Goal: Transaction & Acquisition: Book appointment/travel/reservation

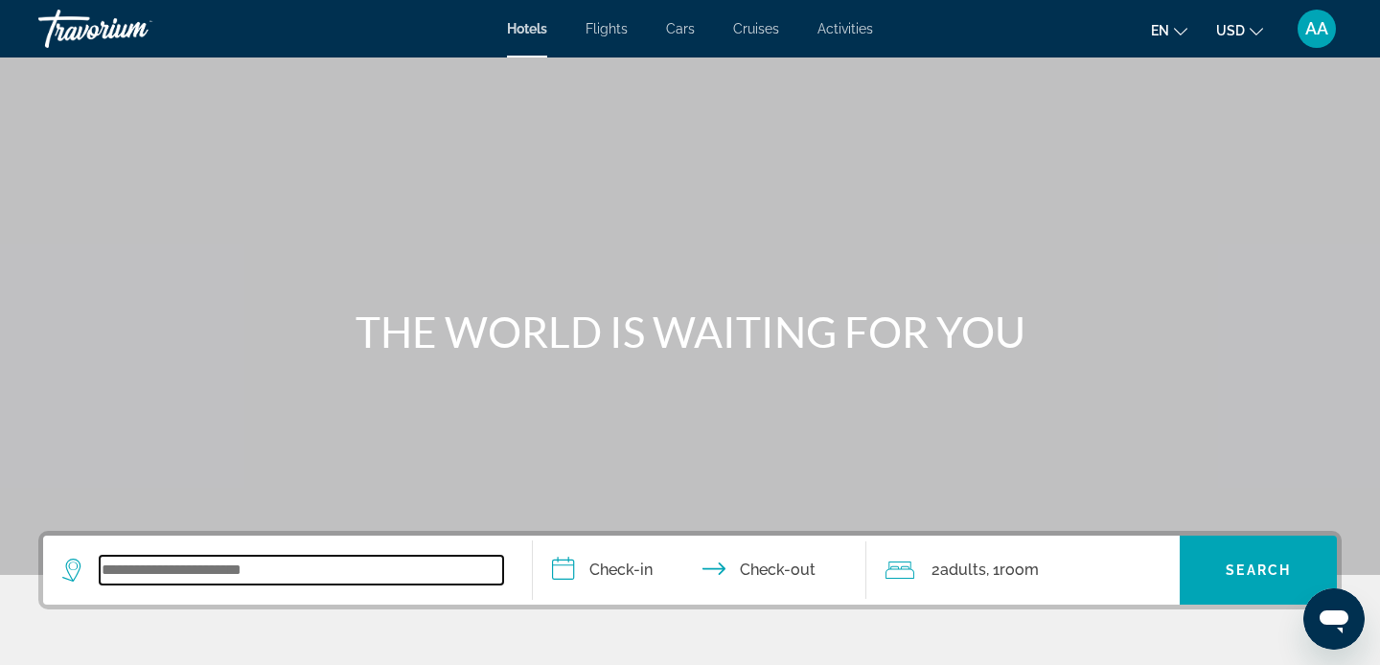
click at [200, 563] on input "Search widget" at bounding box center [301, 570] width 403 height 29
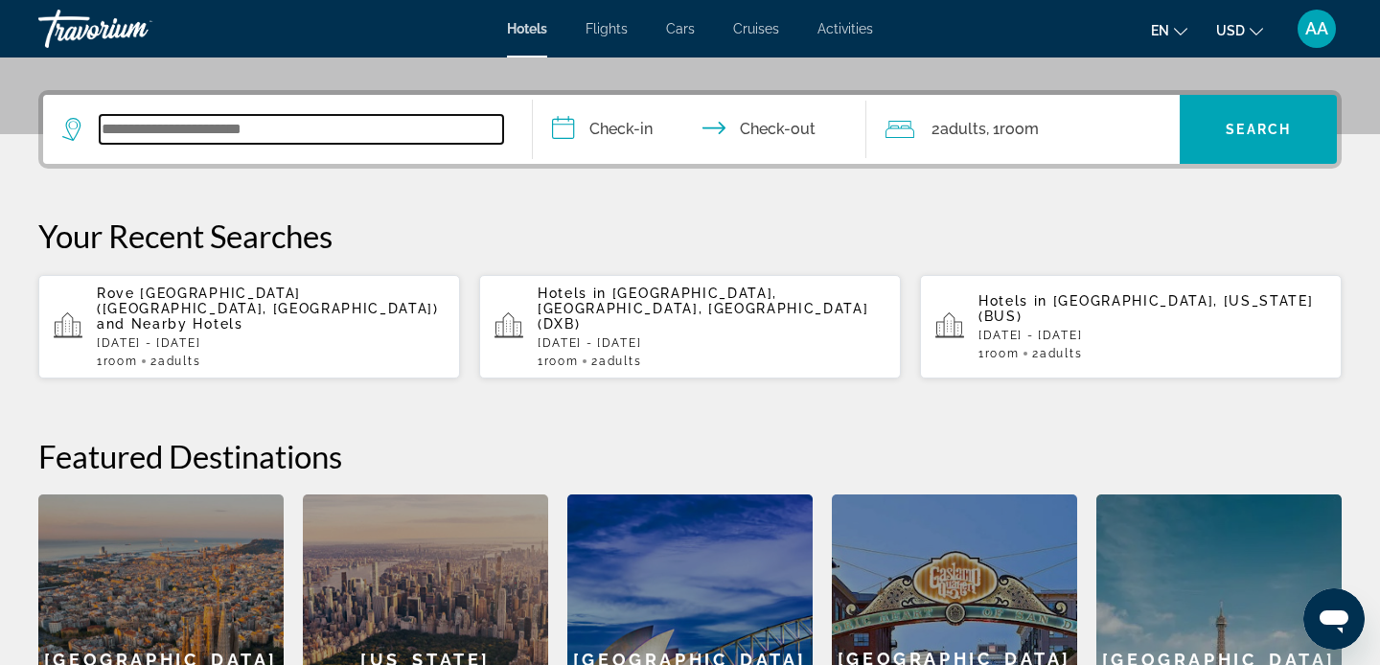
scroll to position [469, 0]
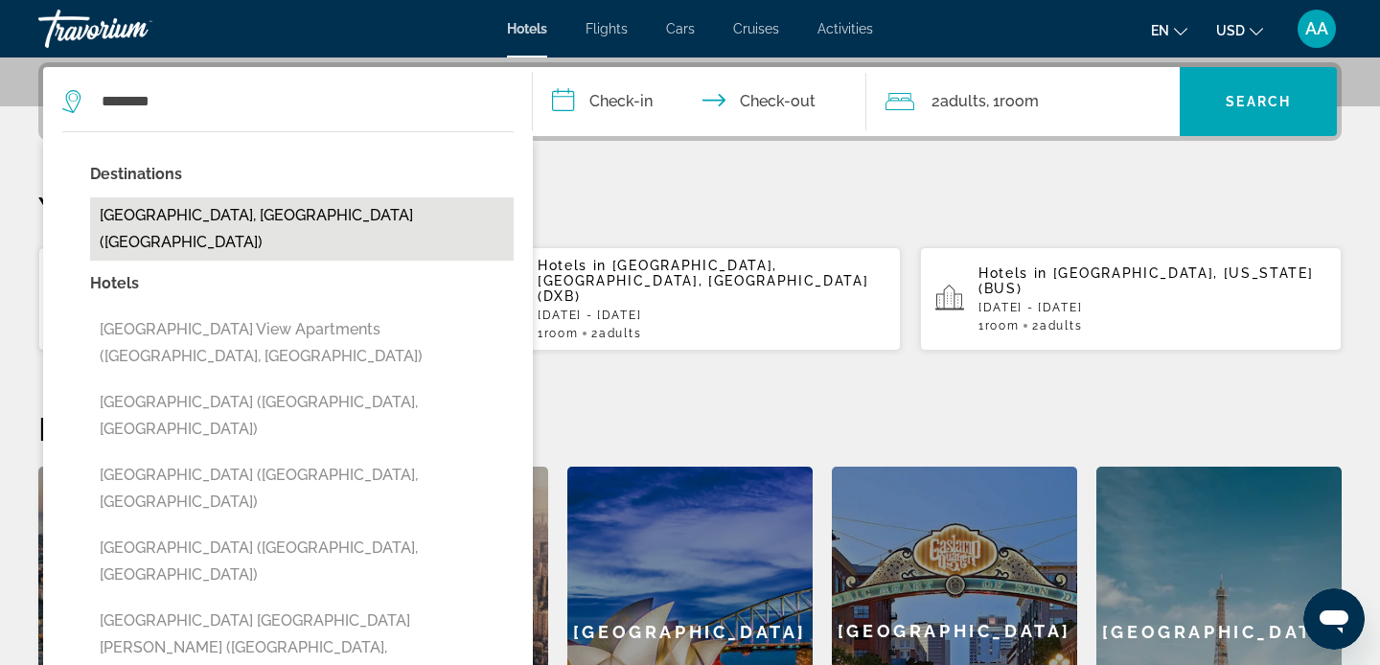
click at [163, 214] on button "[GEOGRAPHIC_DATA], [GEOGRAPHIC_DATA] ([GEOGRAPHIC_DATA])" at bounding box center [302, 228] width 424 height 63
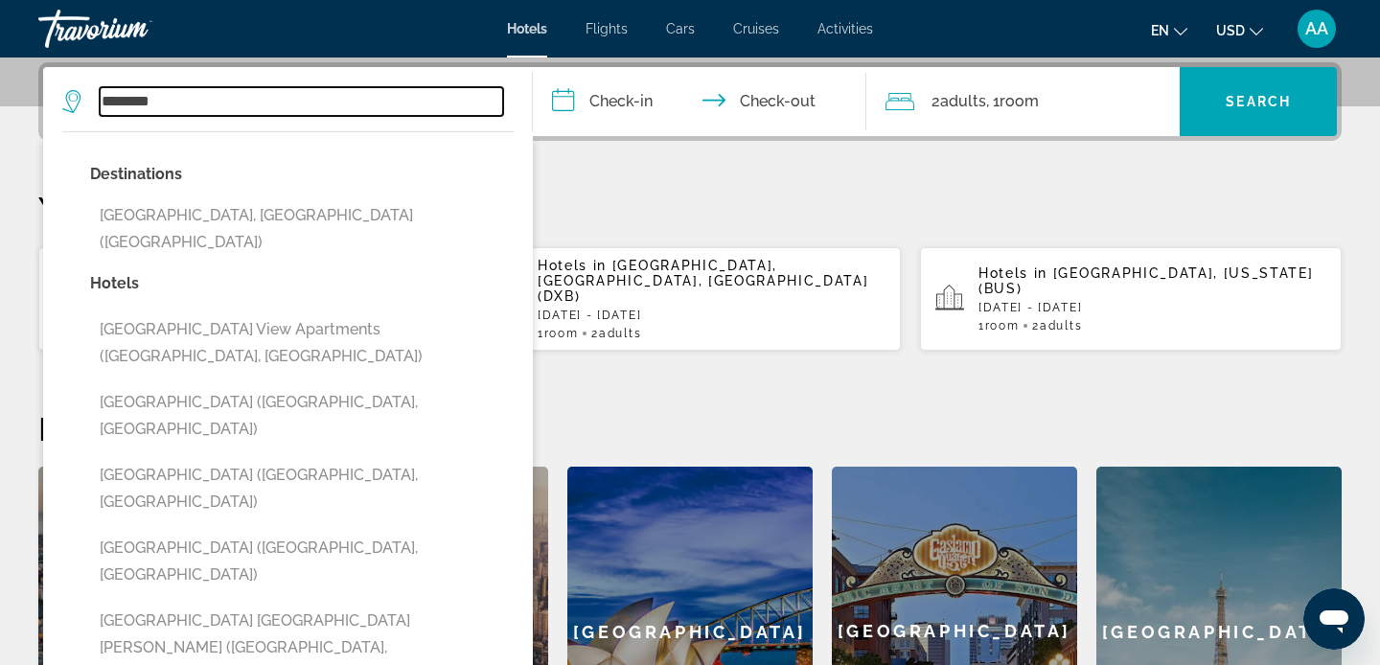
type input "**********"
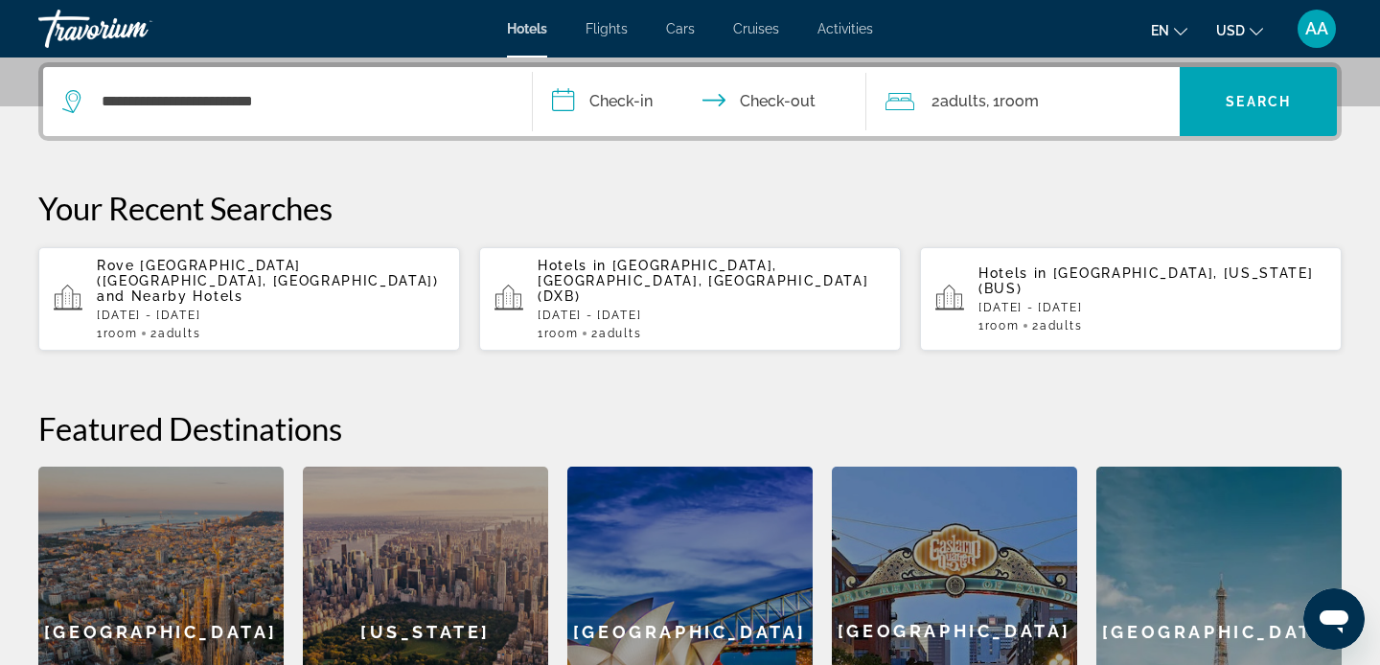
click at [636, 98] on input "**********" at bounding box center [703, 104] width 341 height 75
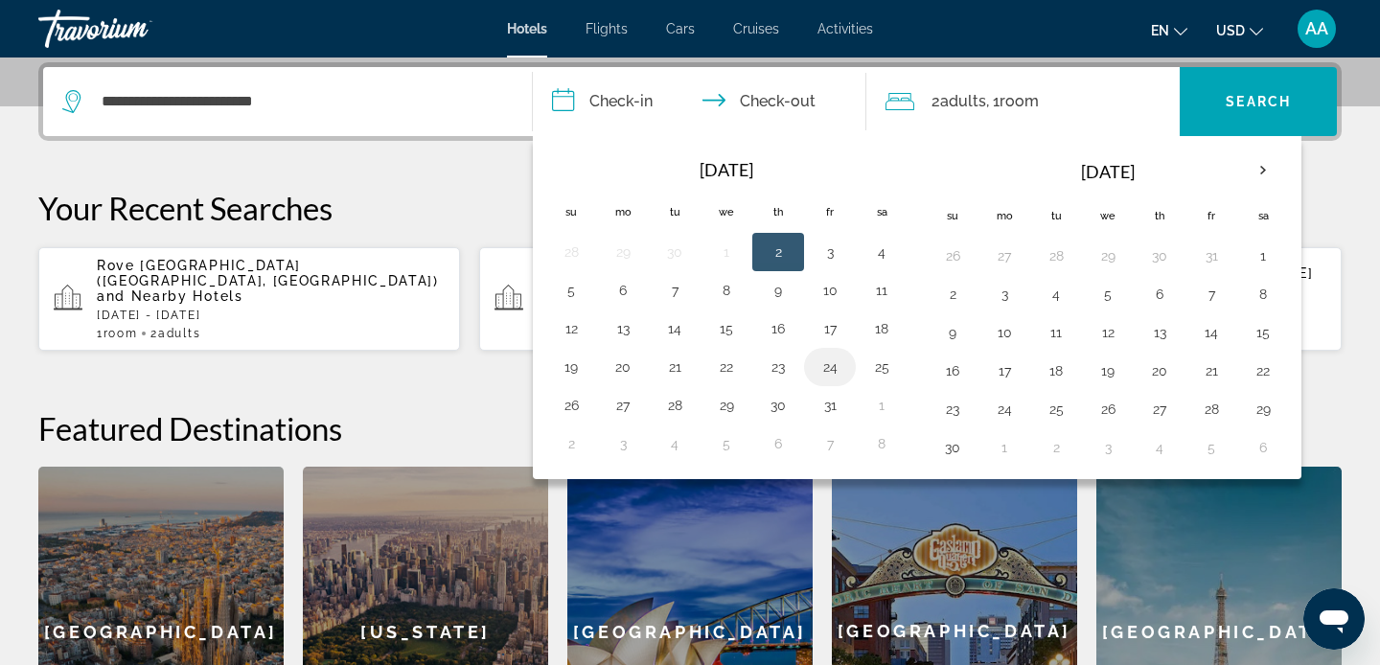
click at [812, 356] on td "24" at bounding box center [830, 367] width 52 height 38
click at [833, 371] on button "24" at bounding box center [830, 367] width 31 height 27
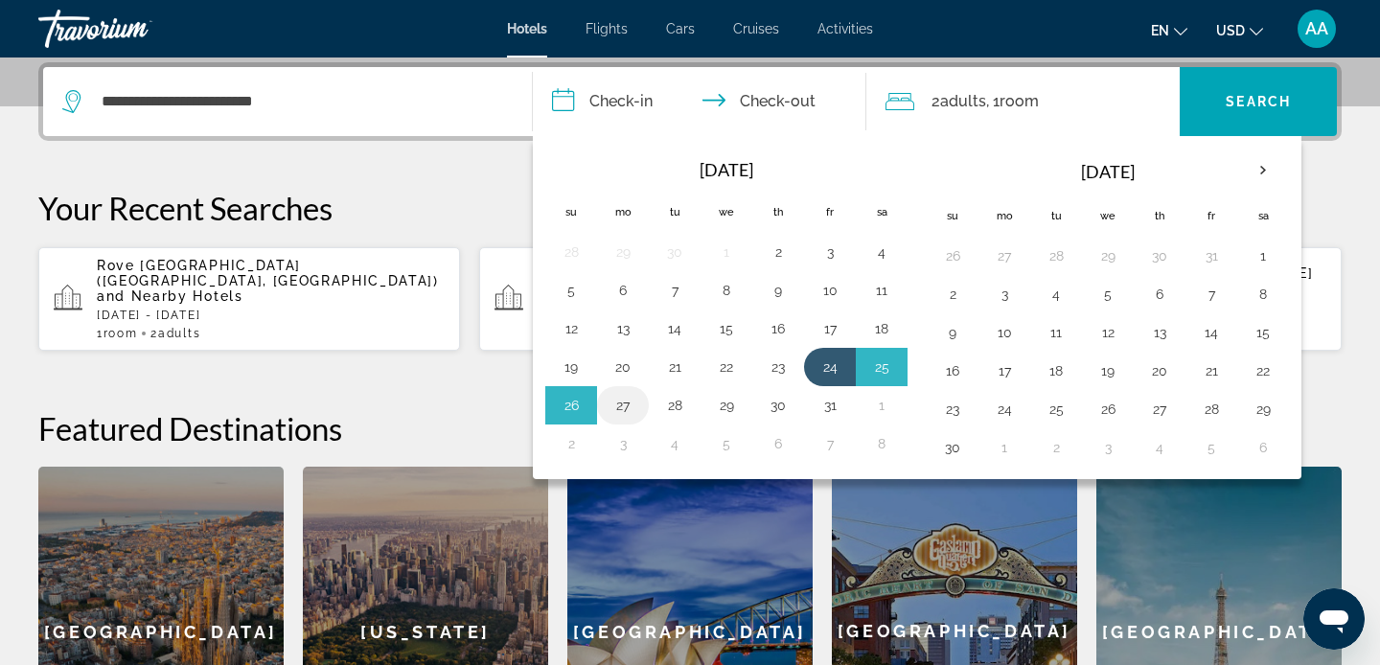
click at [618, 411] on button "27" at bounding box center [623, 405] width 31 height 27
type input "**********"
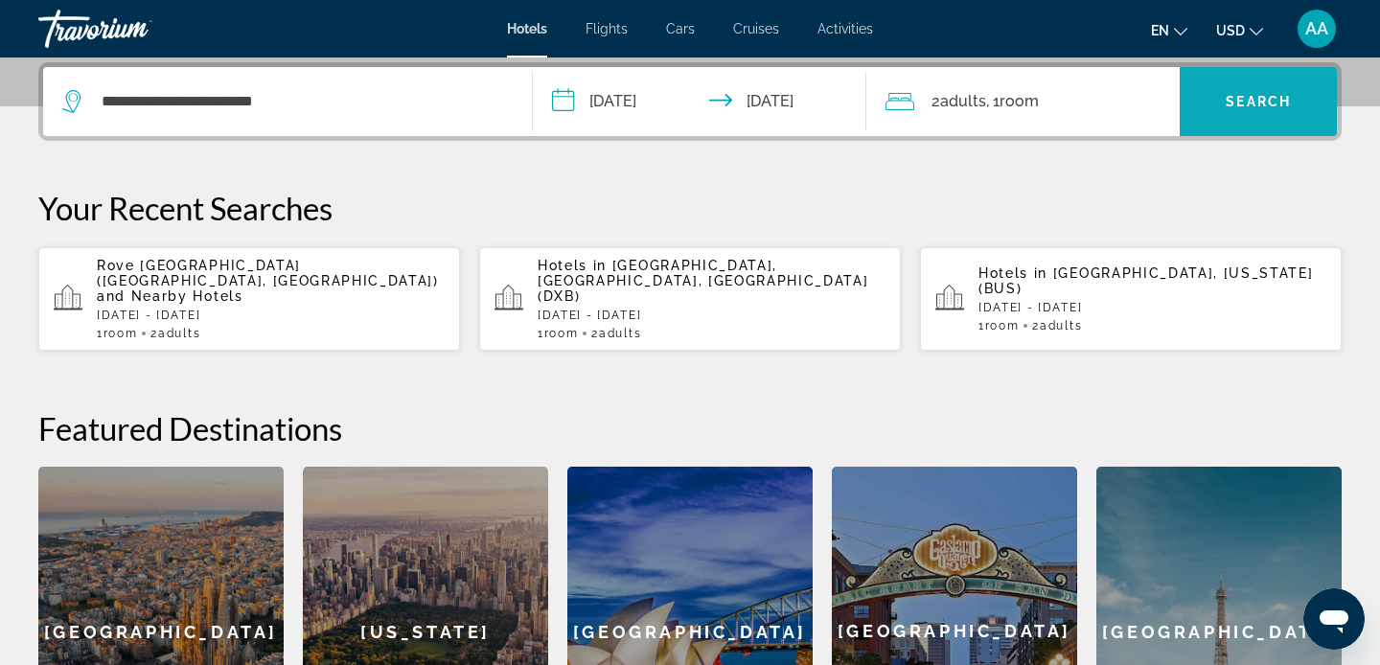
click at [1265, 98] on span "Search" at bounding box center [1258, 101] width 65 height 15
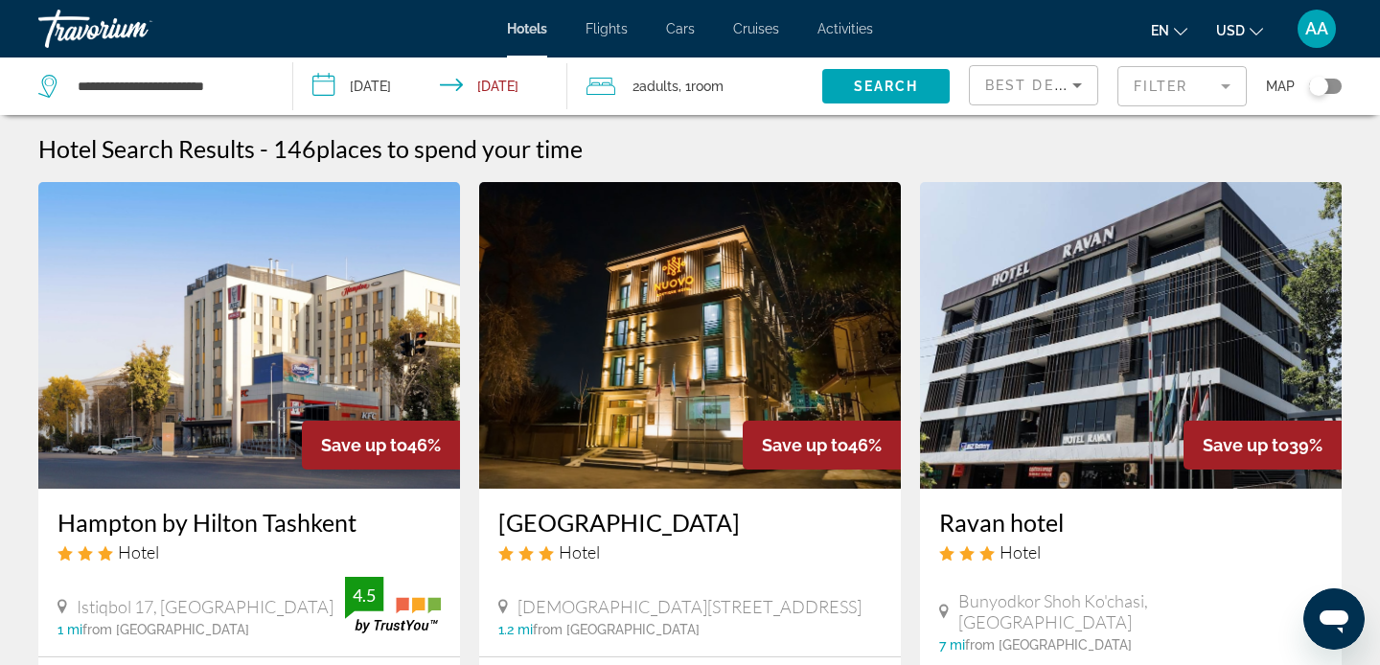
click at [500, 93] on input "**********" at bounding box center [434, 89] width 282 height 63
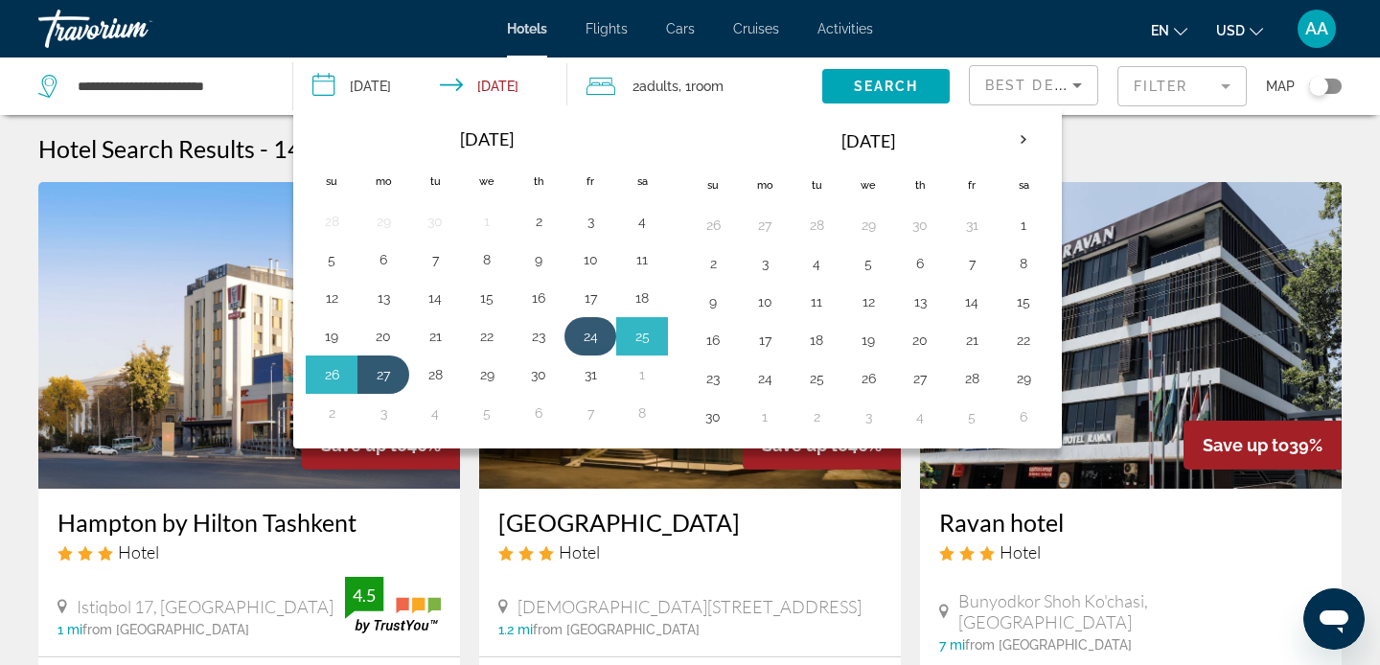
click at [583, 334] on button "24" at bounding box center [590, 336] width 31 height 27
click at [434, 382] on button "28" at bounding box center [435, 374] width 31 height 27
type input "**********"
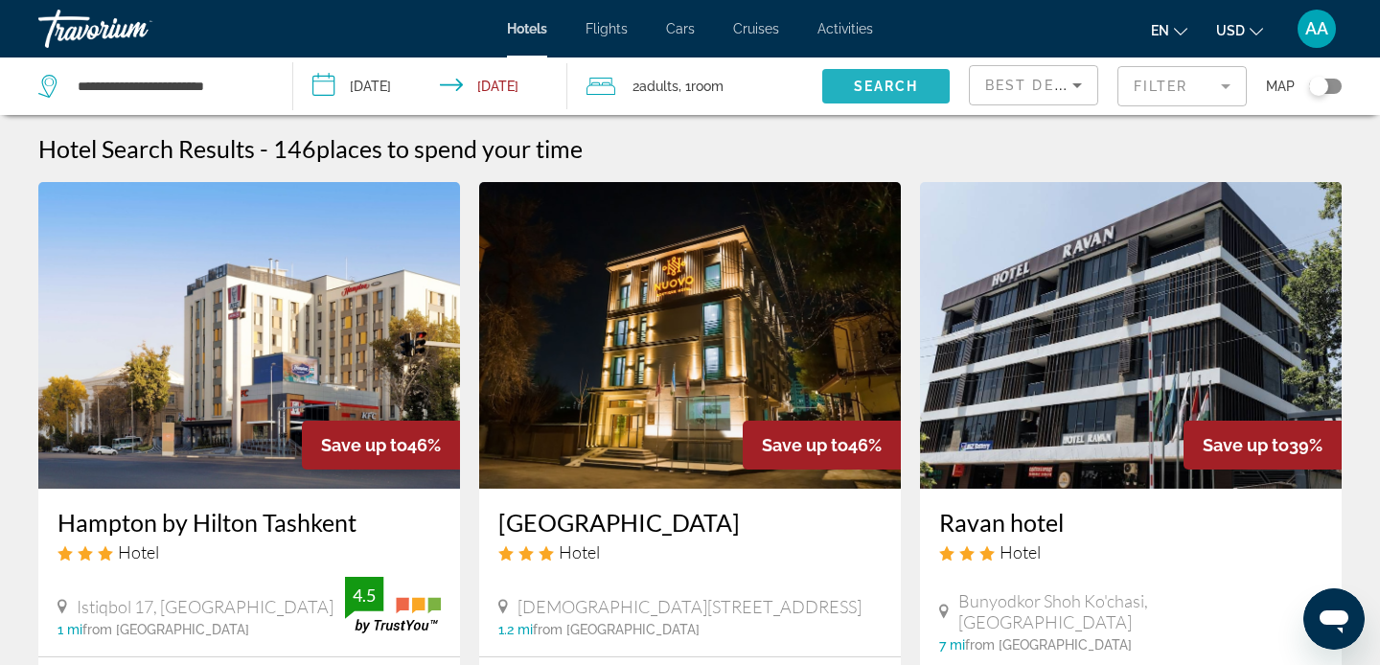
click at [899, 90] on span "Search" at bounding box center [886, 86] width 65 height 15
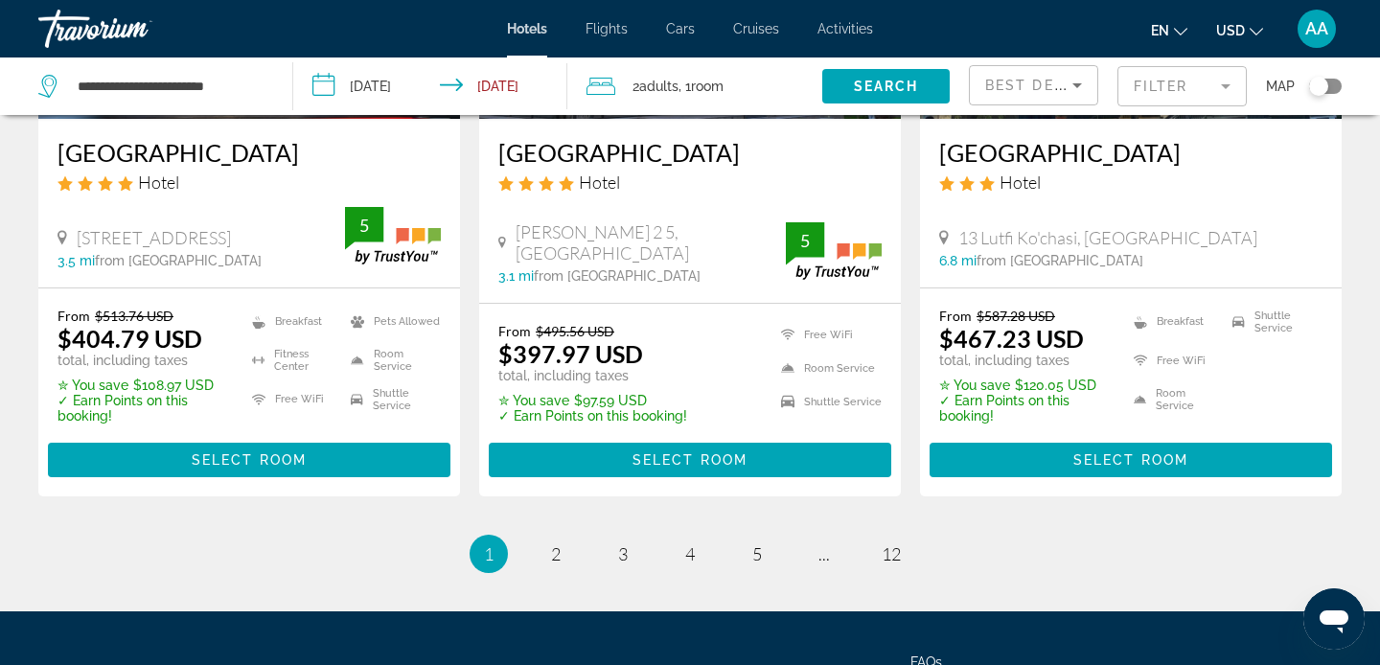
scroll to position [2569, 0]
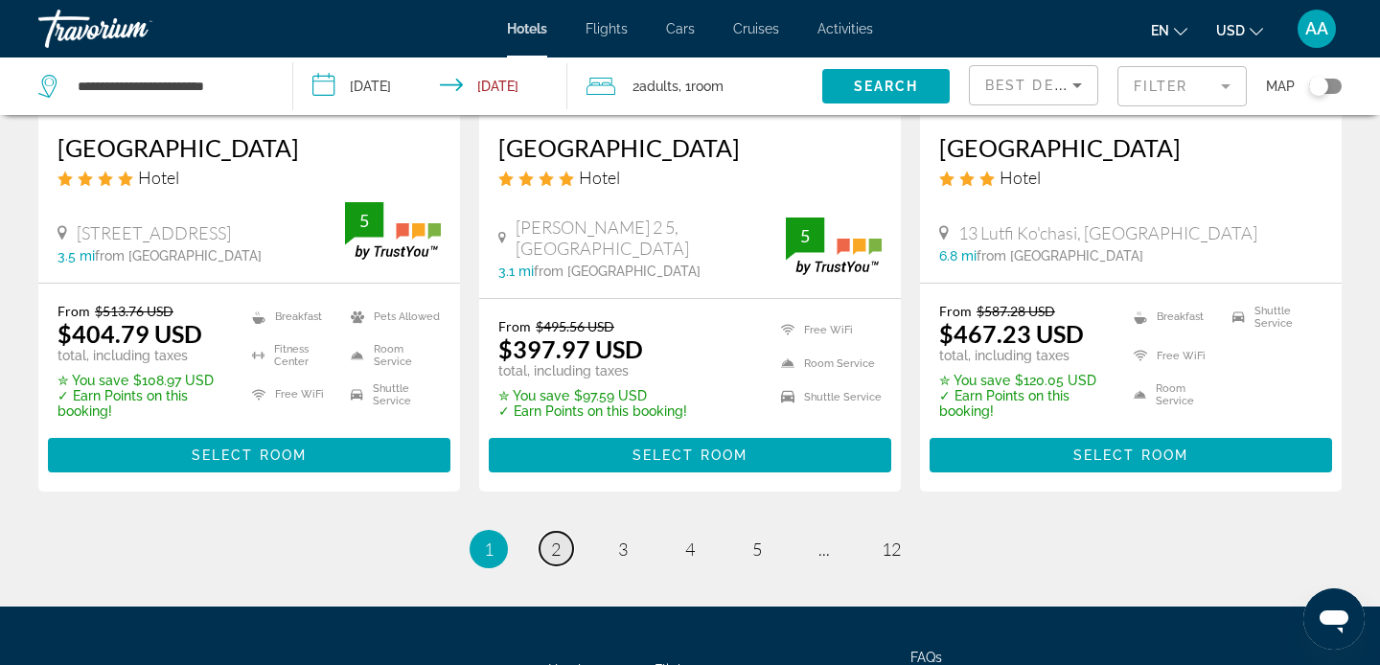
click at [566, 532] on link "page 2" at bounding box center [557, 549] width 34 height 34
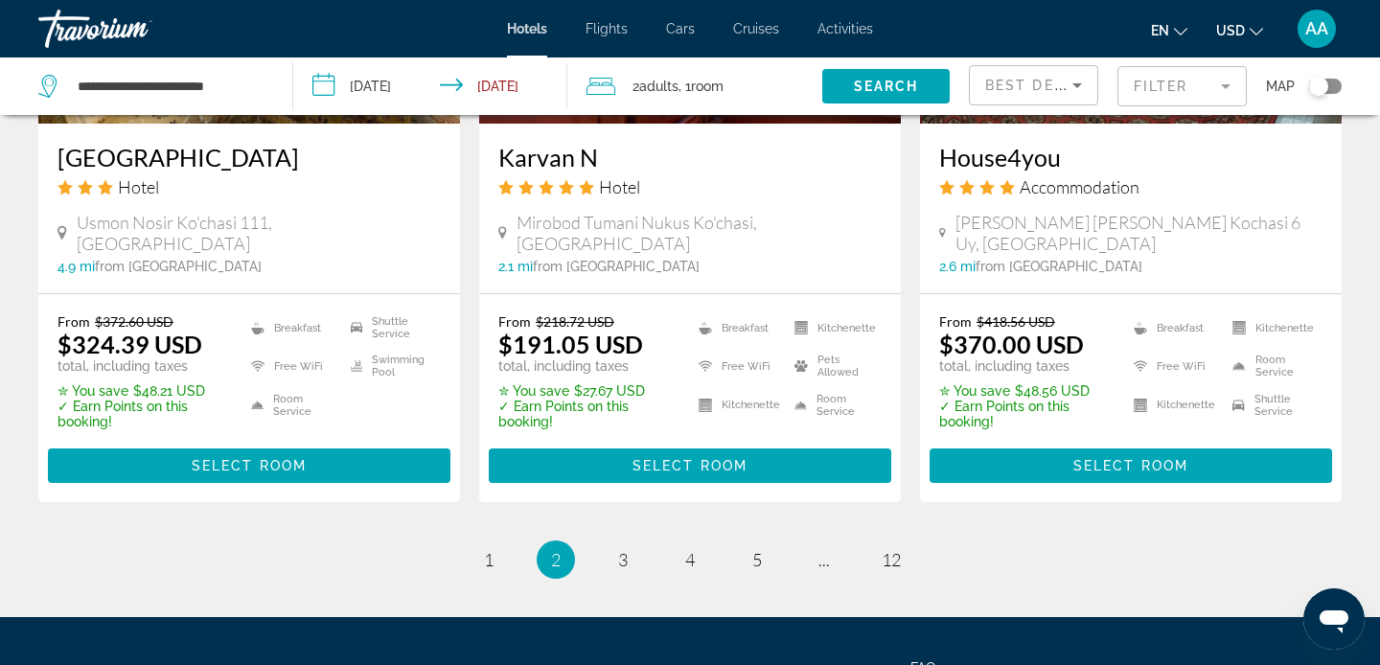
scroll to position [2643, 0]
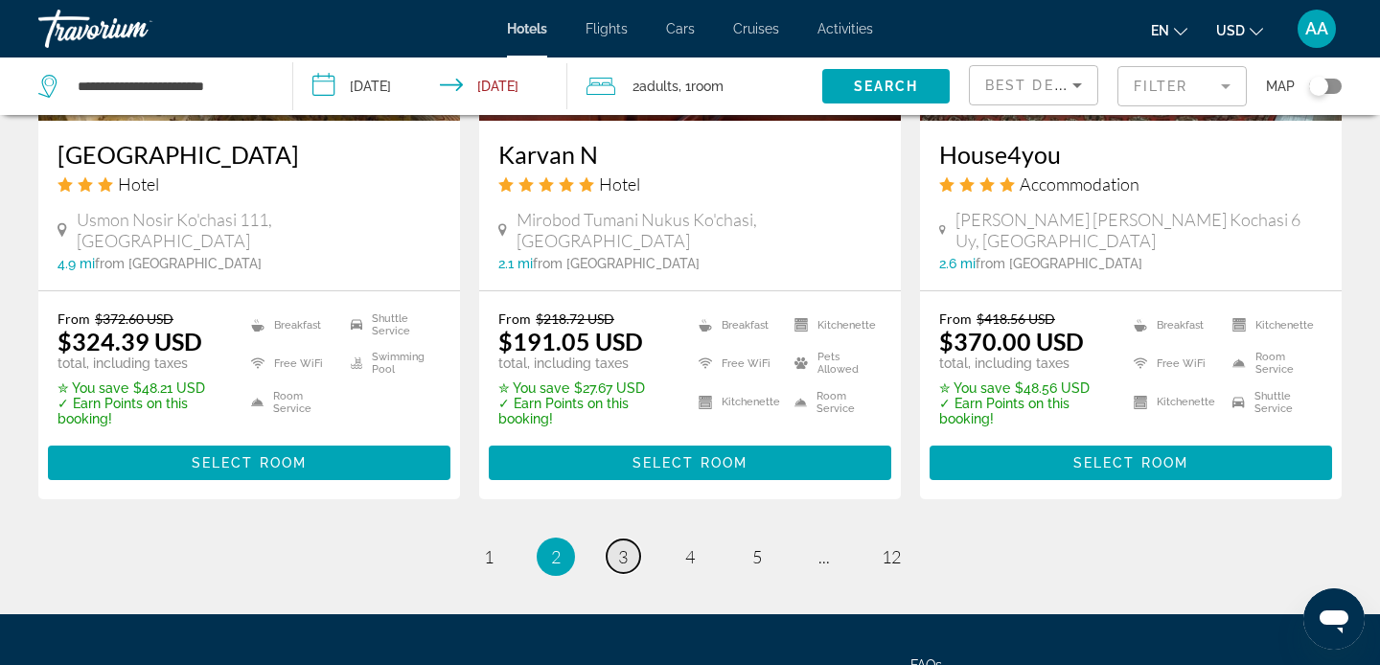
click at [624, 546] on span "3" at bounding box center [623, 556] width 10 height 21
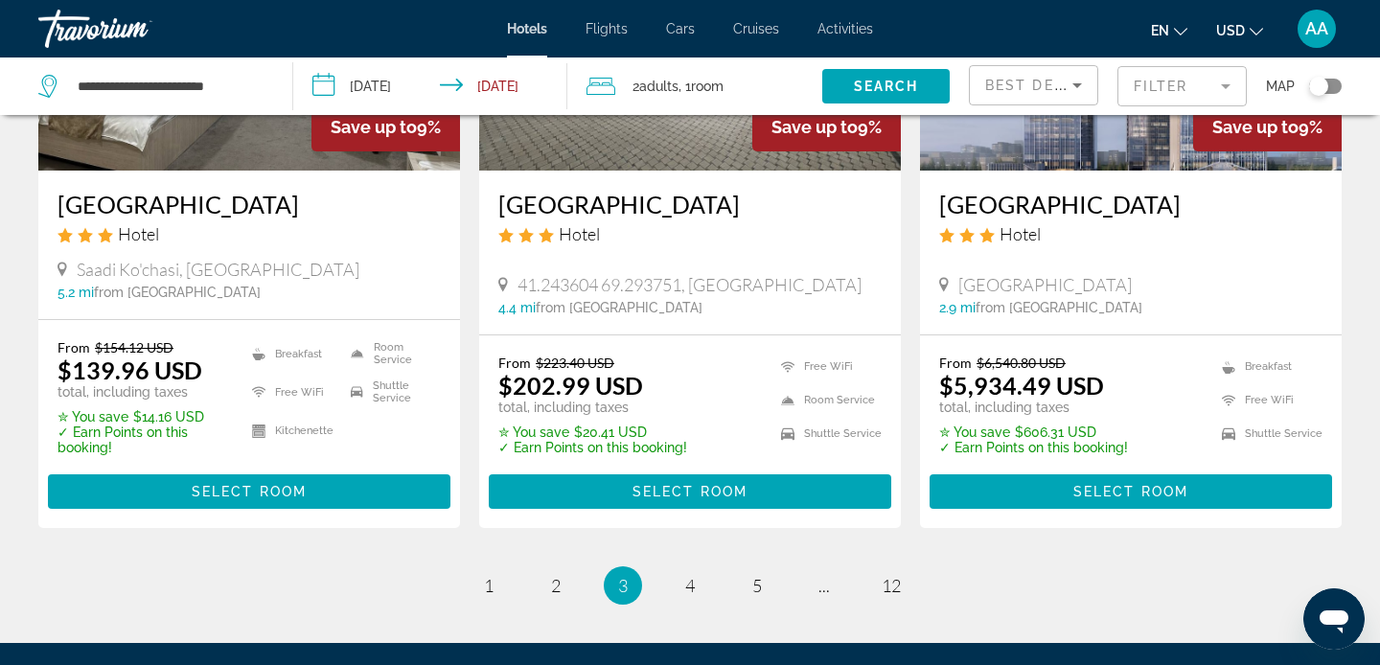
scroll to position [2480, 0]
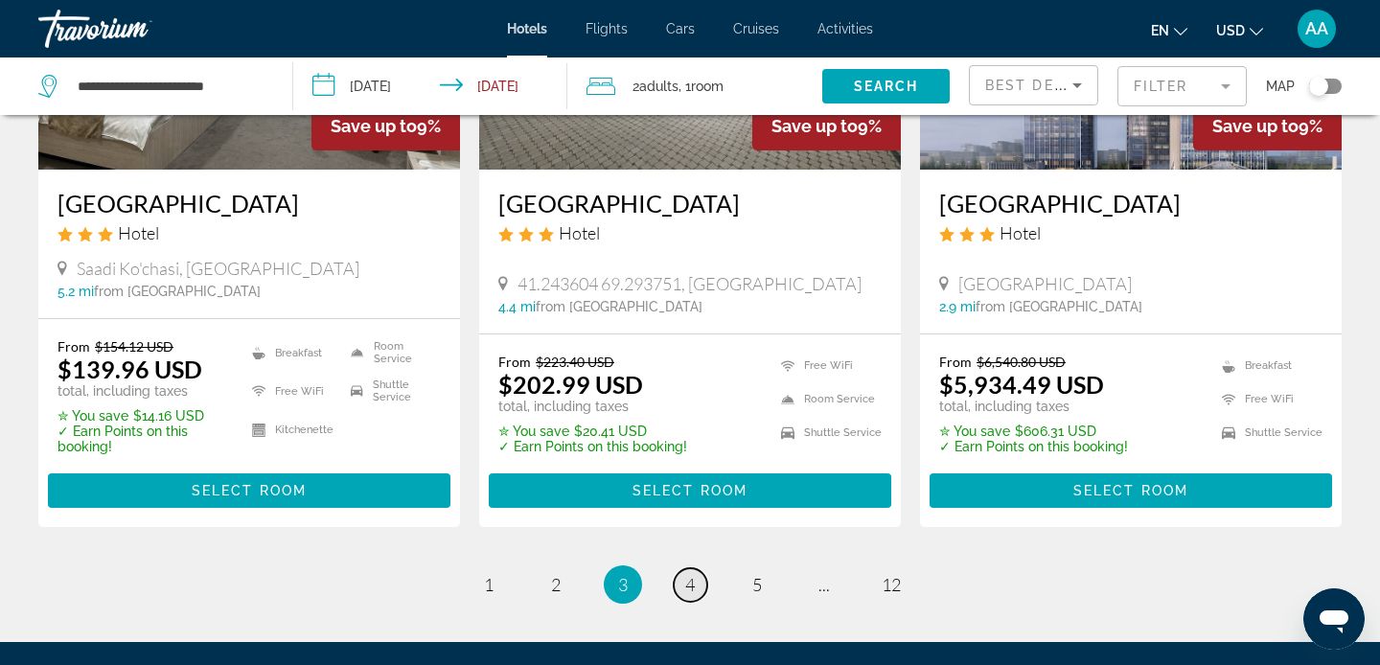
click at [700, 587] on link "page 4" at bounding box center [691, 585] width 34 height 34
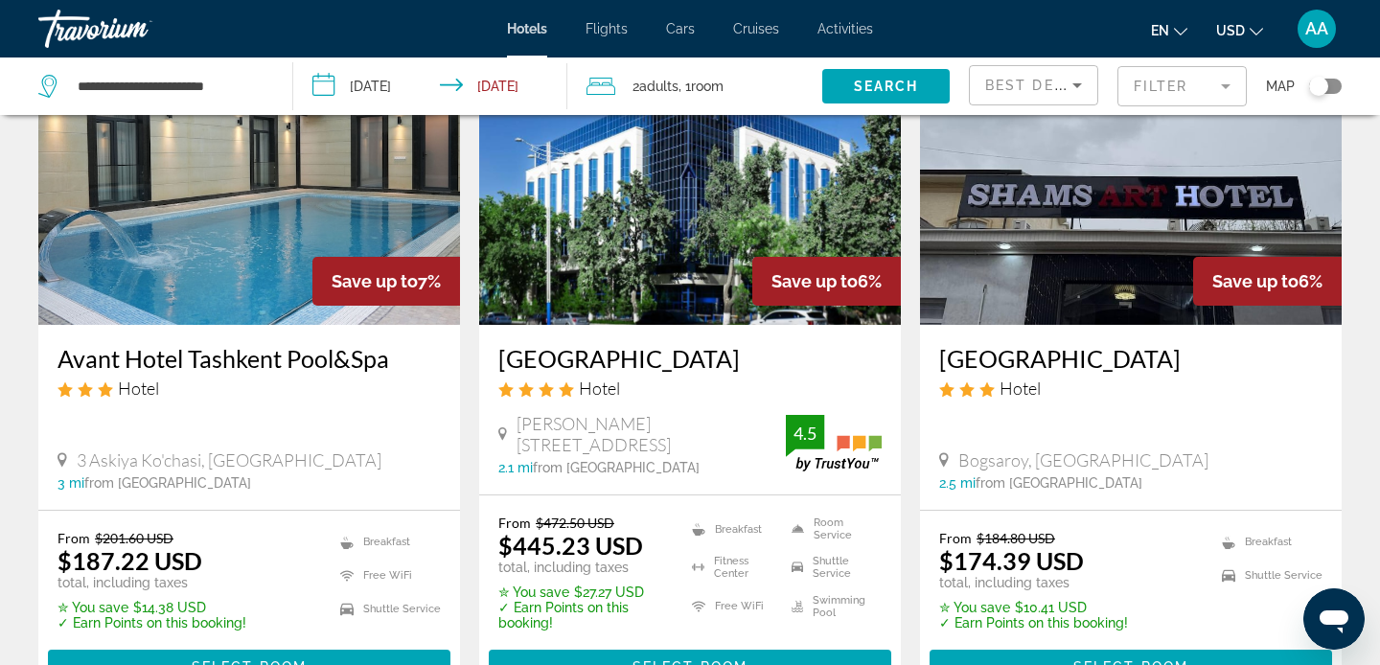
scroll to position [2341, 0]
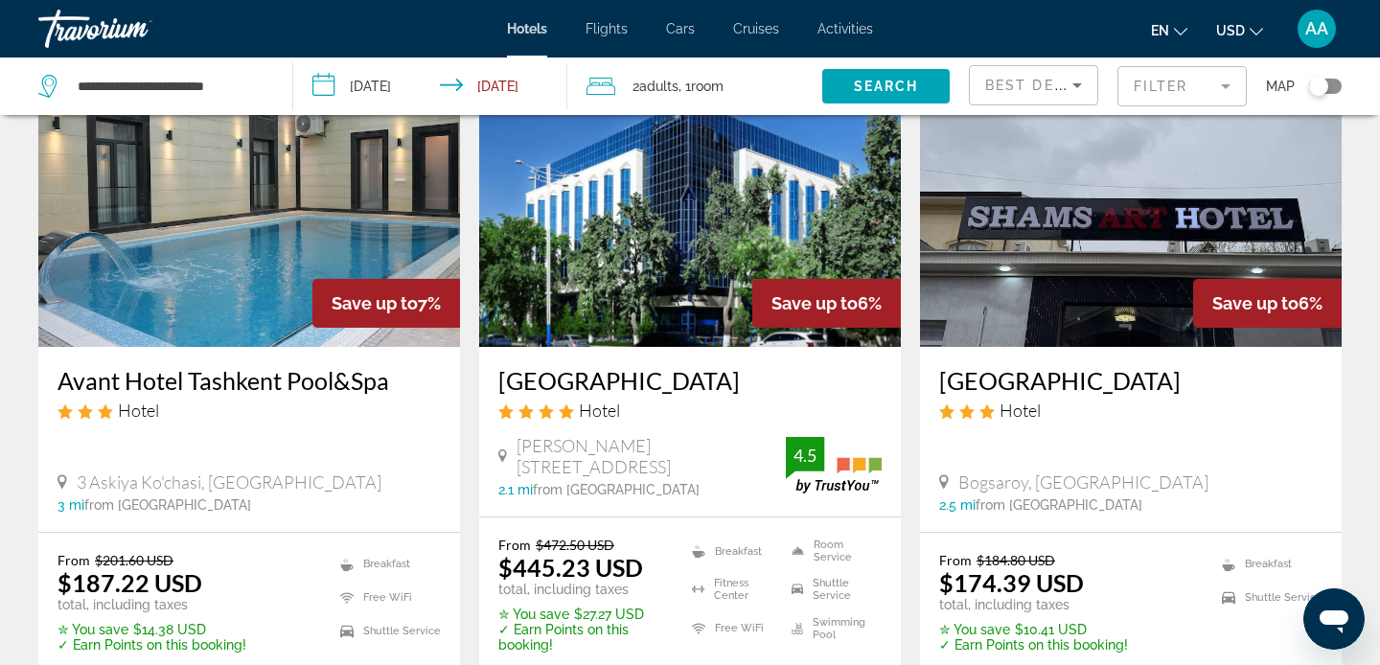
click at [247, 214] on img "Main content" at bounding box center [249, 193] width 422 height 307
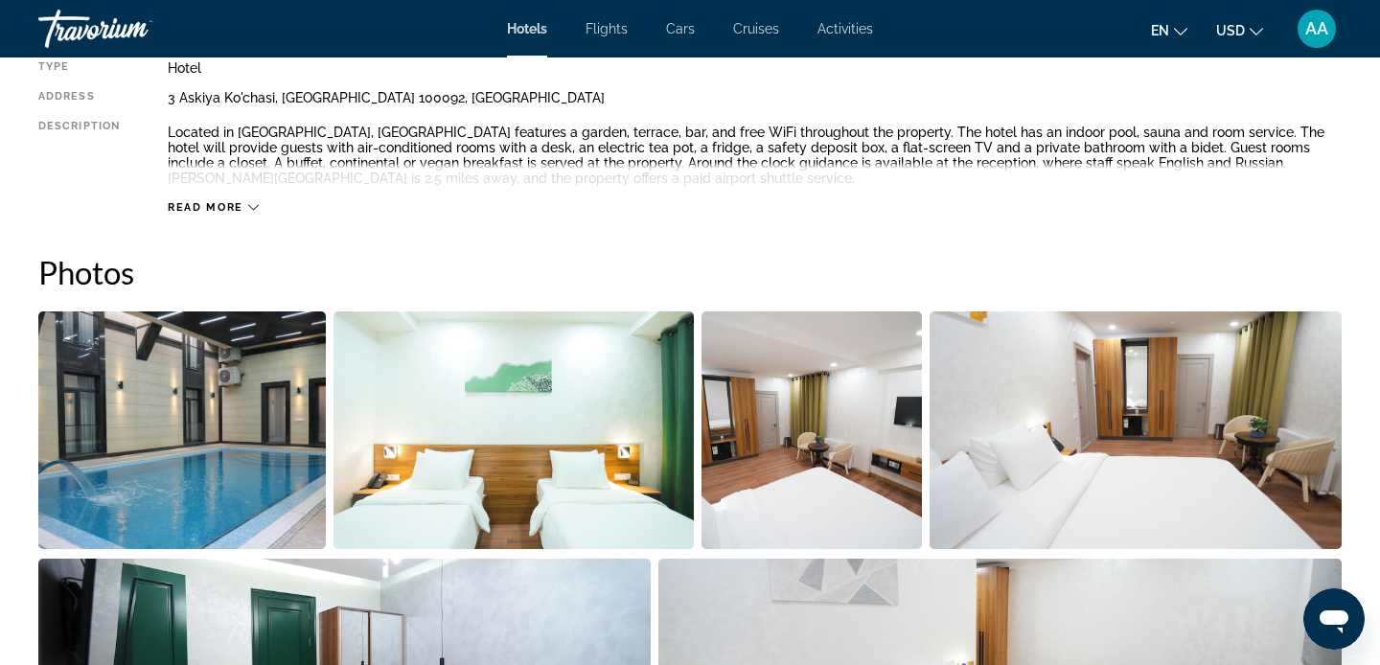
scroll to position [748, 0]
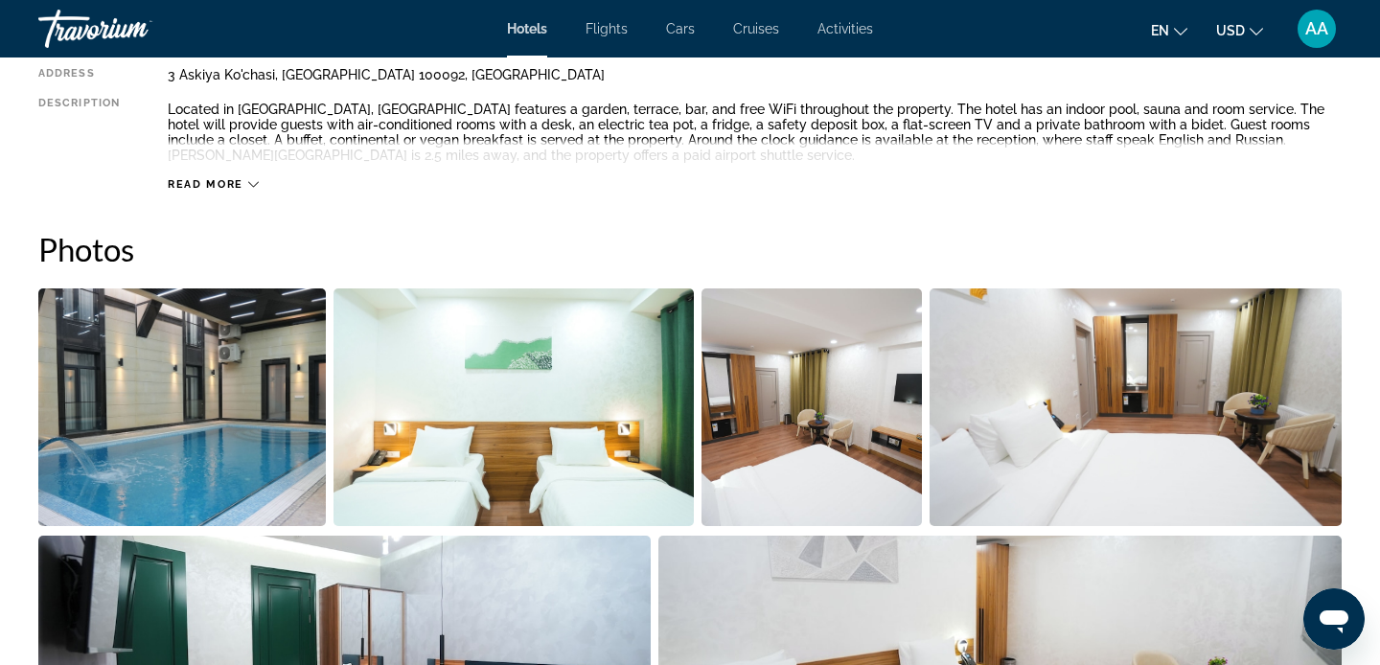
click at [198, 412] on img "Open full-screen image slider" at bounding box center [182, 407] width 288 height 238
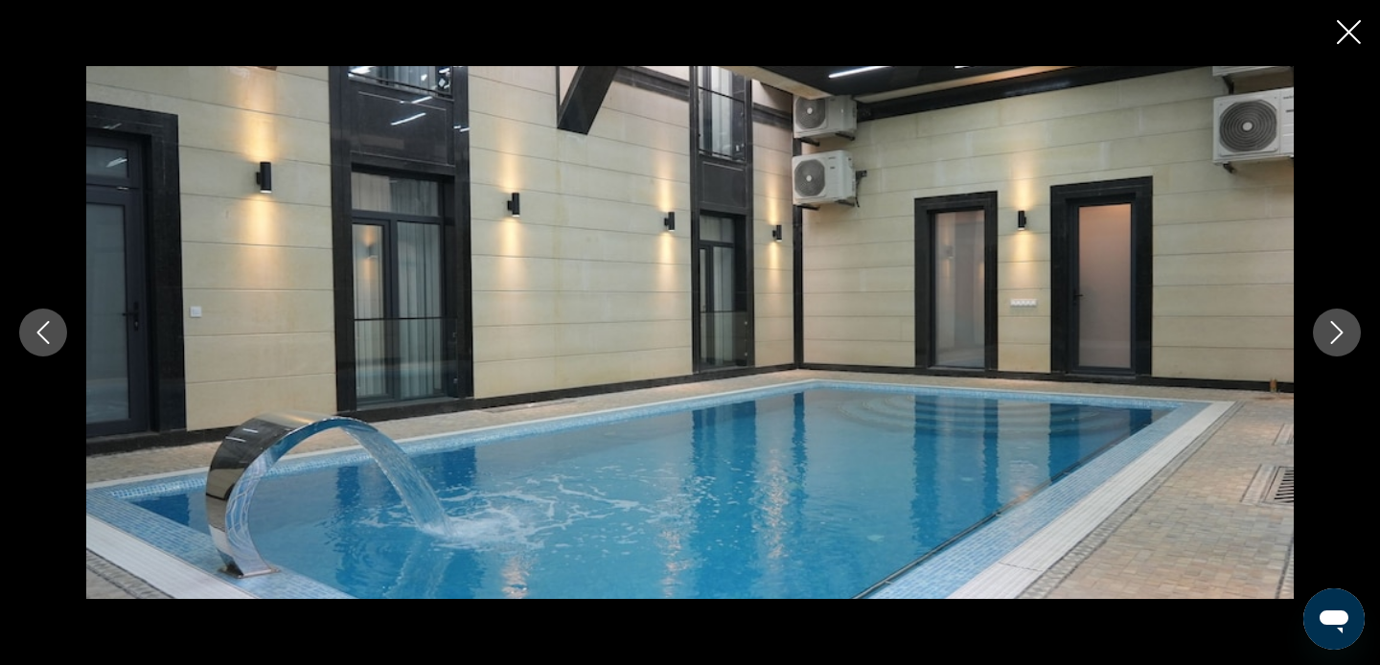
click at [1338, 335] on icon "Next image" at bounding box center [1337, 332] width 12 height 23
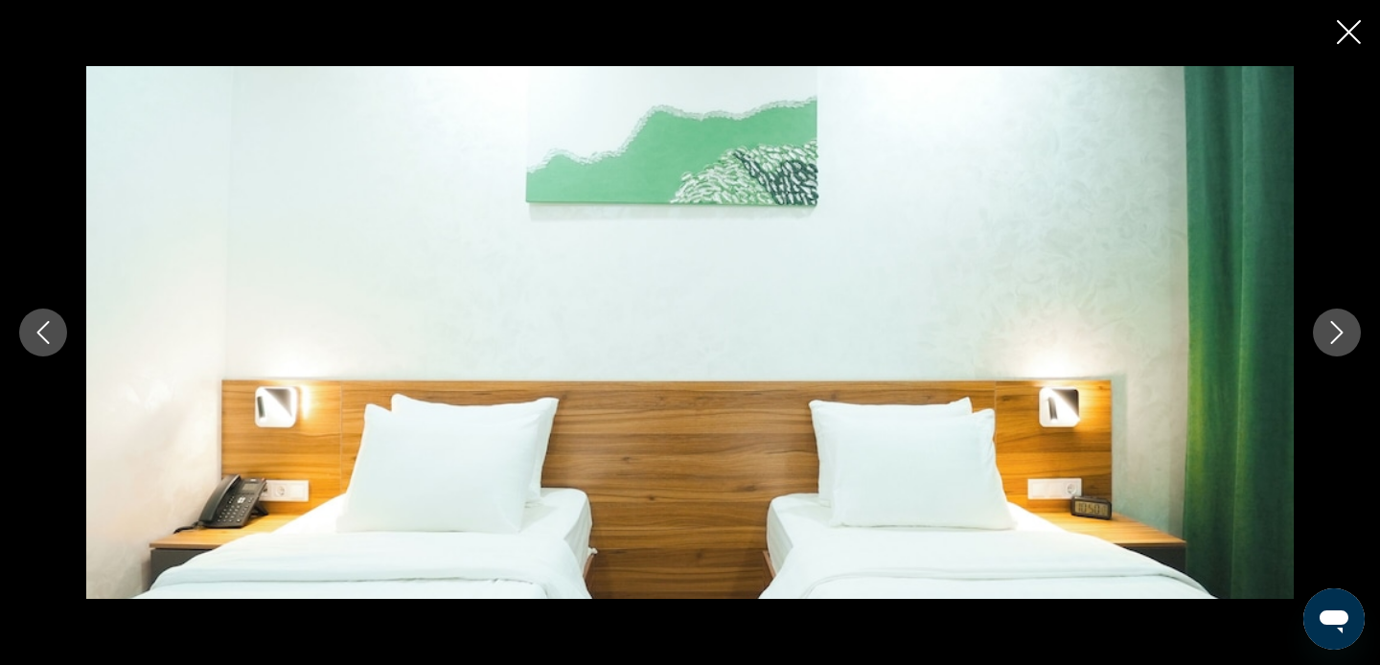
click at [1338, 335] on icon "Next image" at bounding box center [1337, 332] width 12 height 23
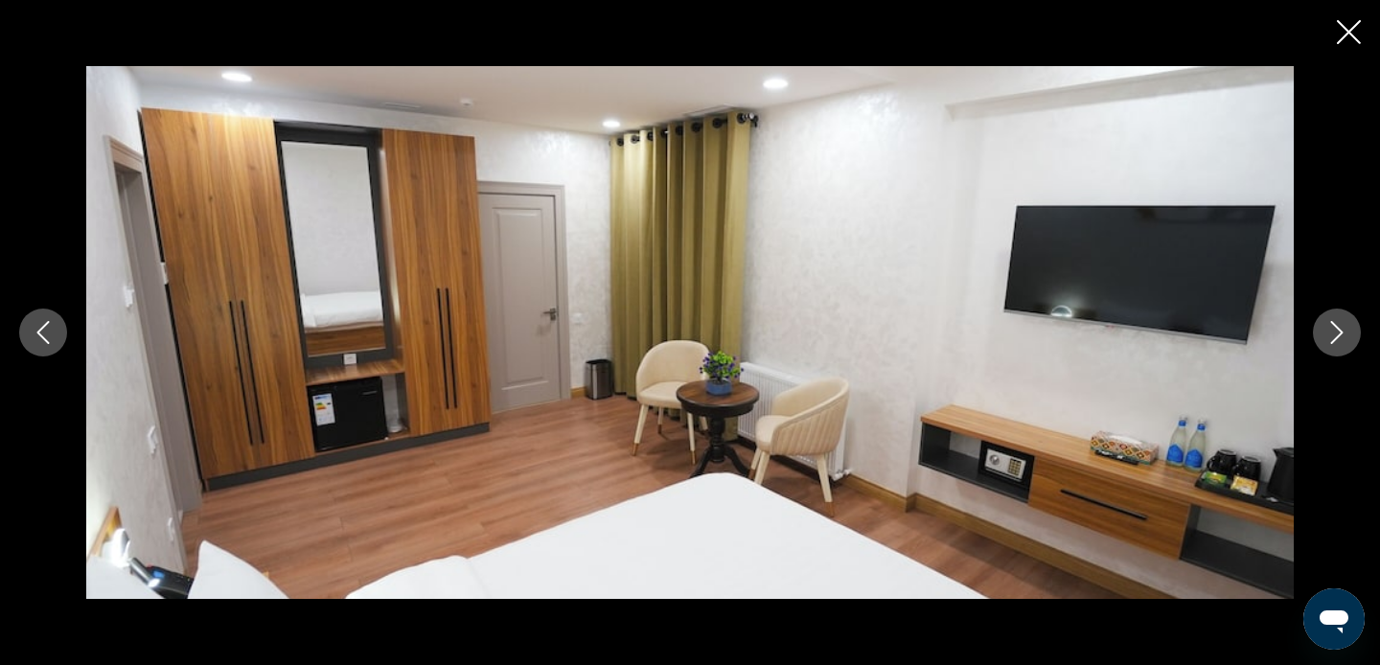
click at [1339, 338] on icon "Next image" at bounding box center [1336, 332] width 23 height 23
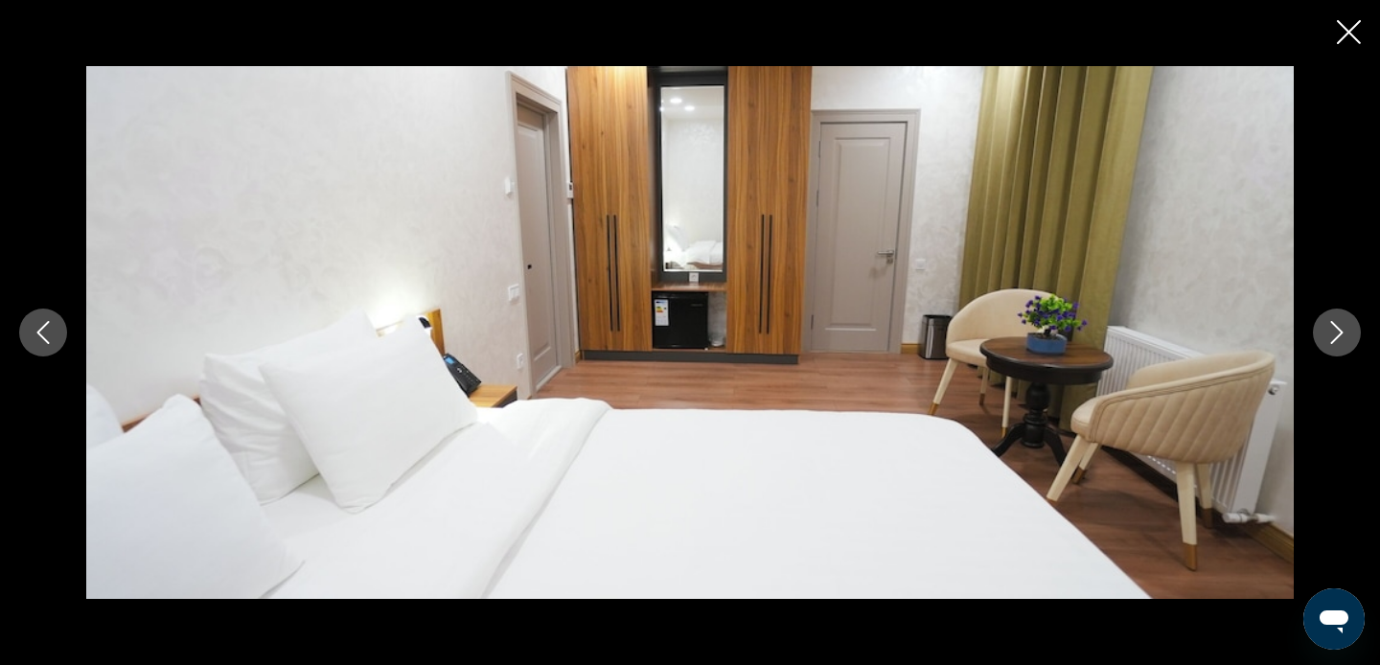
click at [1339, 338] on icon "Next image" at bounding box center [1336, 332] width 23 height 23
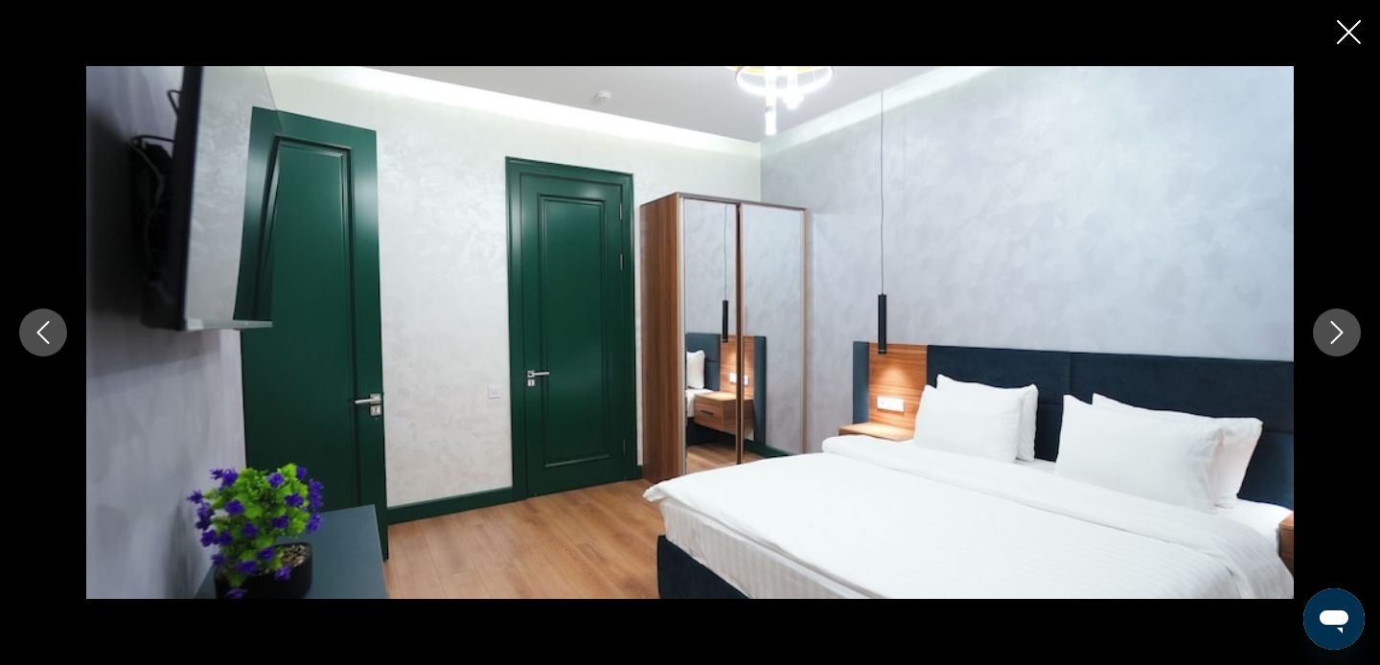
click at [1339, 338] on icon "Next image" at bounding box center [1336, 332] width 23 height 23
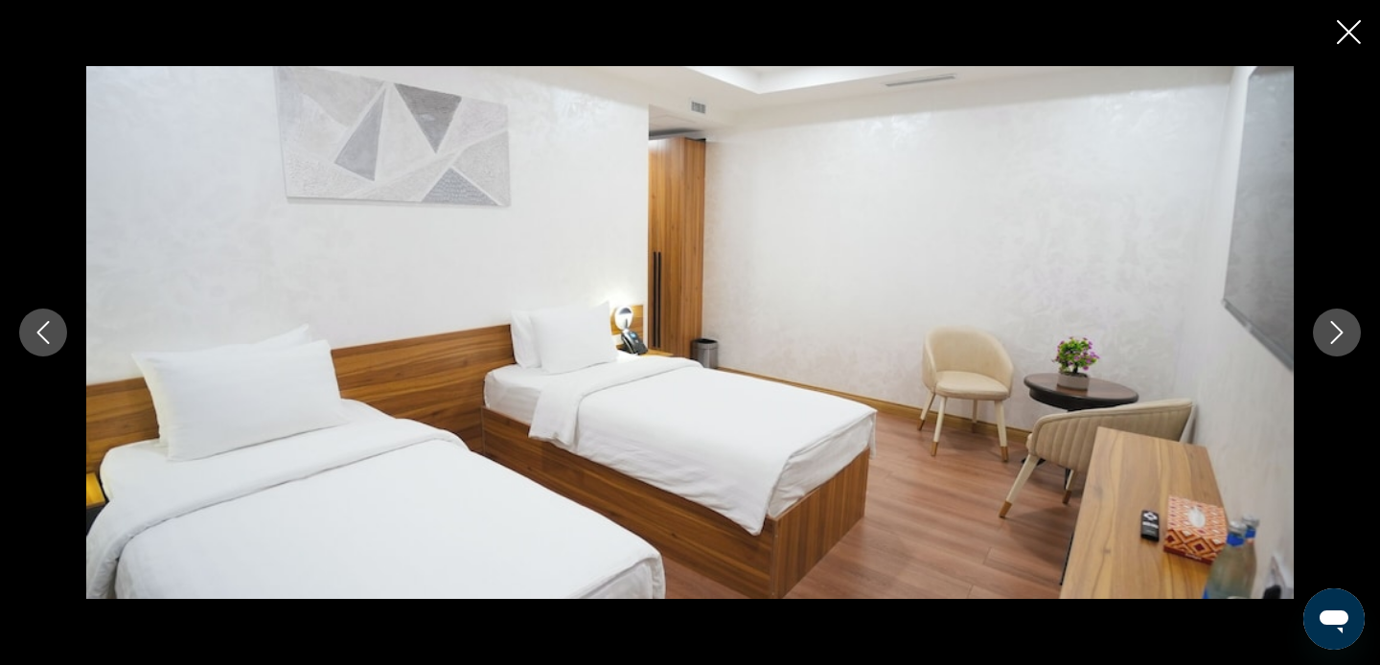
click at [1339, 338] on icon "Next image" at bounding box center [1336, 332] width 23 height 23
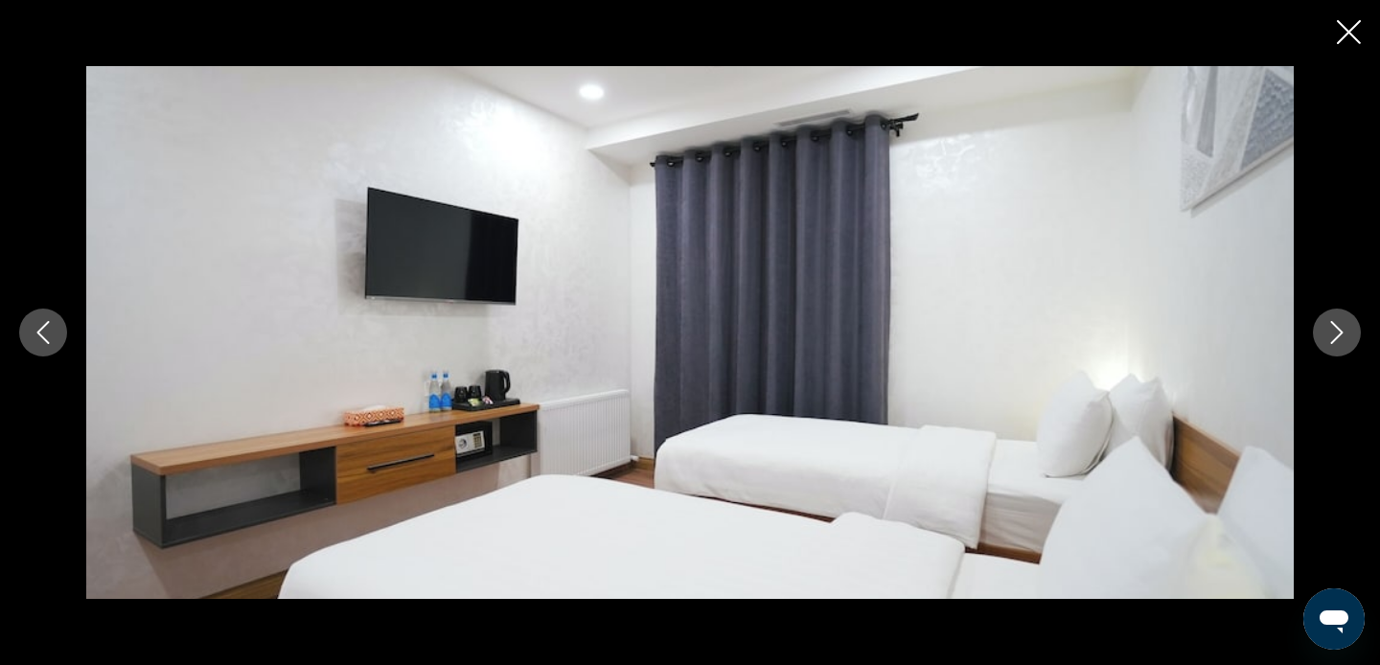
click at [1339, 338] on icon "Next image" at bounding box center [1336, 332] width 23 height 23
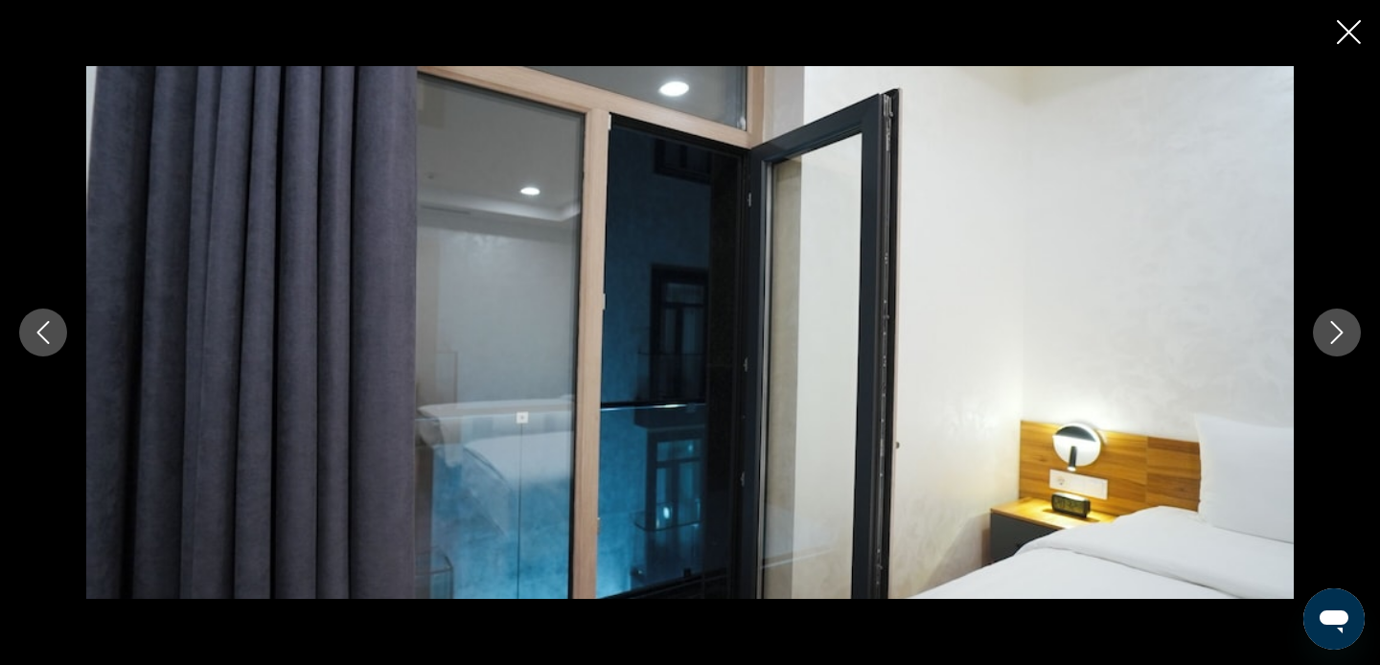
click at [1339, 338] on icon "Next image" at bounding box center [1336, 332] width 23 height 23
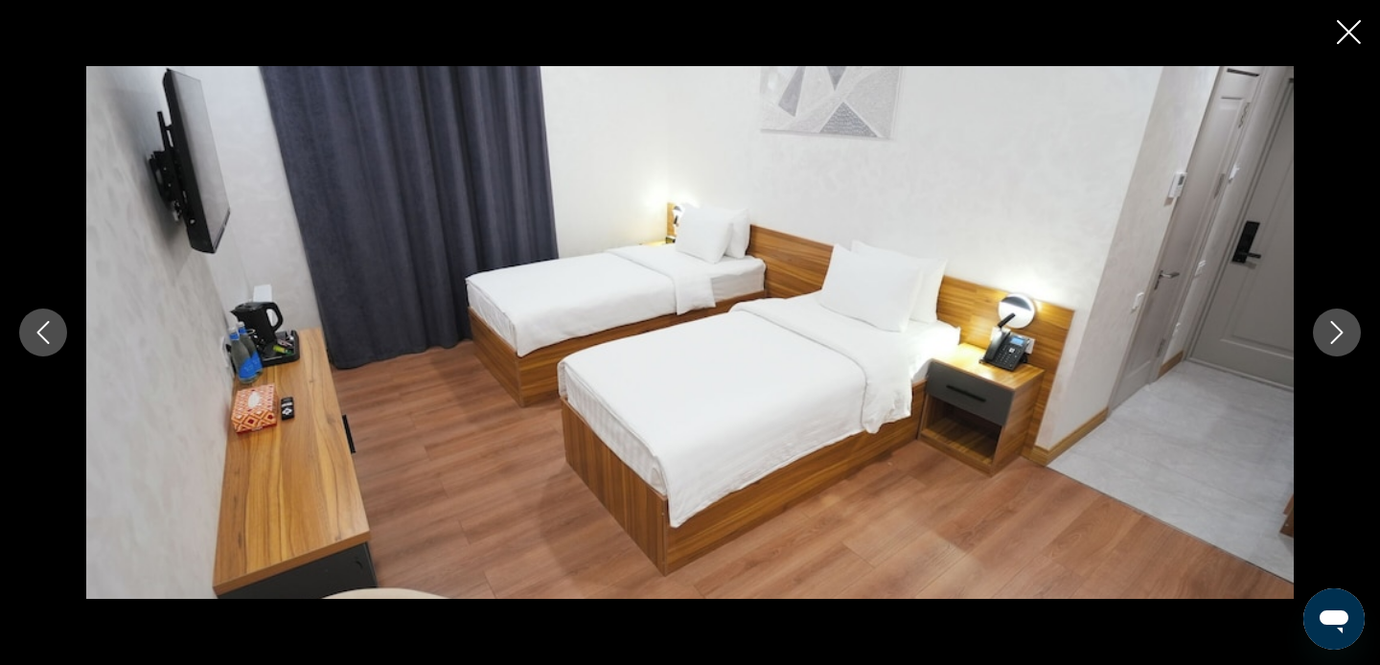
click at [1339, 338] on icon "Next image" at bounding box center [1336, 332] width 23 height 23
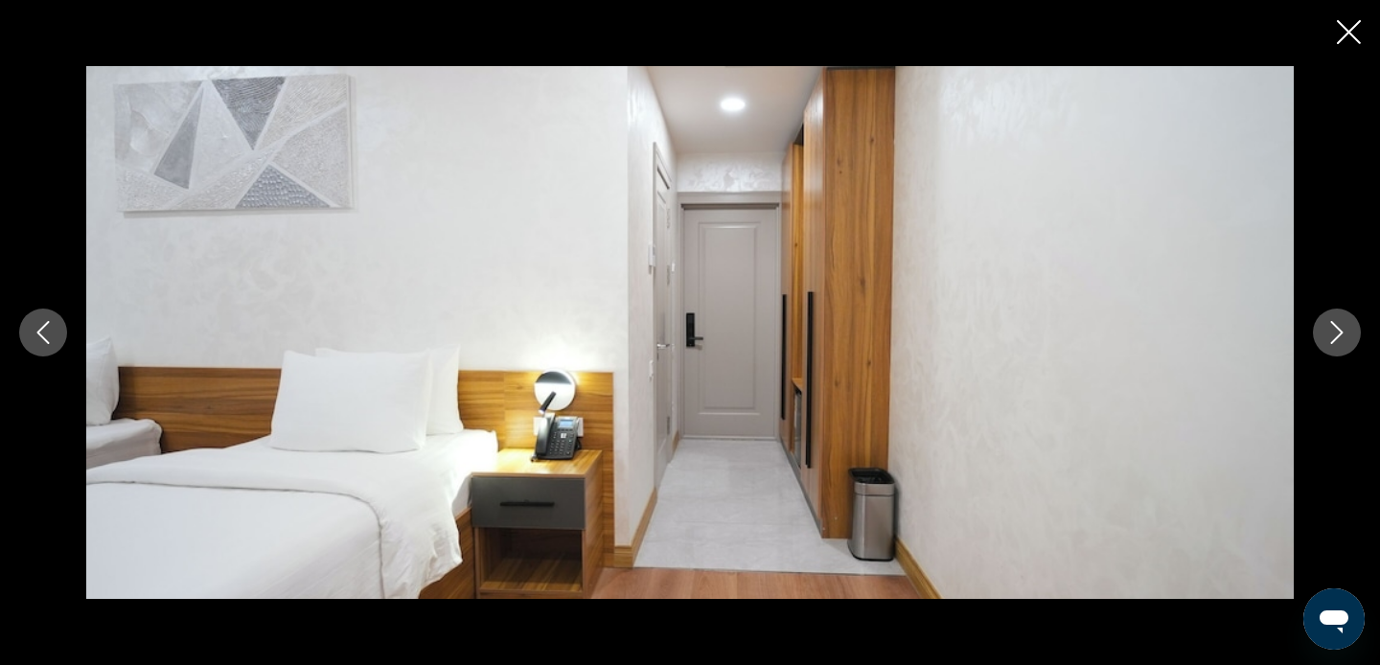
click at [1339, 338] on icon "Next image" at bounding box center [1336, 332] width 23 height 23
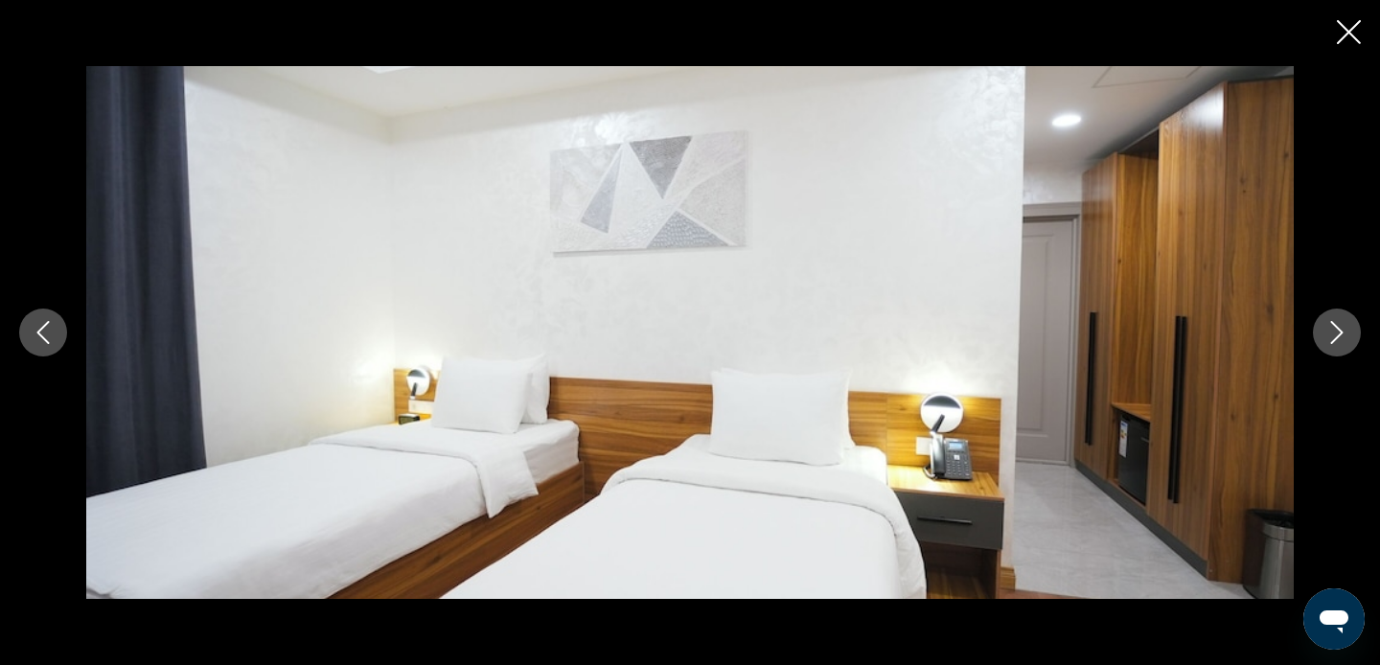
click at [1339, 338] on icon "Next image" at bounding box center [1336, 332] width 23 height 23
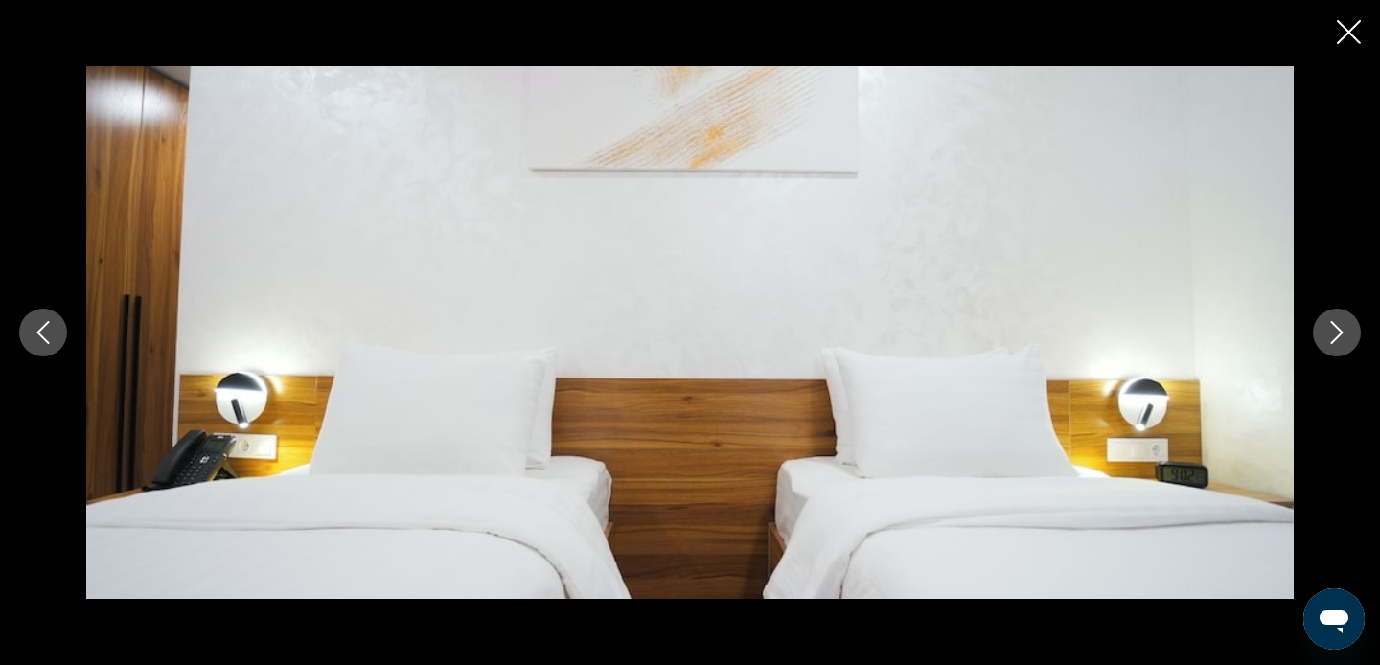
click at [1339, 338] on icon "Next image" at bounding box center [1336, 332] width 23 height 23
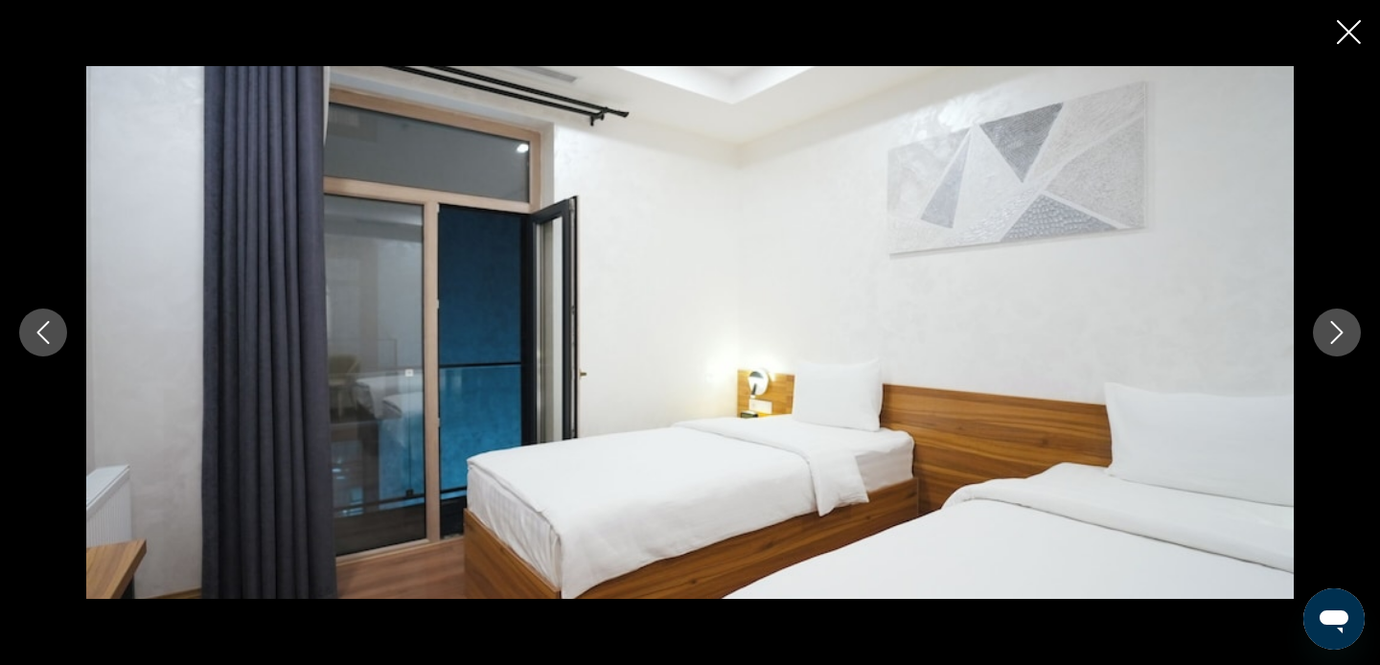
click at [1339, 338] on icon "Next image" at bounding box center [1336, 332] width 23 height 23
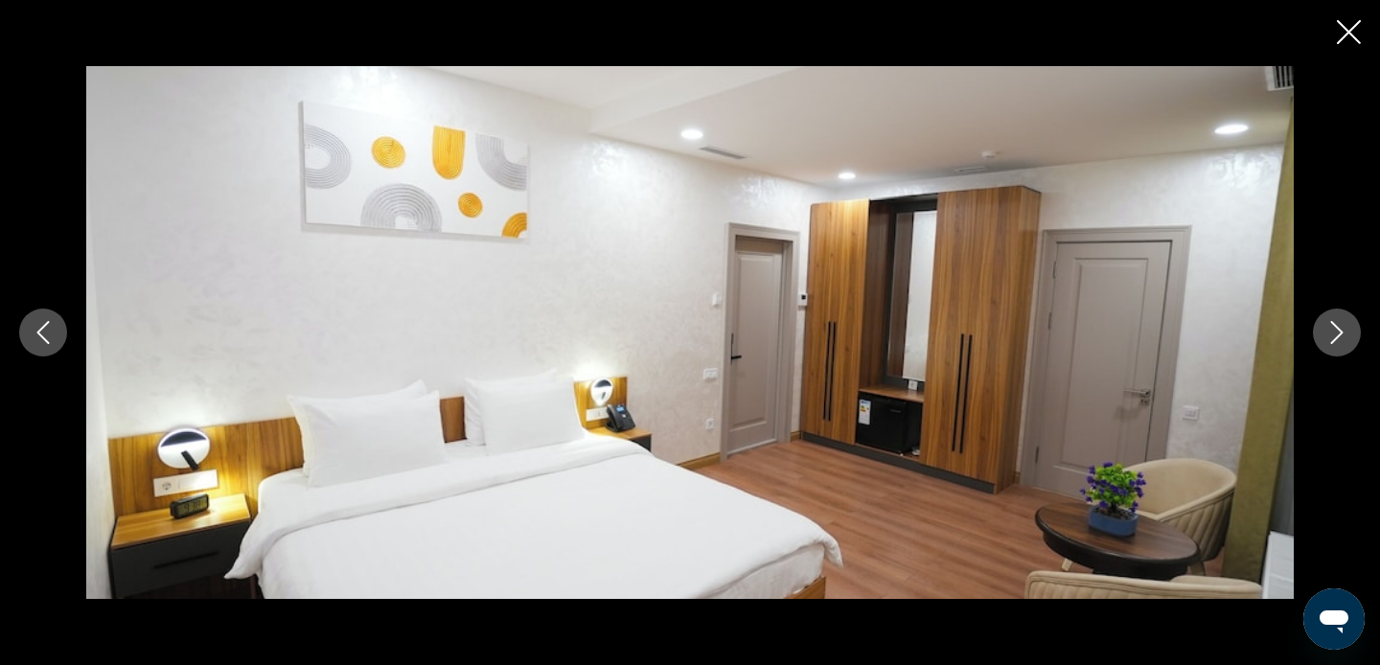
click at [1339, 338] on icon "Next image" at bounding box center [1336, 332] width 23 height 23
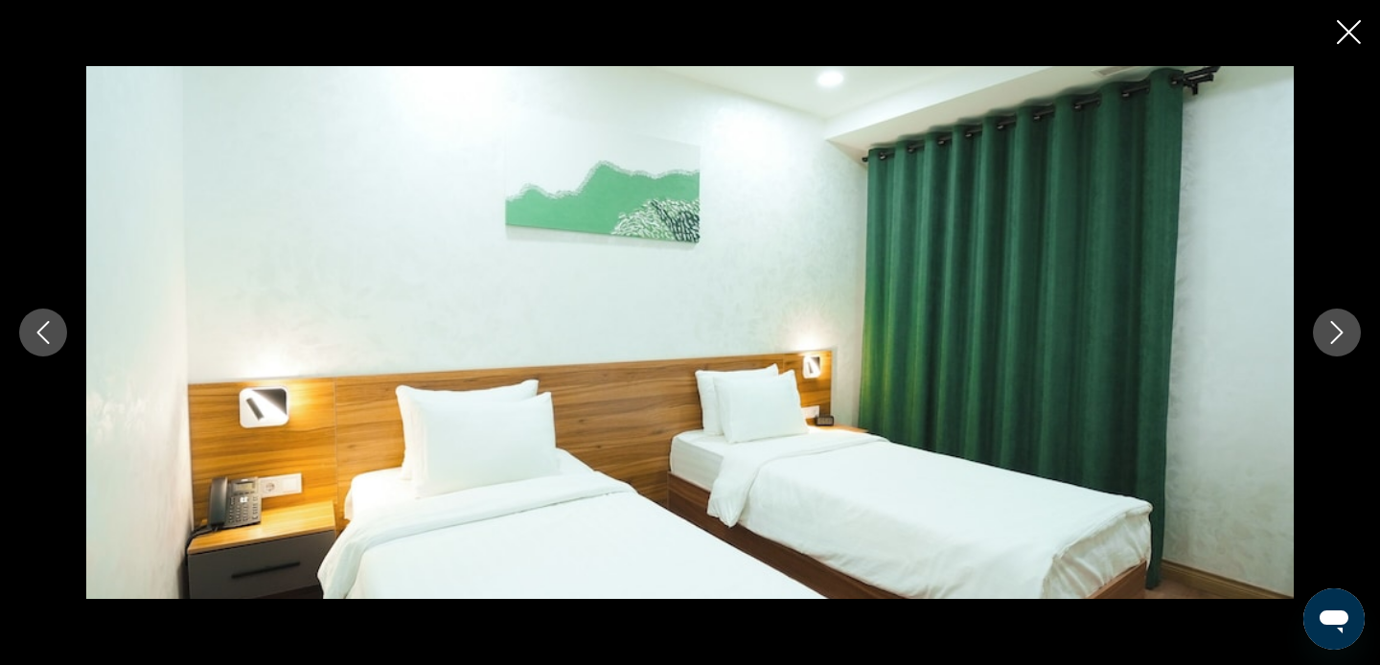
click at [1339, 338] on icon "Next image" at bounding box center [1336, 332] width 23 height 23
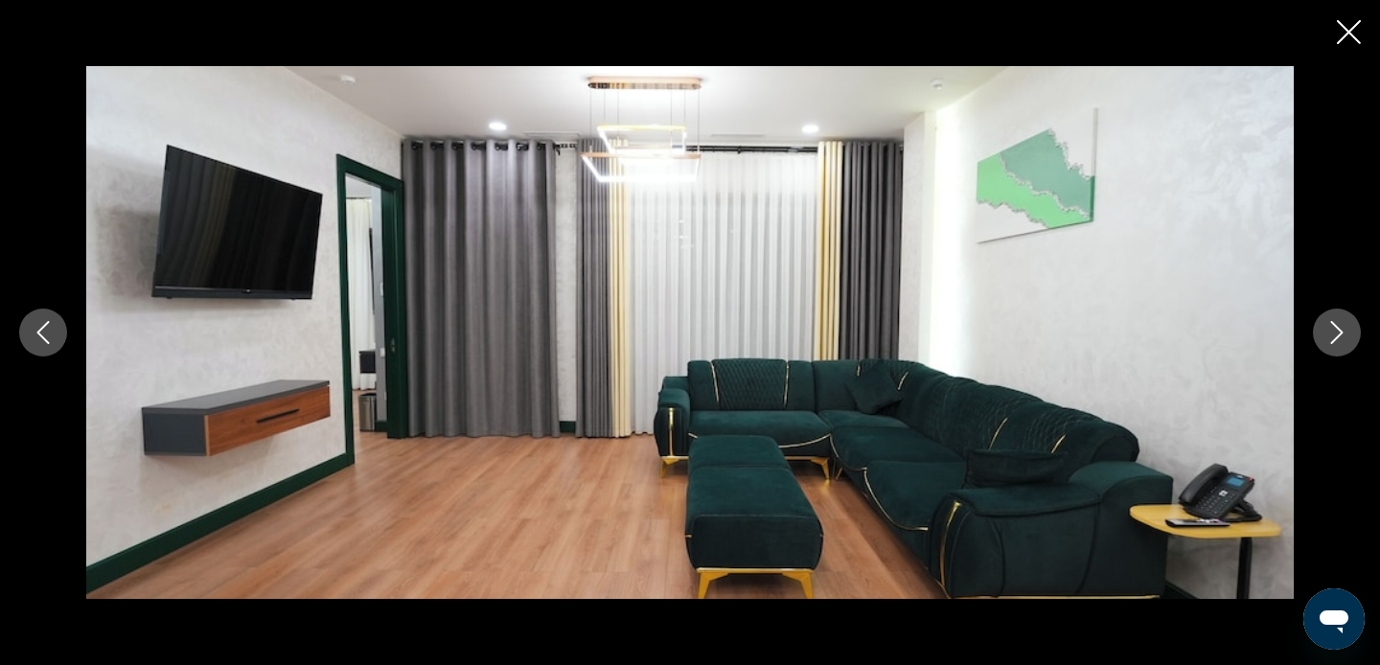
click at [1339, 338] on icon "Next image" at bounding box center [1336, 332] width 23 height 23
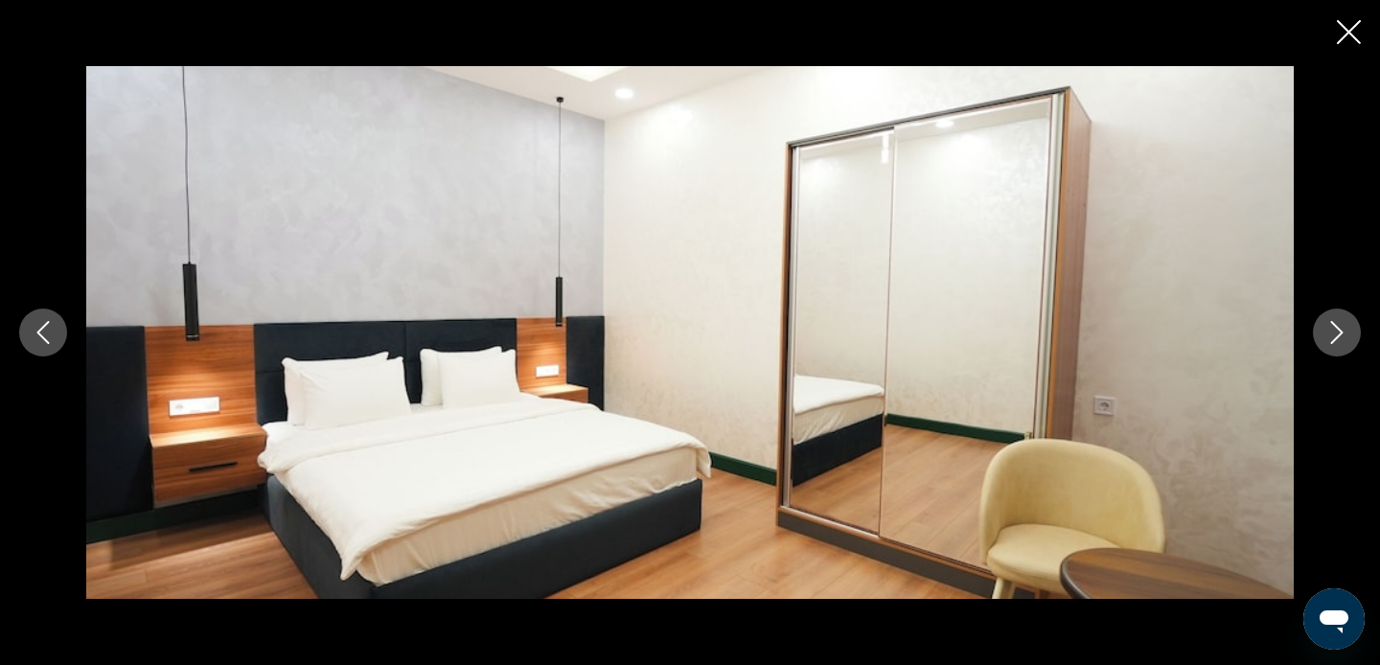
click at [1364, 32] on div "prev next" at bounding box center [690, 332] width 1380 height 665
click at [1347, 32] on icon "Close slideshow" at bounding box center [1349, 32] width 24 height 24
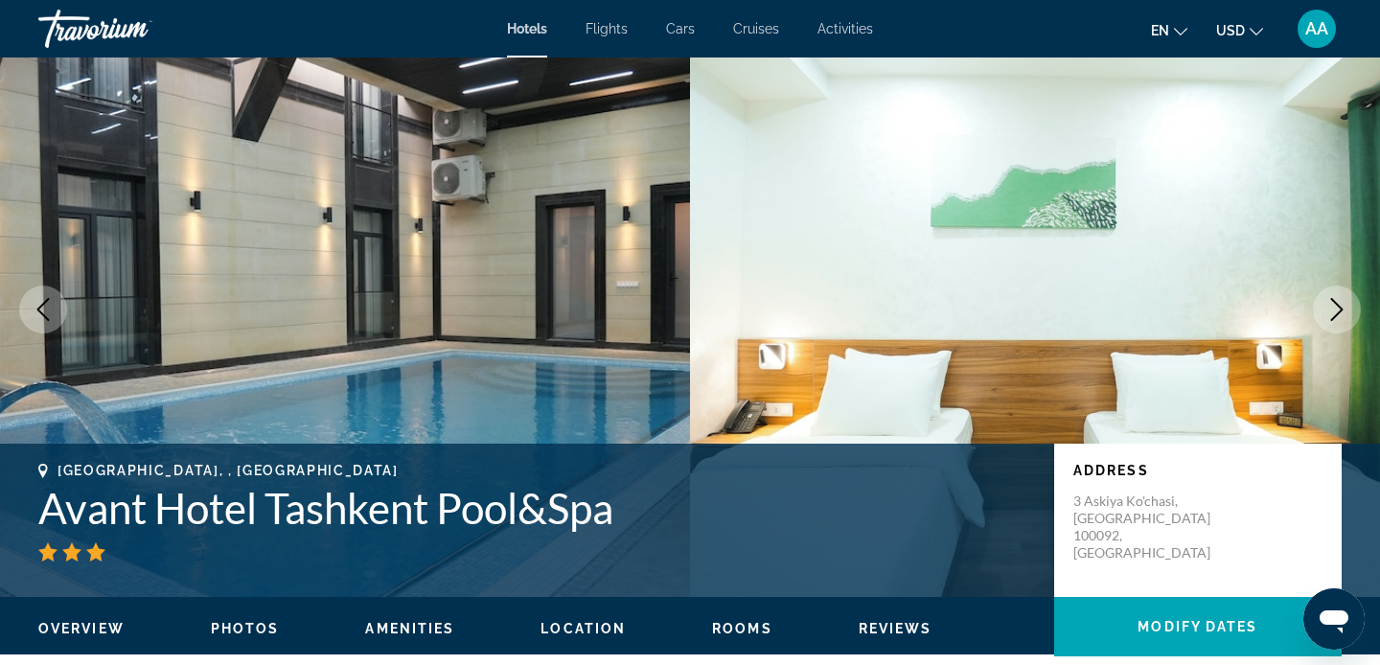
scroll to position [0, 0]
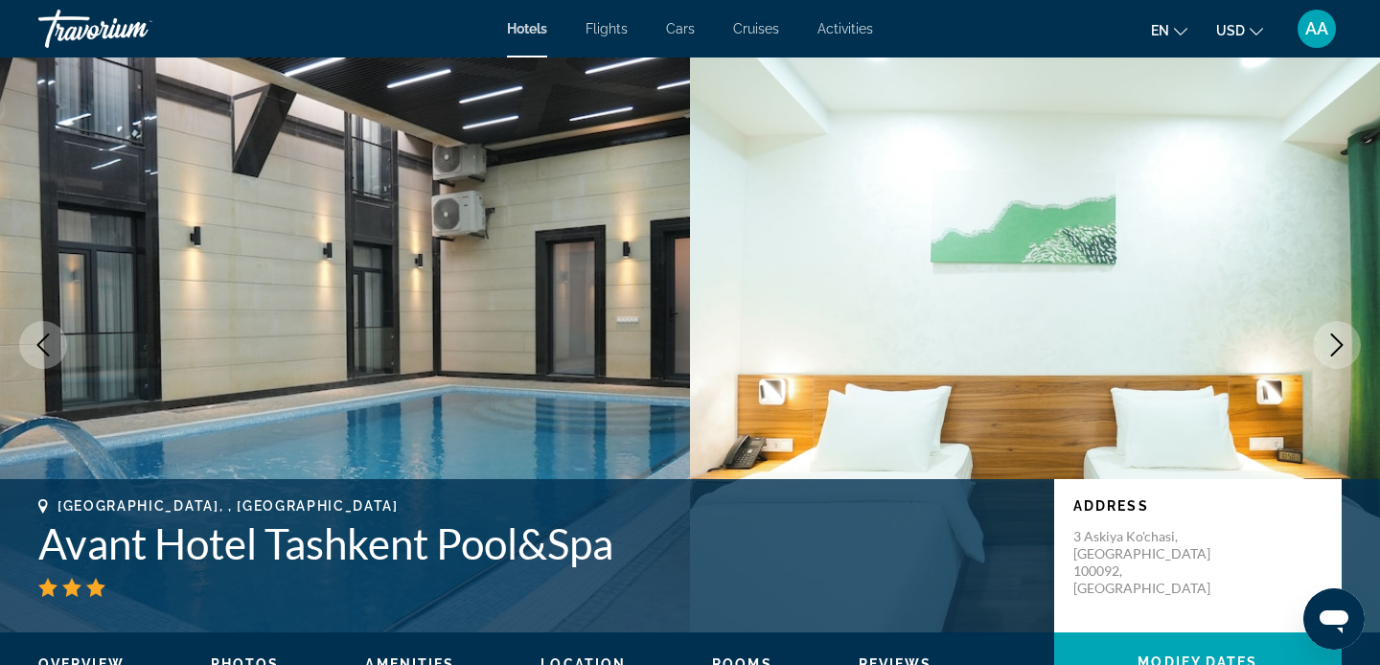
click at [134, 21] on div "Travorium" at bounding box center [134, 29] width 192 height 50
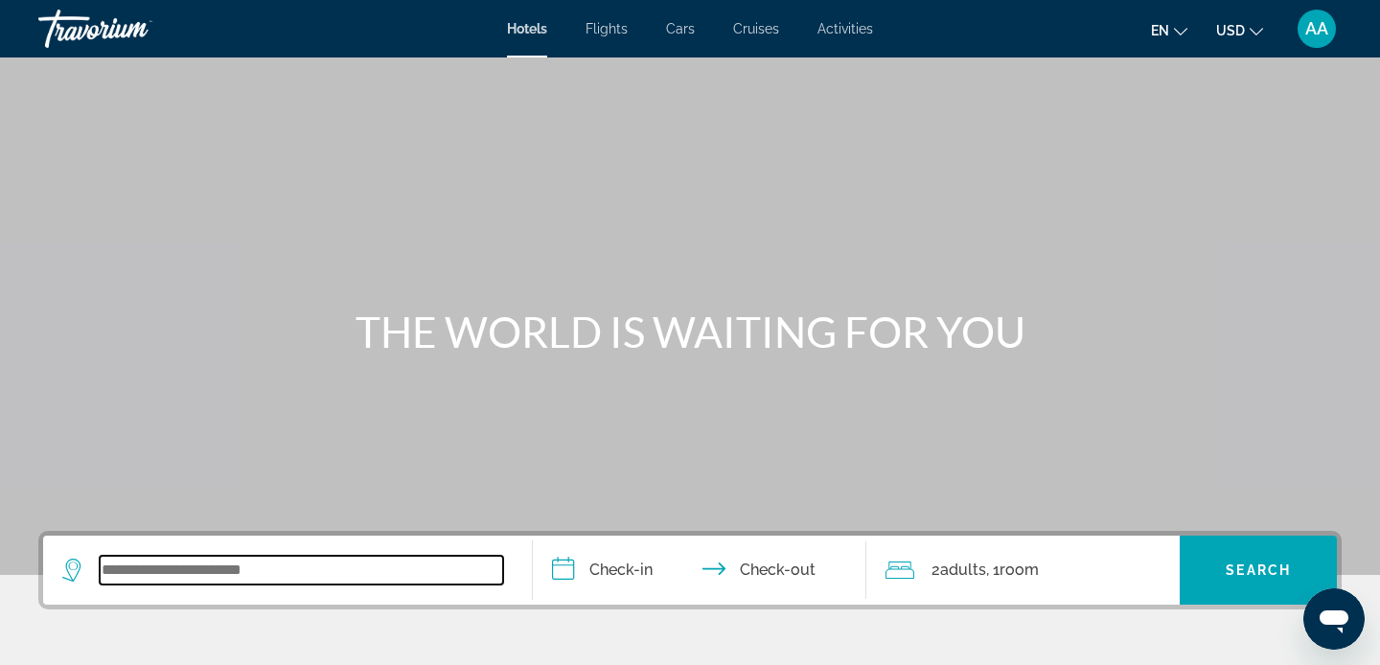
click at [172, 567] on input "Search widget" at bounding box center [301, 570] width 403 height 29
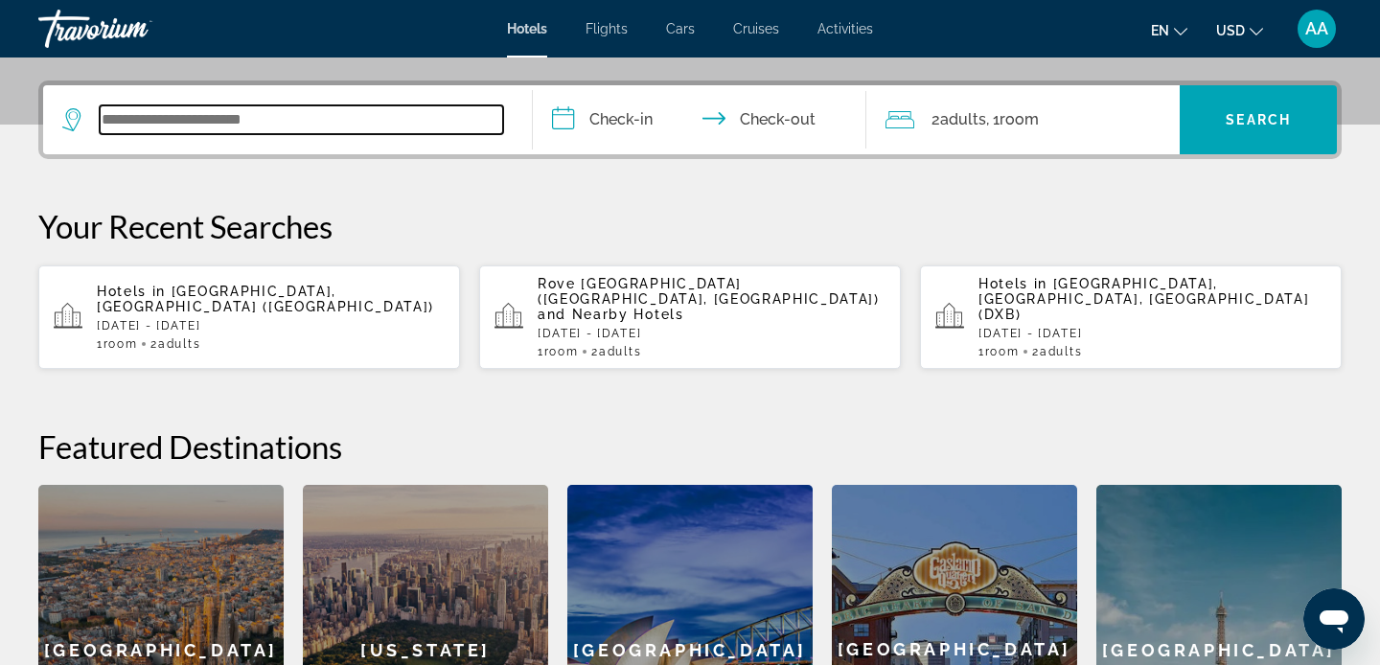
scroll to position [469, 0]
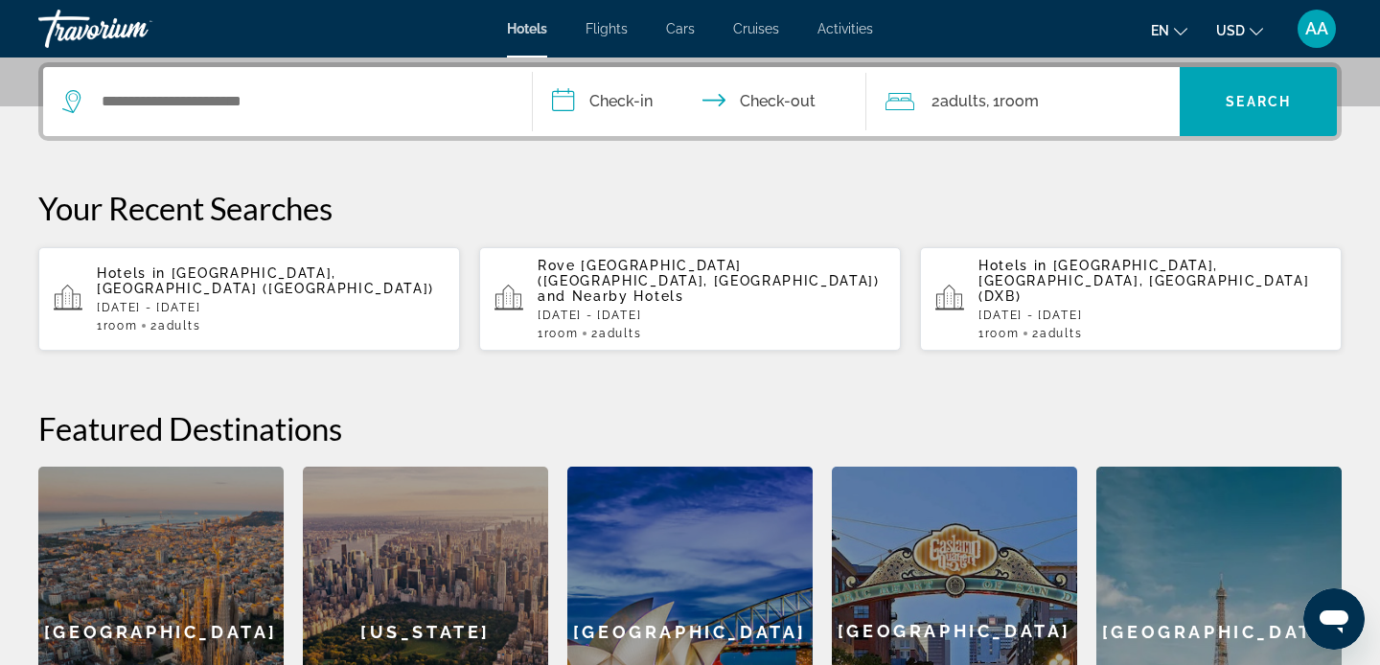
click at [158, 301] on div "Hotels in [GEOGRAPHIC_DATA], [GEOGRAPHIC_DATA] ([GEOGRAPHIC_DATA]) [DATE] - [GE…" at bounding box center [271, 298] width 348 height 67
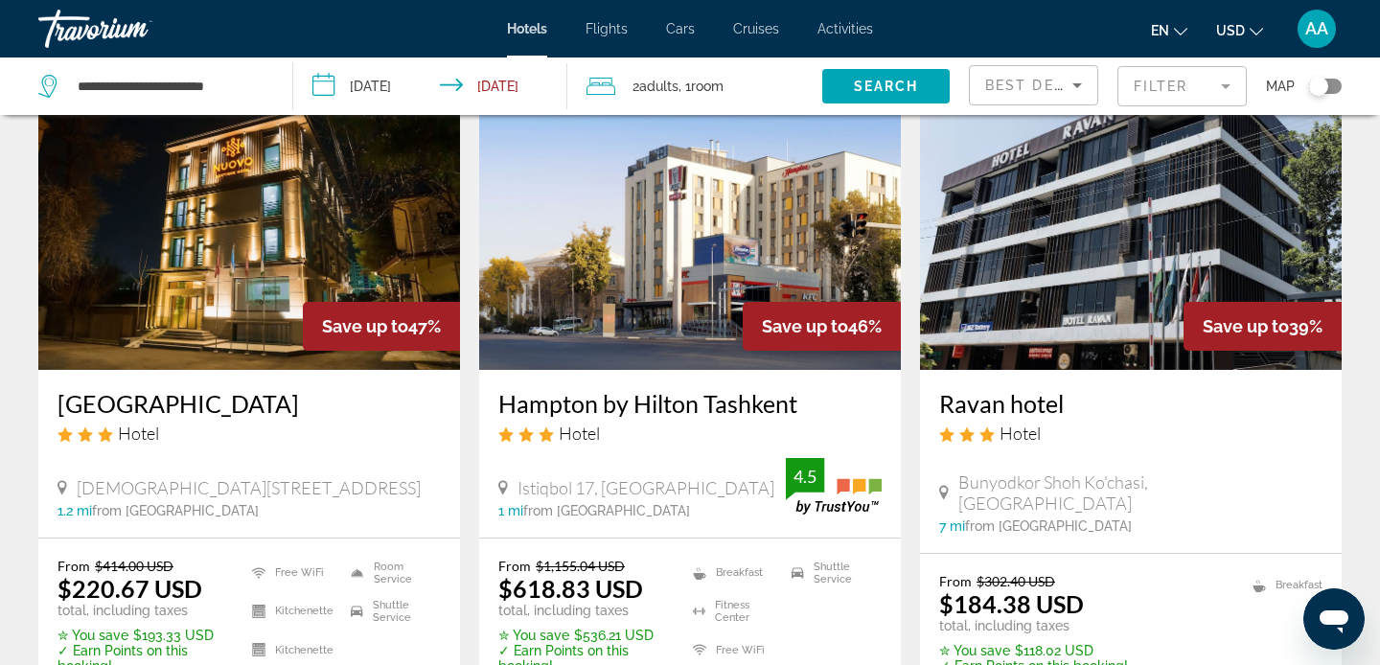
scroll to position [121, 0]
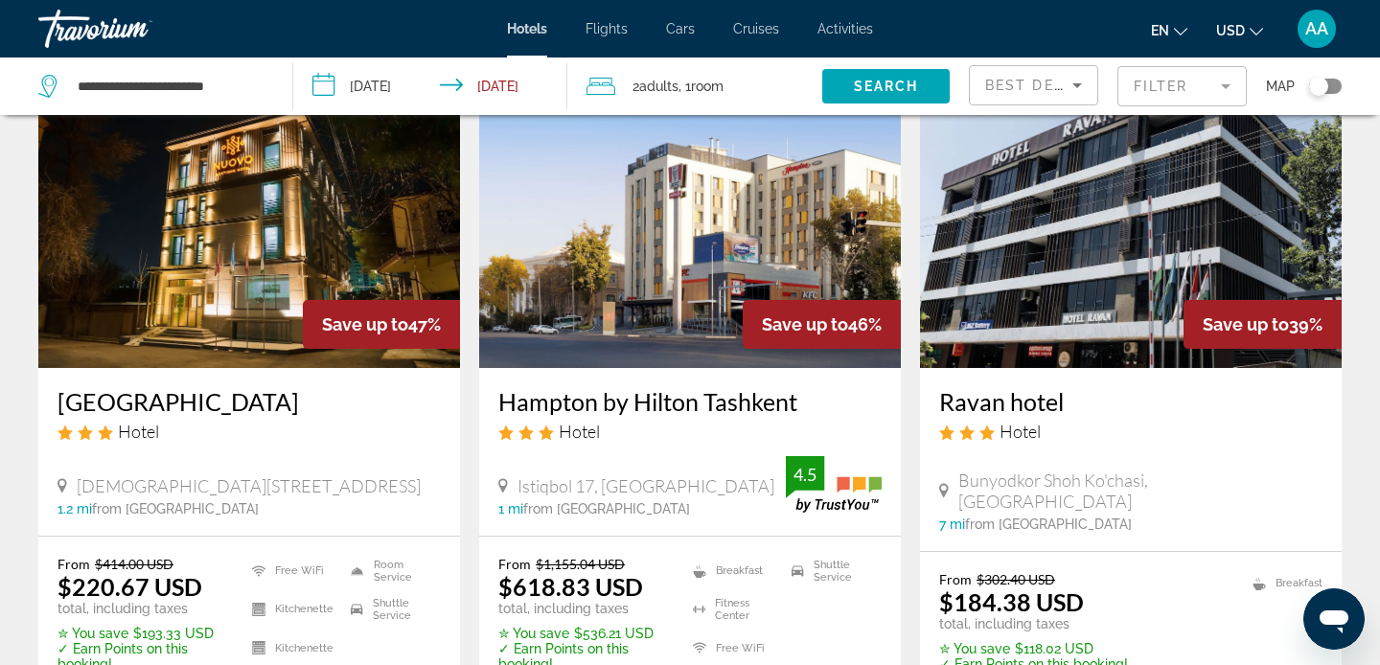
click at [148, 289] on img "Main content" at bounding box center [249, 214] width 422 height 307
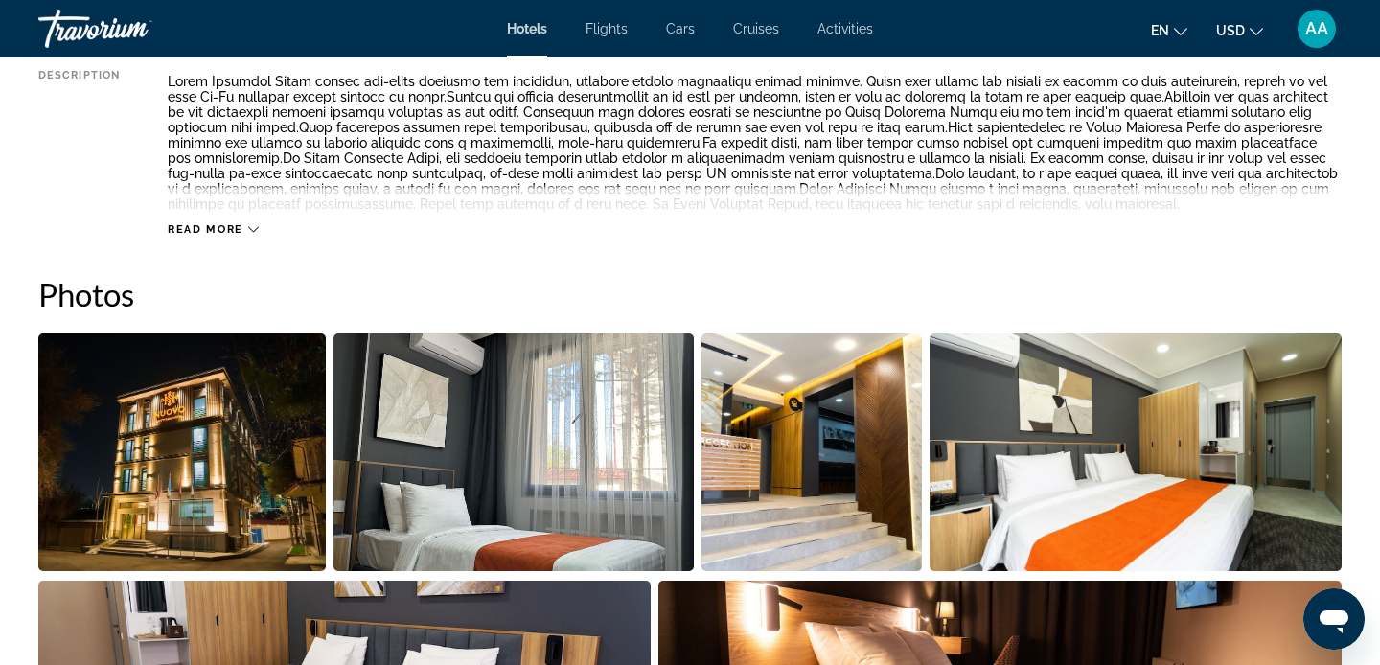
scroll to position [778, 0]
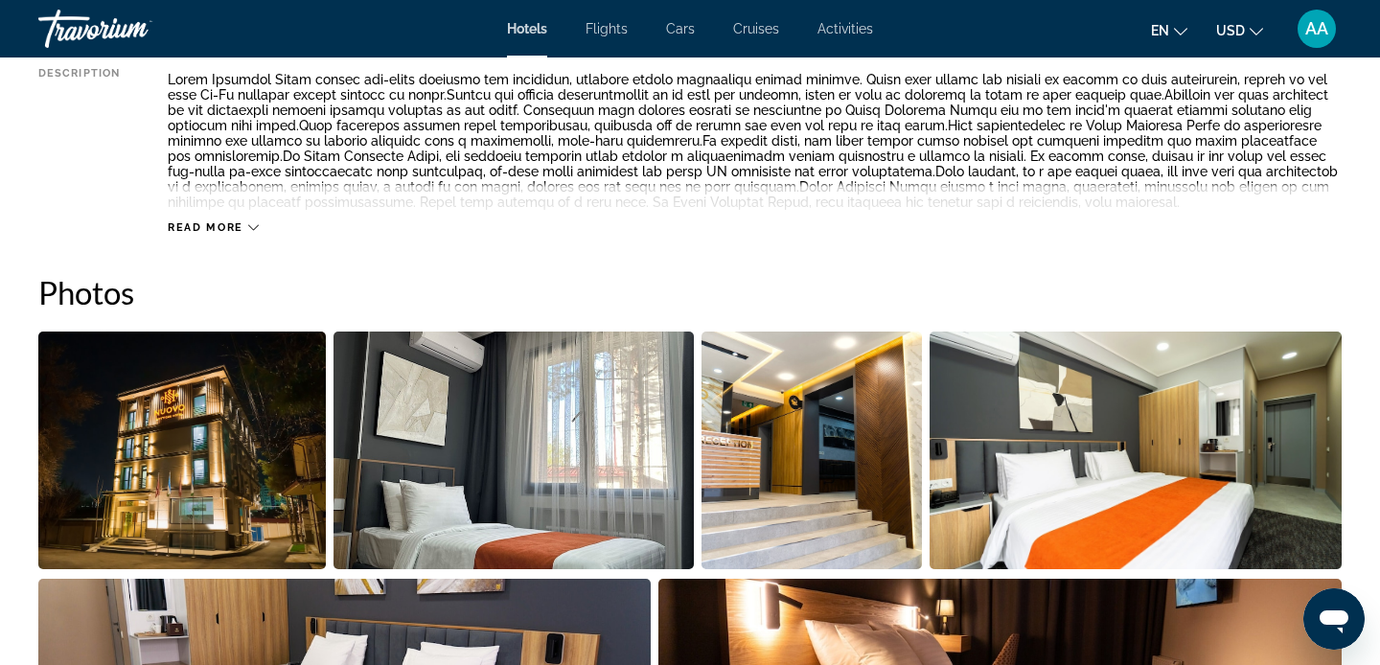
click at [142, 432] on img "Open full-screen image slider" at bounding box center [182, 451] width 288 height 238
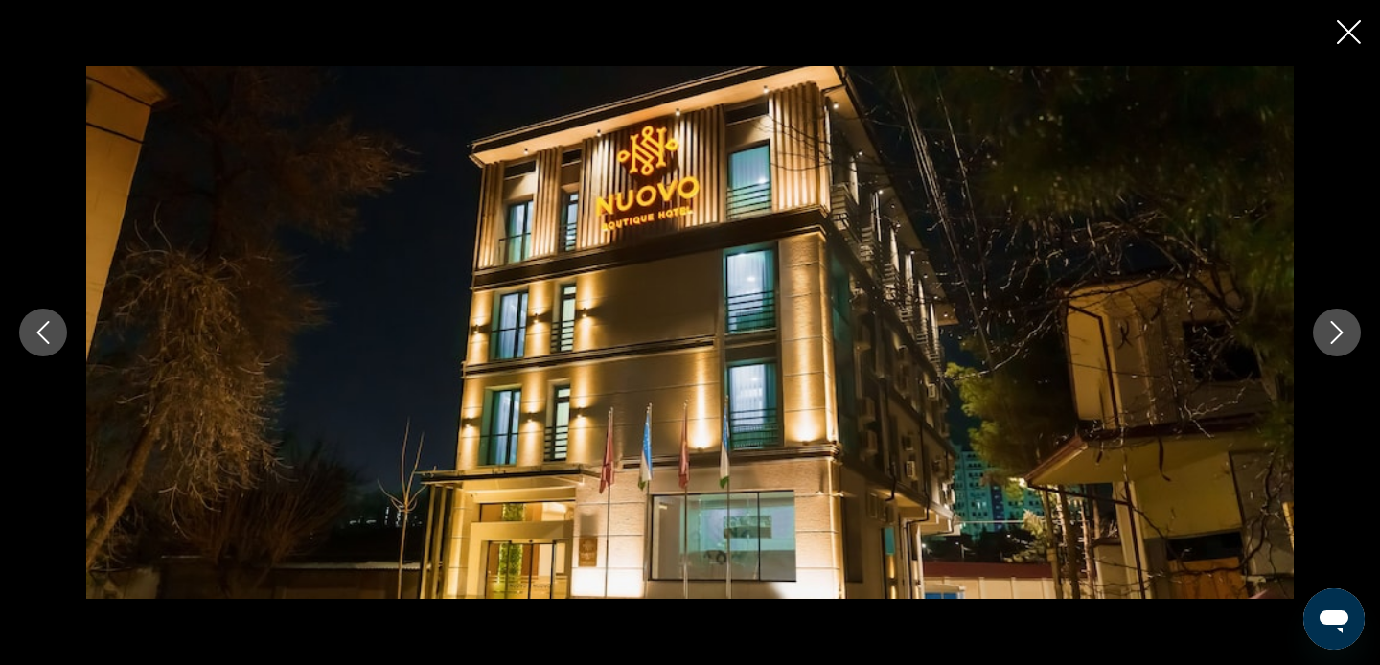
click at [1312, 338] on div "prev next" at bounding box center [690, 332] width 1380 height 532
click at [1341, 334] on icon "Next image" at bounding box center [1337, 332] width 12 height 23
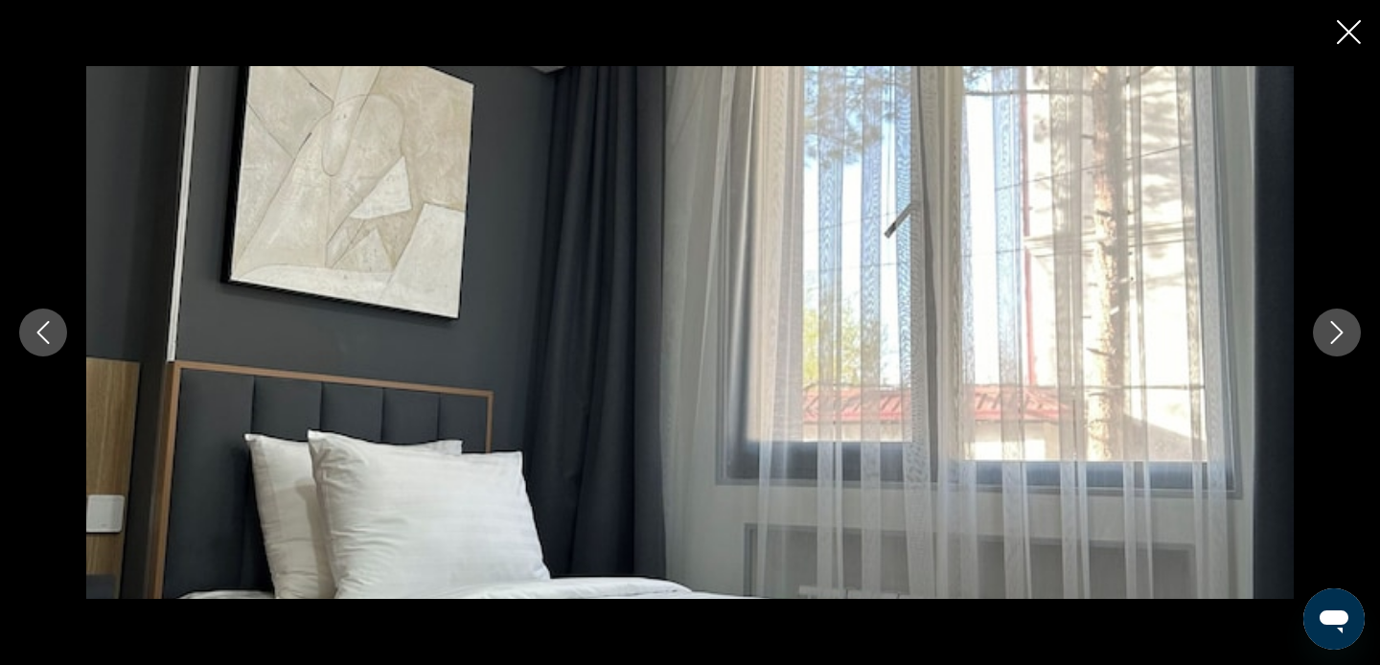
click at [1341, 334] on icon "Next image" at bounding box center [1337, 332] width 12 height 23
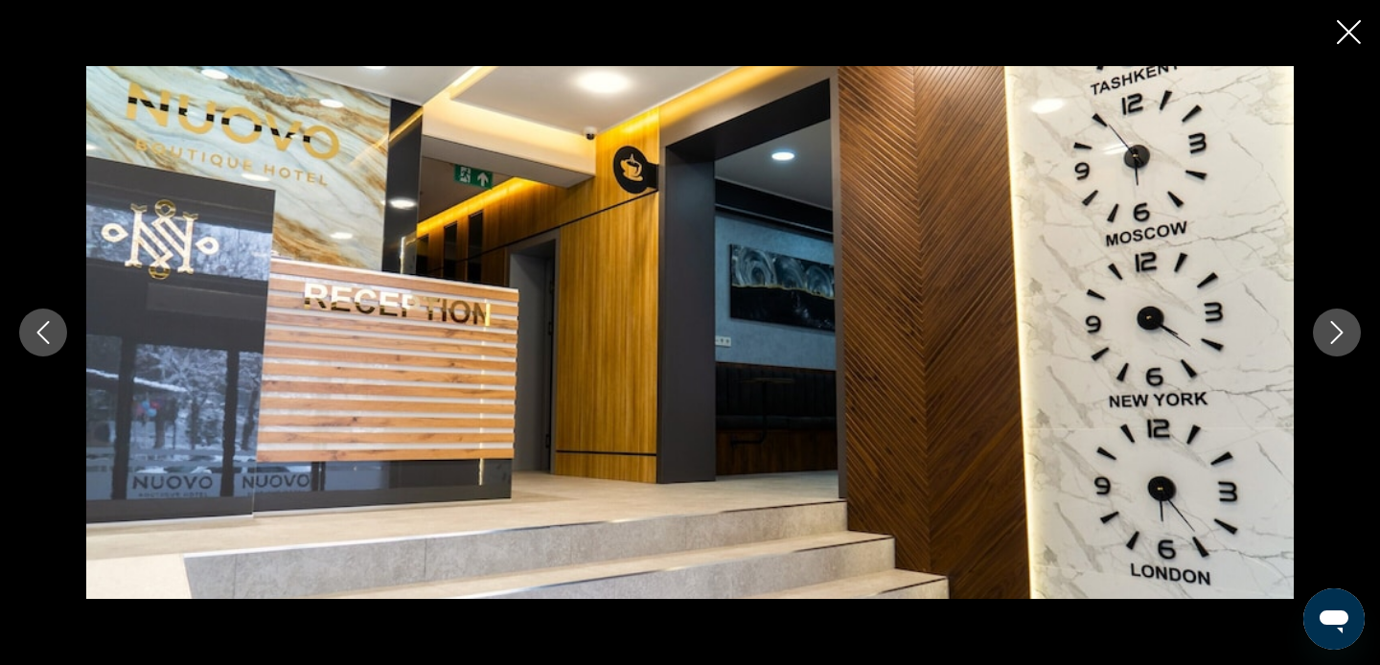
click at [1341, 334] on icon "Next image" at bounding box center [1337, 332] width 12 height 23
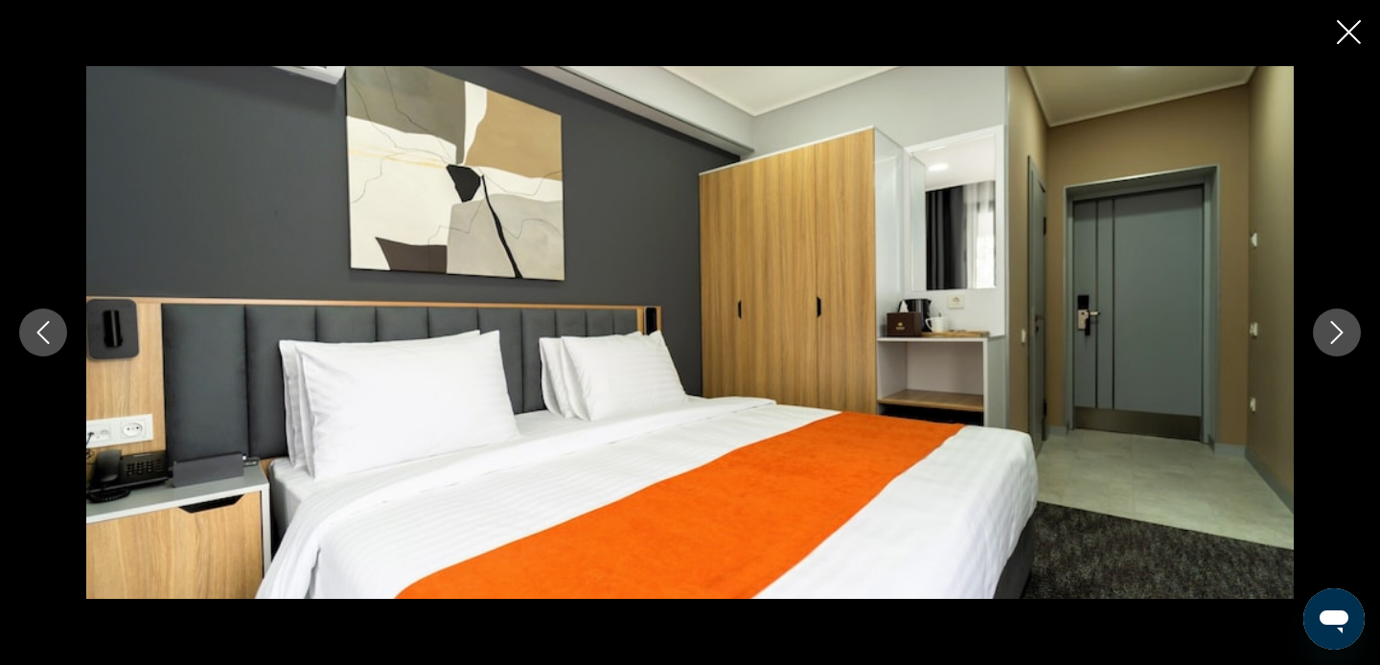
click at [1344, 340] on icon "Next image" at bounding box center [1336, 332] width 23 height 23
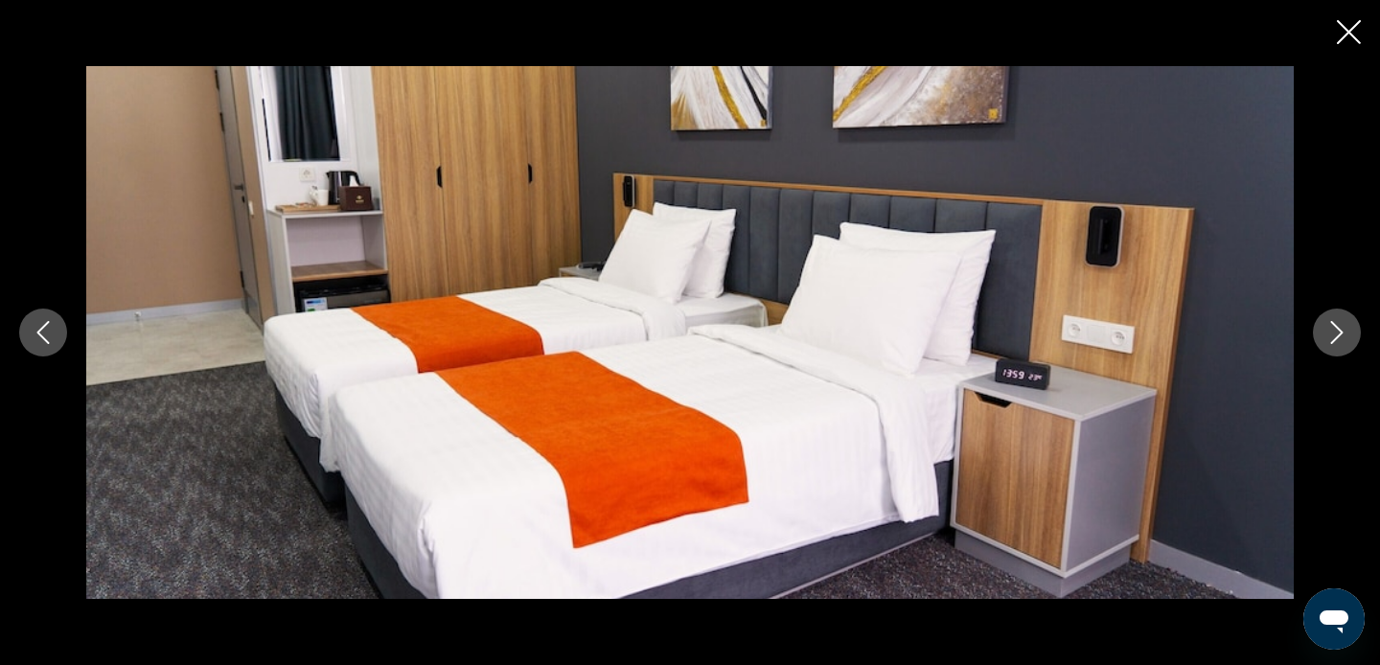
click at [1344, 340] on icon "Next image" at bounding box center [1336, 332] width 23 height 23
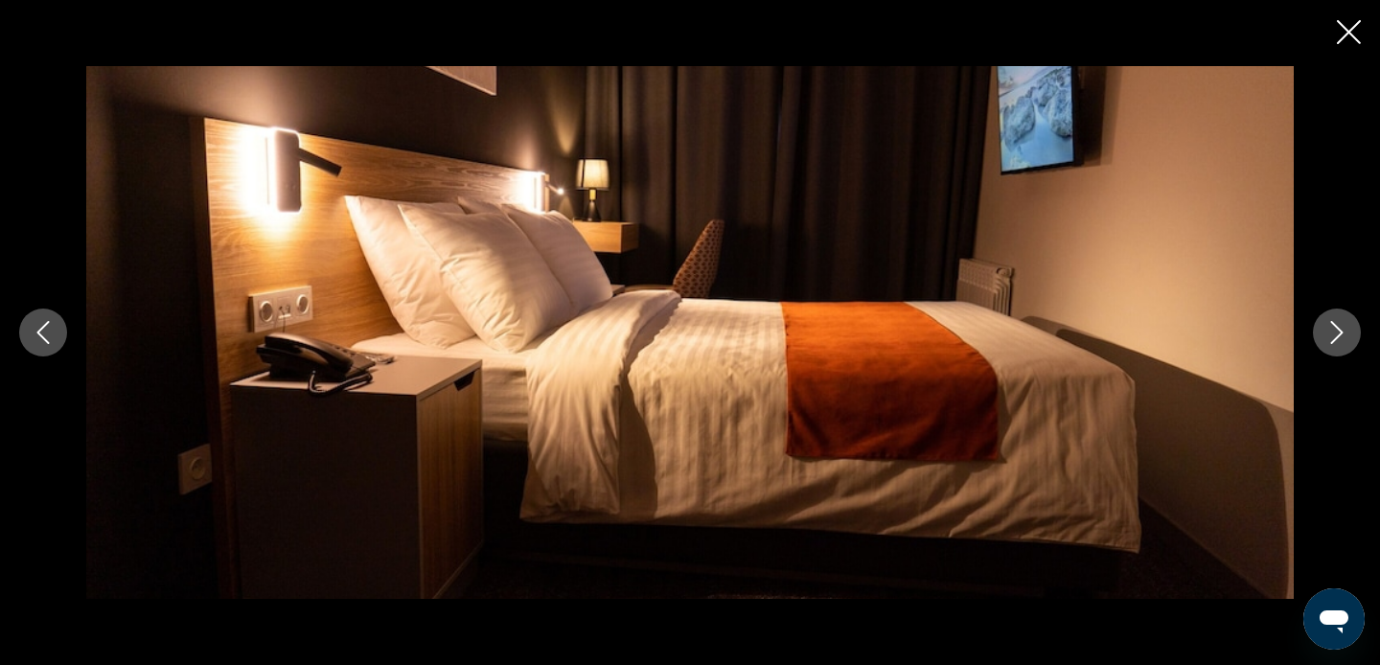
click at [1344, 340] on icon "Next image" at bounding box center [1336, 332] width 23 height 23
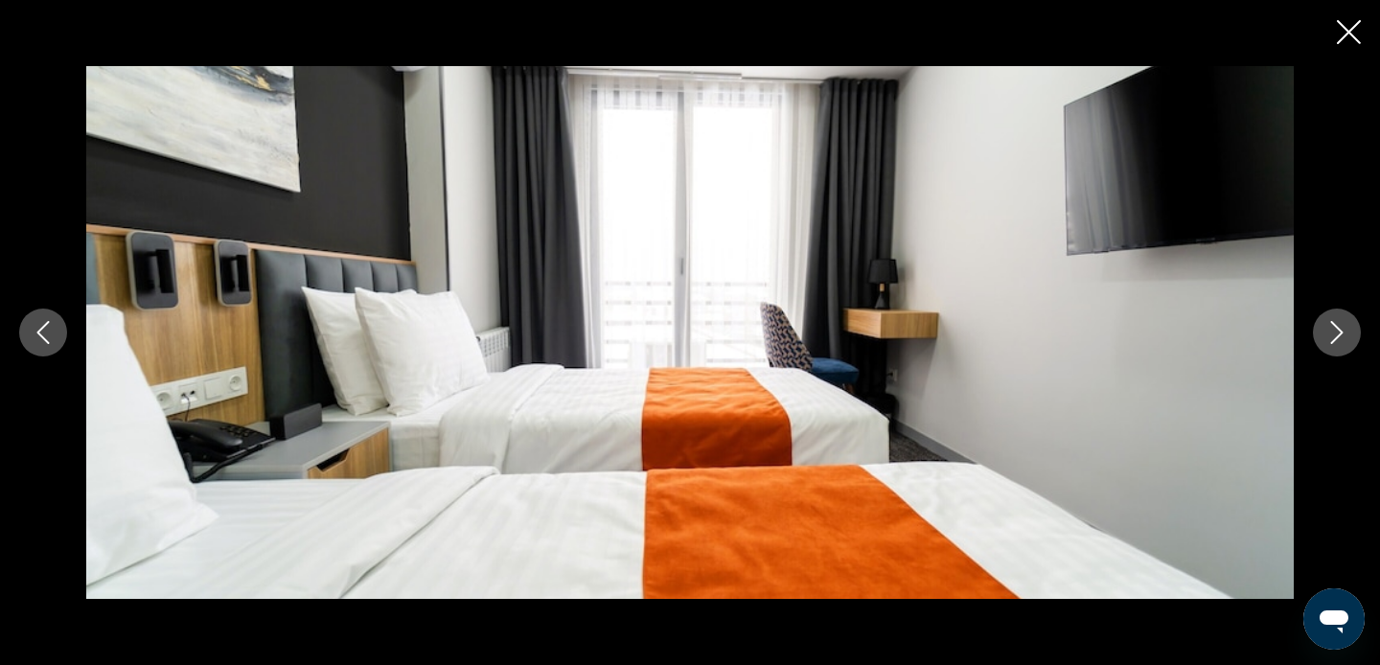
click at [1344, 340] on icon "Next image" at bounding box center [1336, 332] width 23 height 23
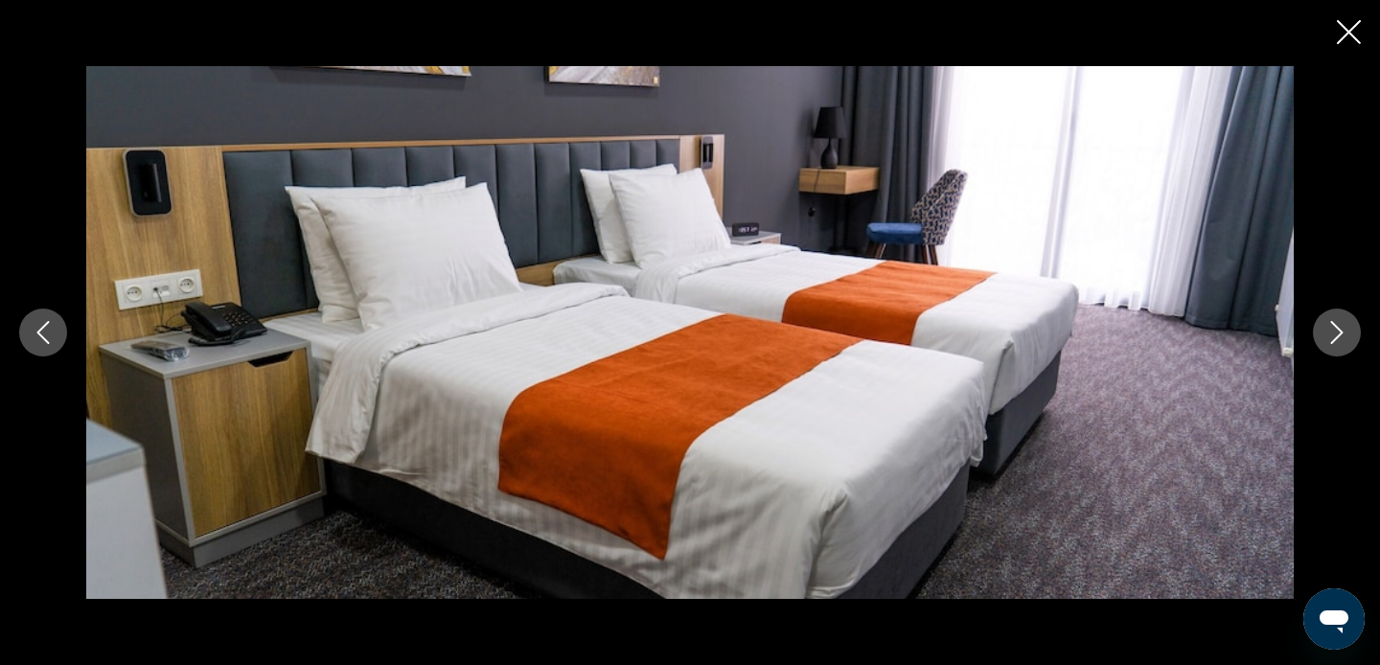
click at [1344, 340] on icon "Next image" at bounding box center [1336, 332] width 23 height 23
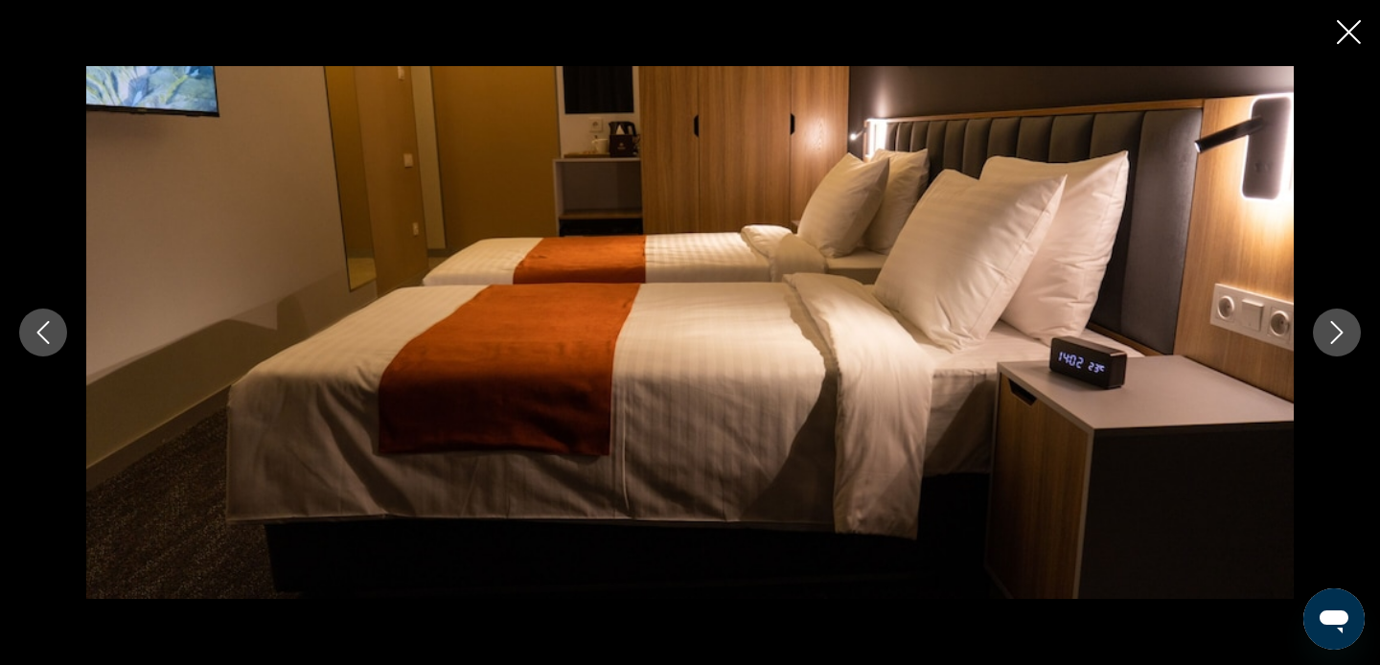
click at [1344, 340] on icon "Next image" at bounding box center [1336, 332] width 23 height 23
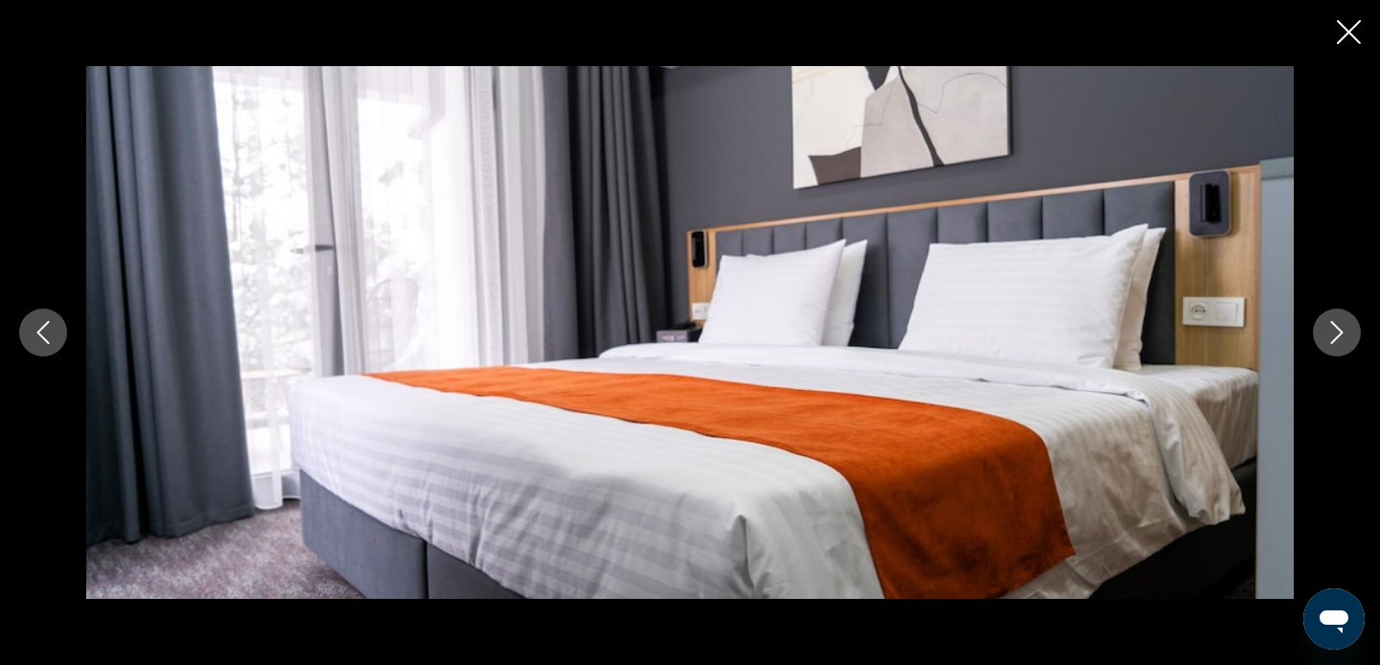
click at [1344, 340] on icon "Next image" at bounding box center [1336, 332] width 23 height 23
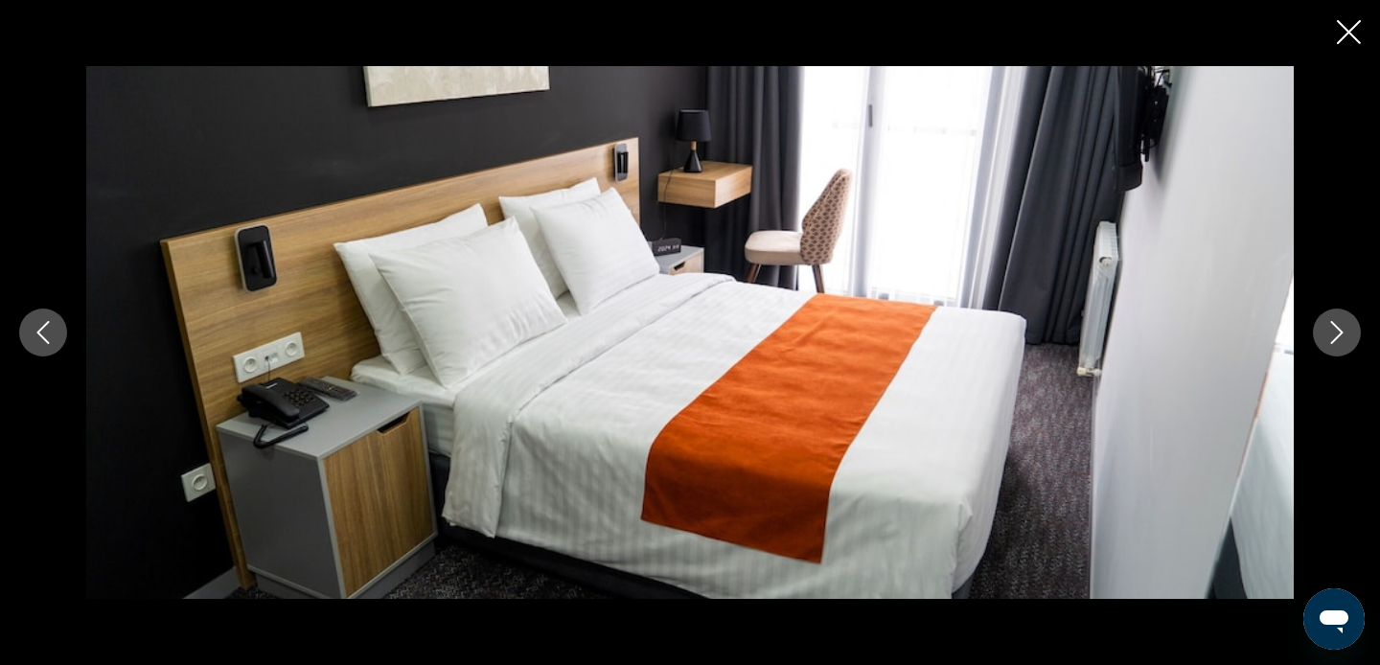
click at [1344, 340] on icon "Next image" at bounding box center [1336, 332] width 23 height 23
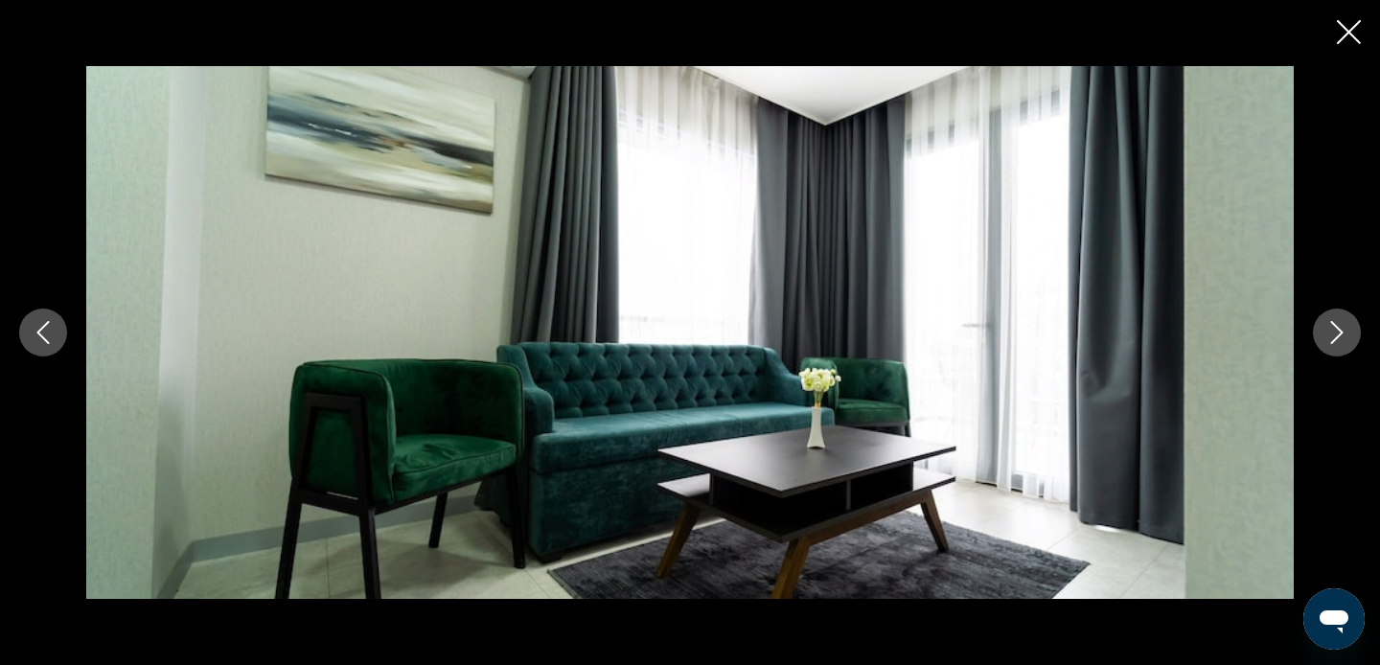
click at [1344, 340] on icon "Next image" at bounding box center [1336, 332] width 23 height 23
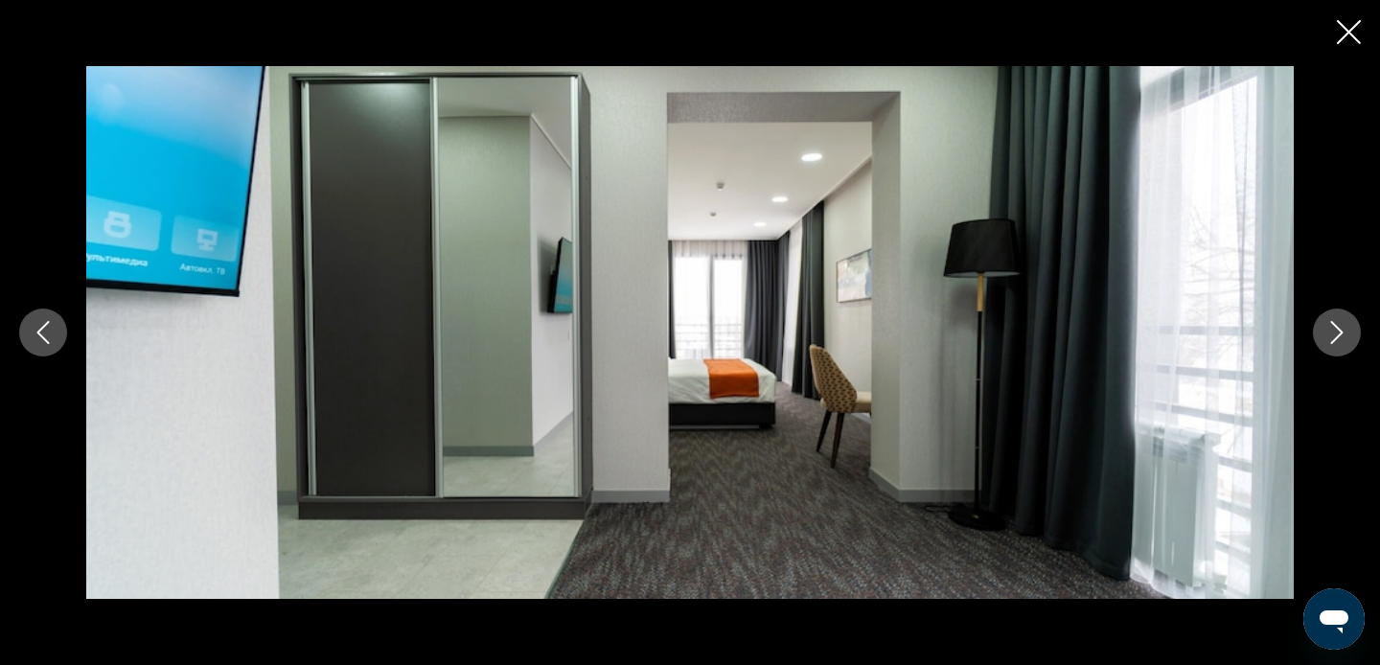
click at [1344, 340] on icon "Next image" at bounding box center [1336, 332] width 23 height 23
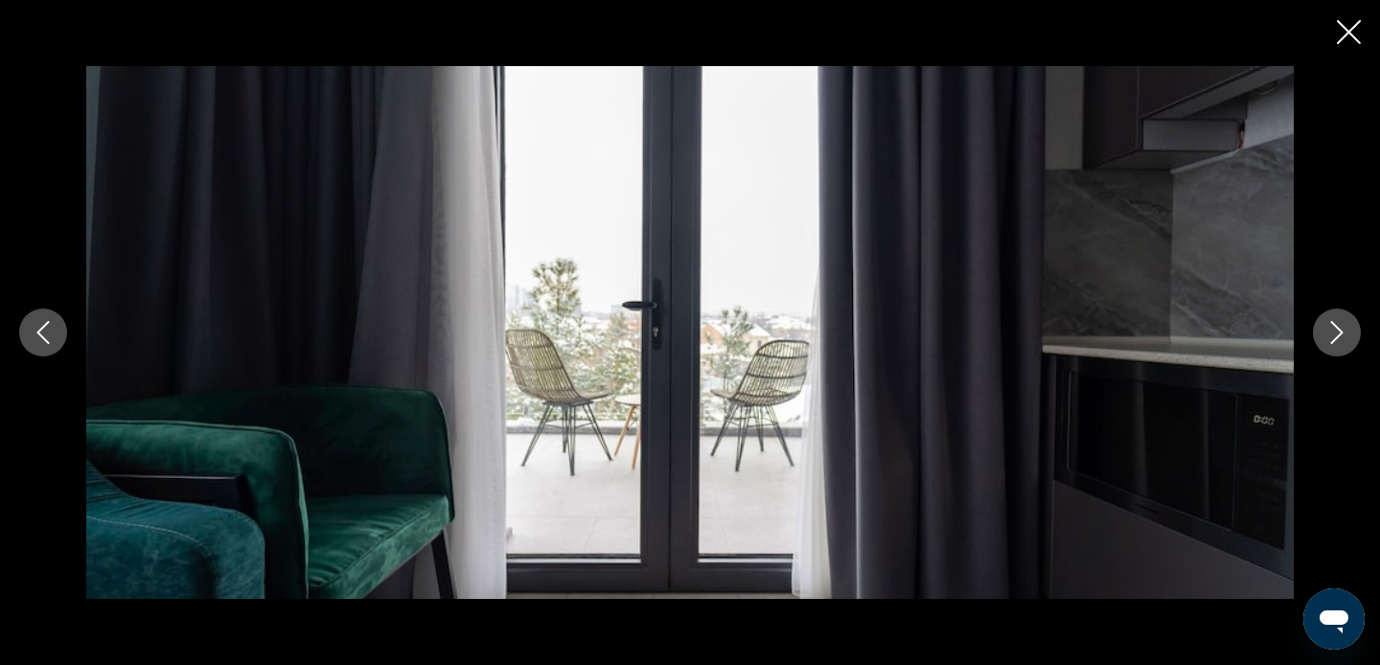
click at [1344, 339] on icon "Next image" at bounding box center [1336, 332] width 23 height 23
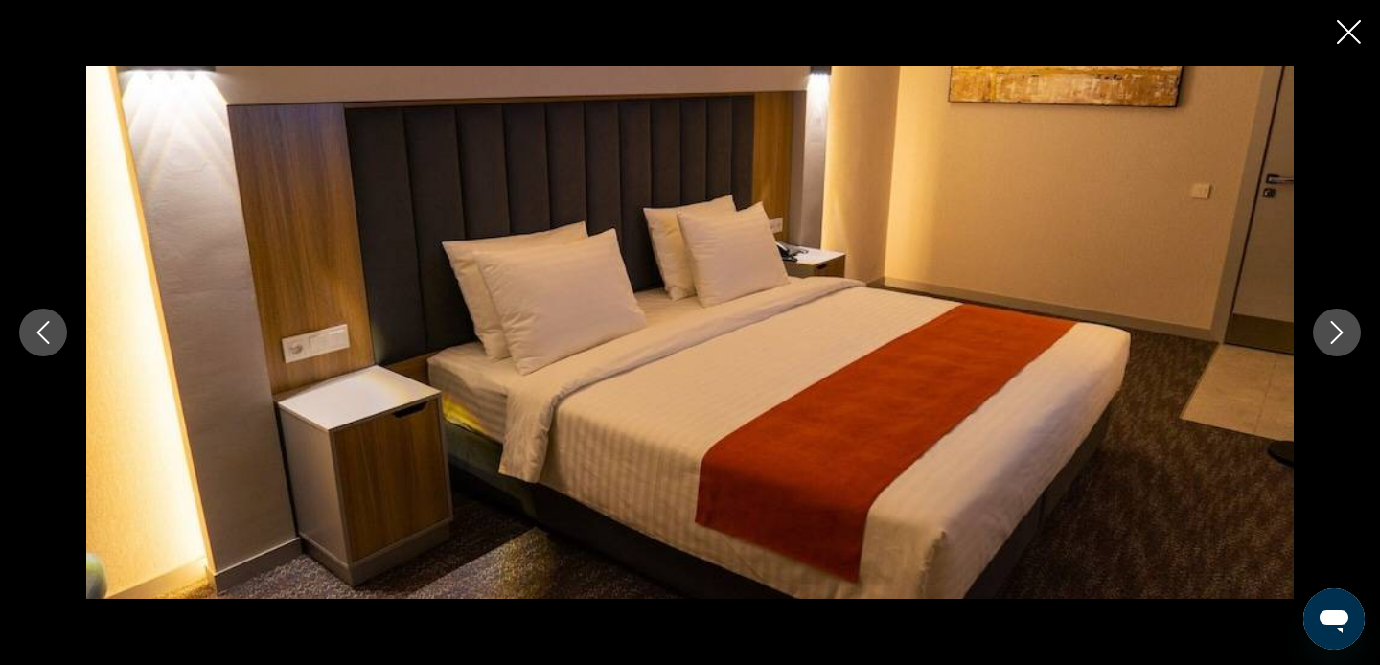
click at [1344, 339] on icon "Next image" at bounding box center [1336, 332] width 23 height 23
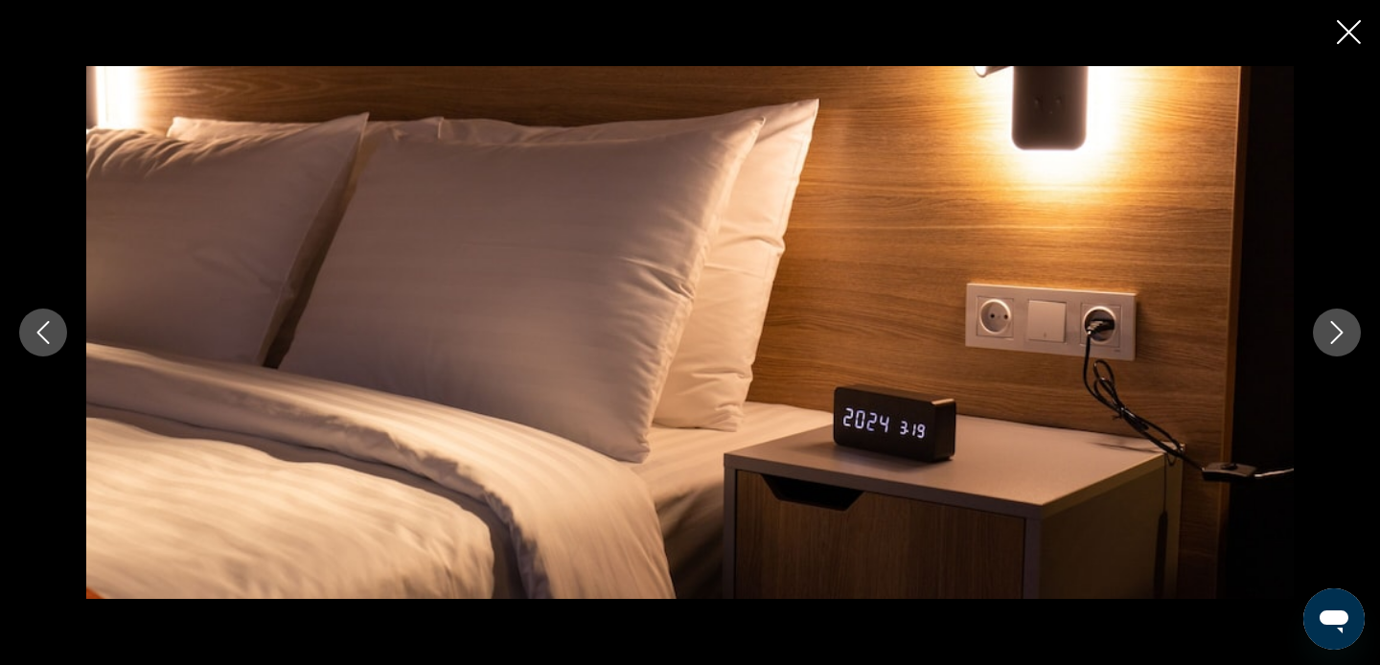
click at [1344, 339] on icon "Next image" at bounding box center [1336, 332] width 23 height 23
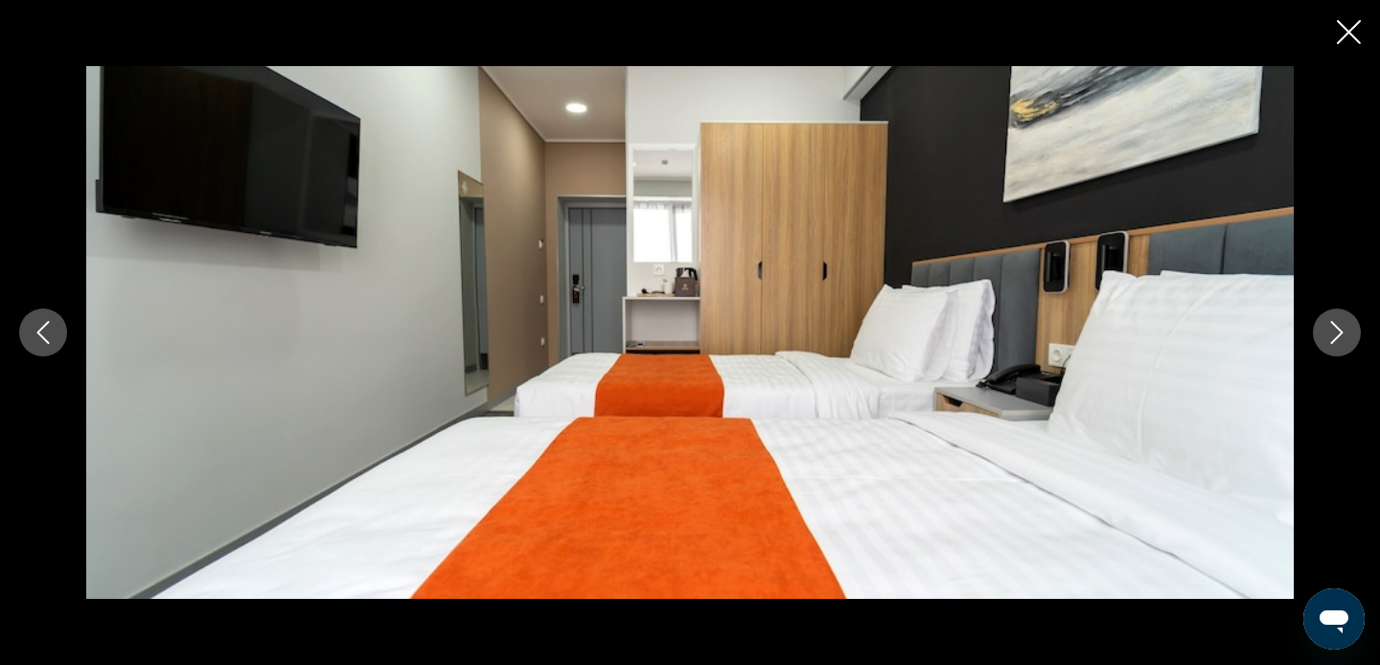
click at [1344, 339] on icon "Next image" at bounding box center [1336, 332] width 23 height 23
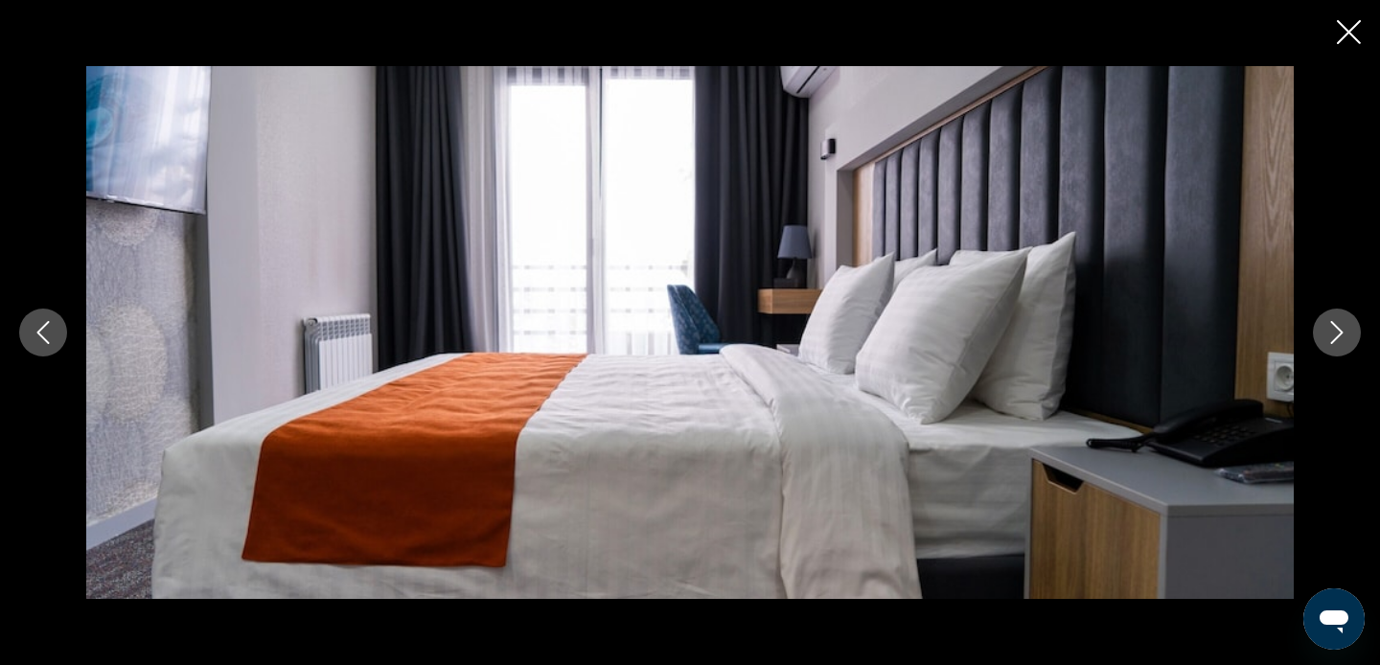
click at [1344, 339] on icon "Next image" at bounding box center [1336, 332] width 23 height 23
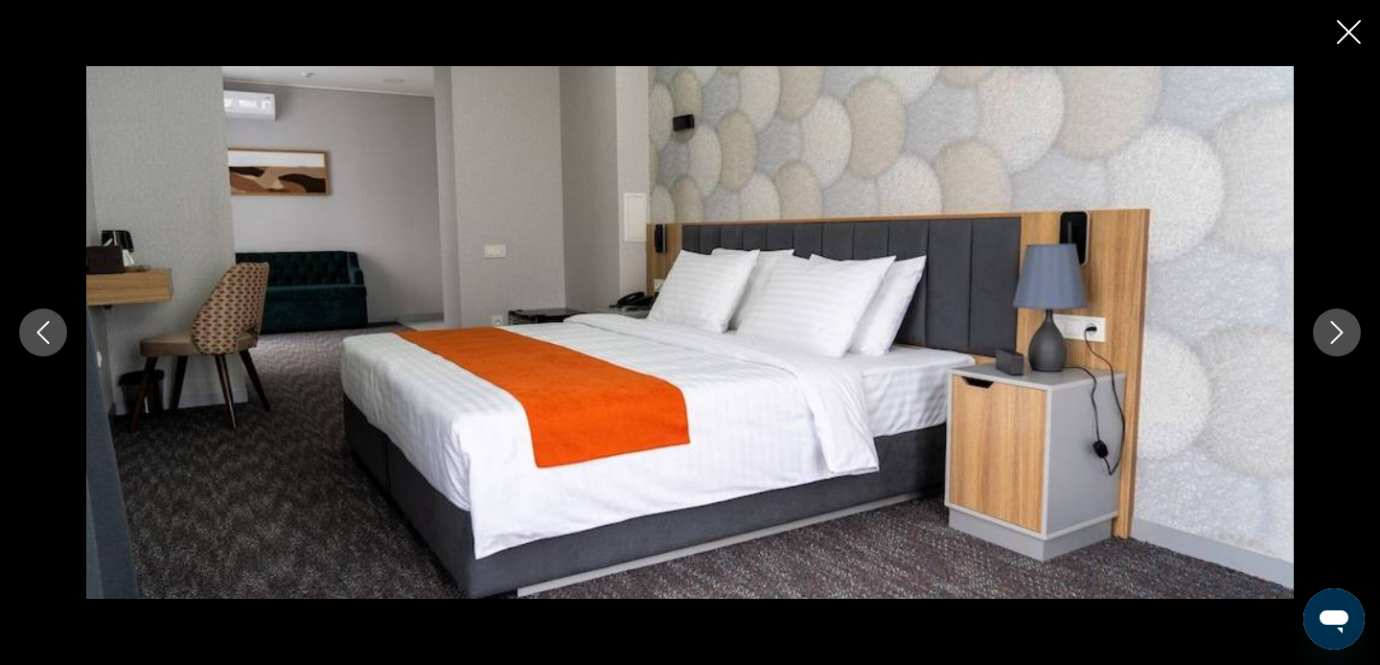
click at [1344, 339] on icon "Next image" at bounding box center [1336, 332] width 23 height 23
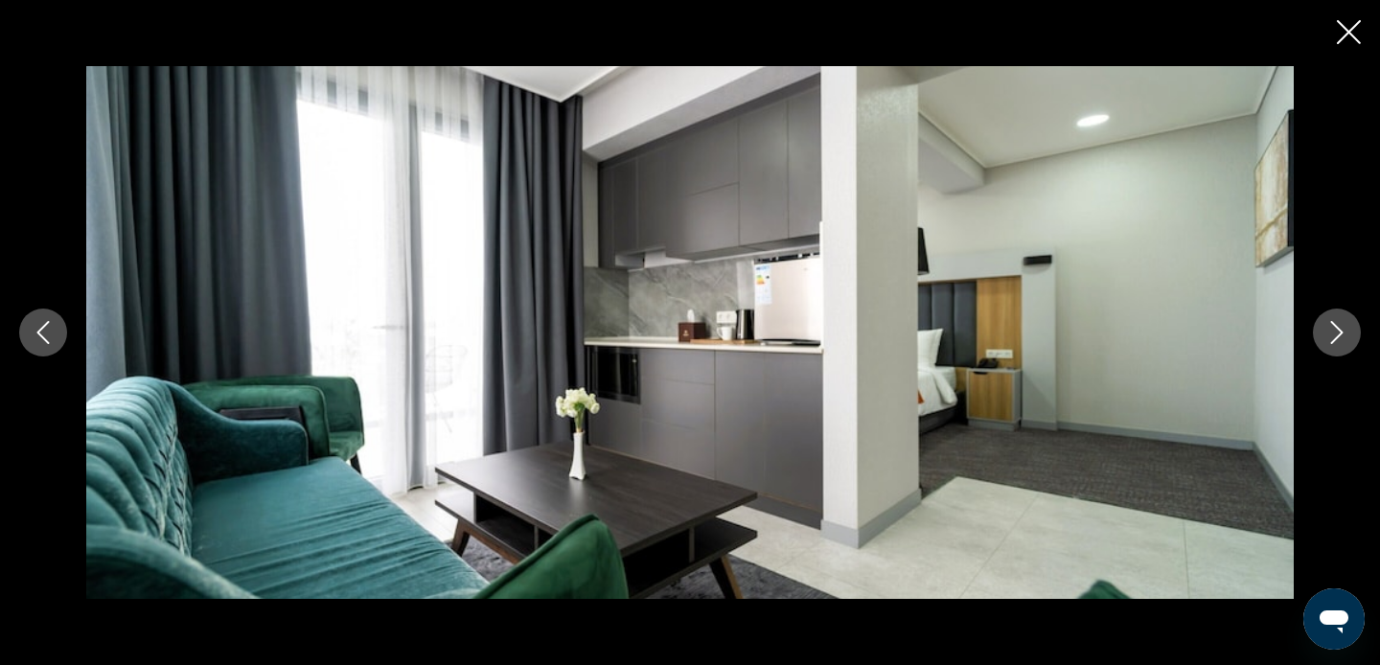
click at [1344, 339] on icon "Next image" at bounding box center [1336, 332] width 23 height 23
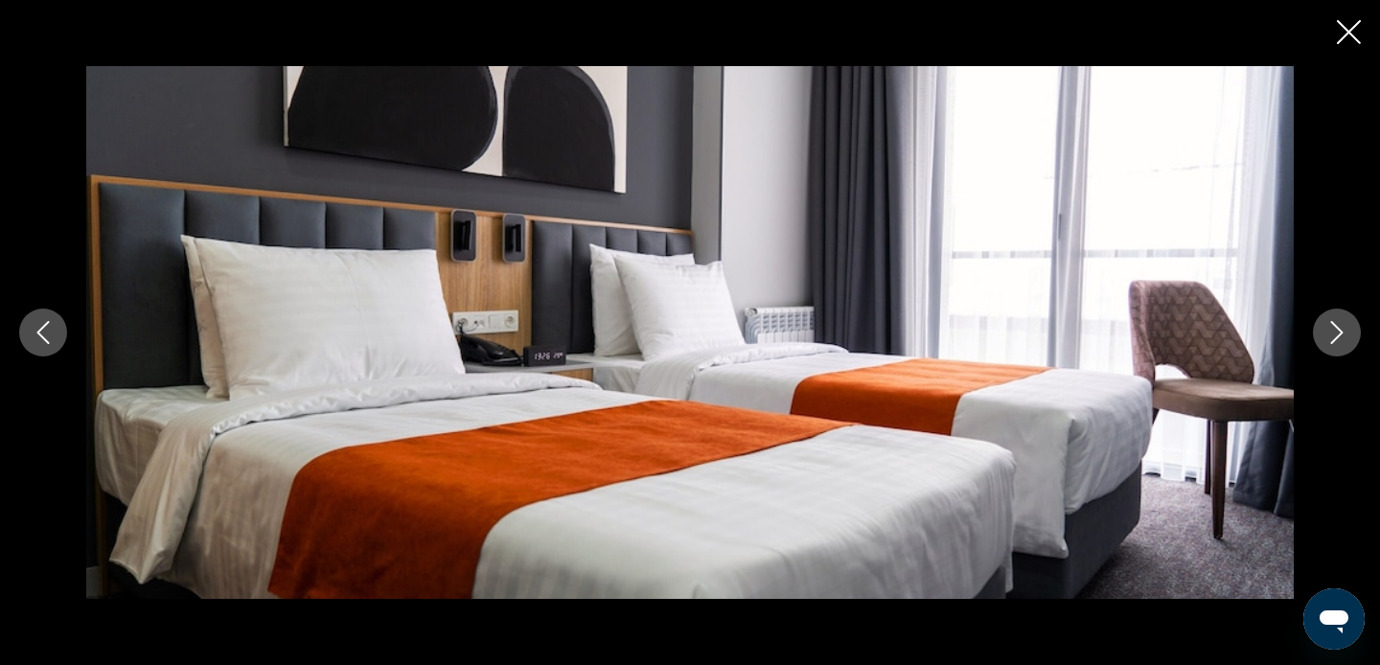
click at [1344, 339] on icon "Next image" at bounding box center [1336, 332] width 23 height 23
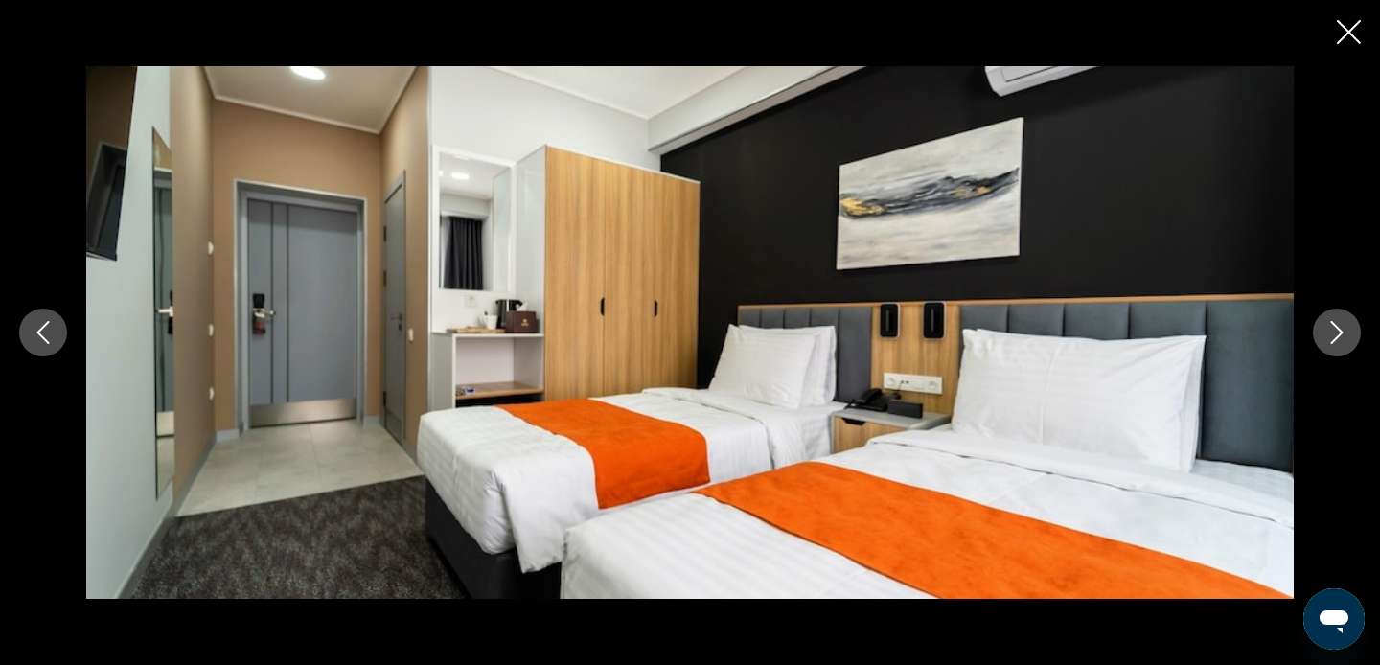
click at [1344, 339] on icon "Next image" at bounding box center [1336, 332] width 23 height 23
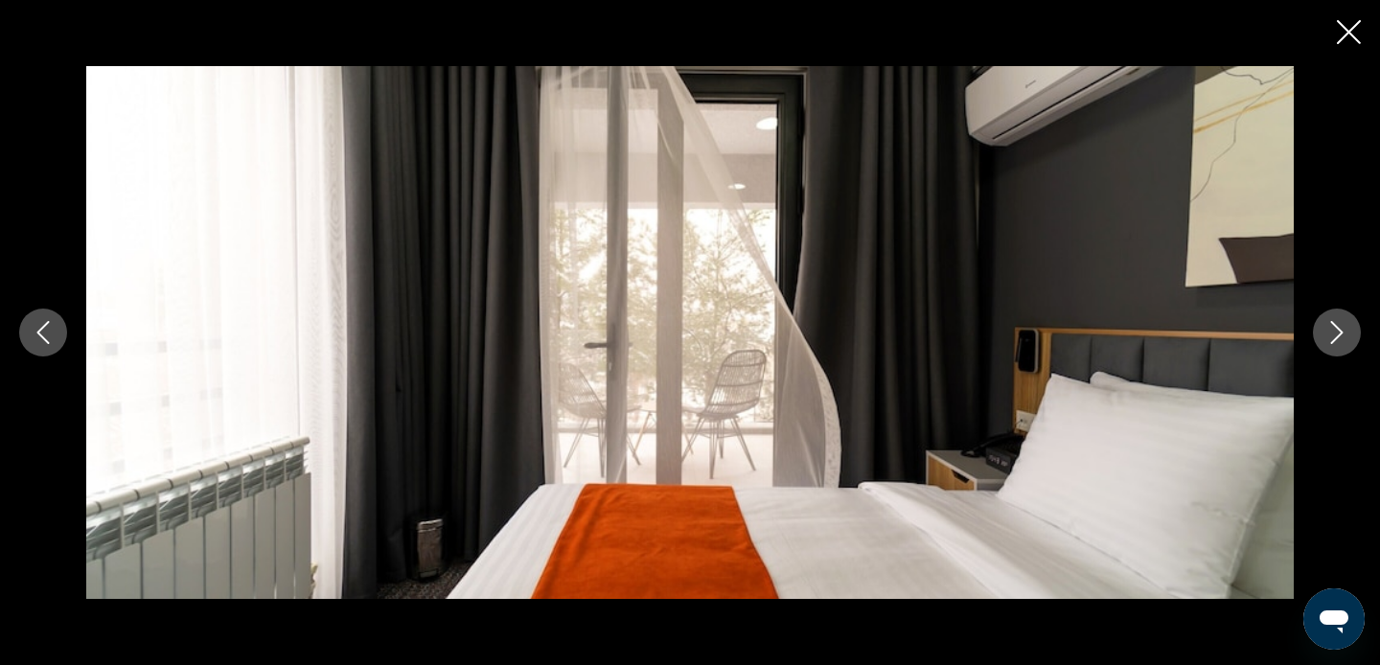
click at [1344, 339] on icon "Next image" at bounding box center [1336, 332] width 23 height 23
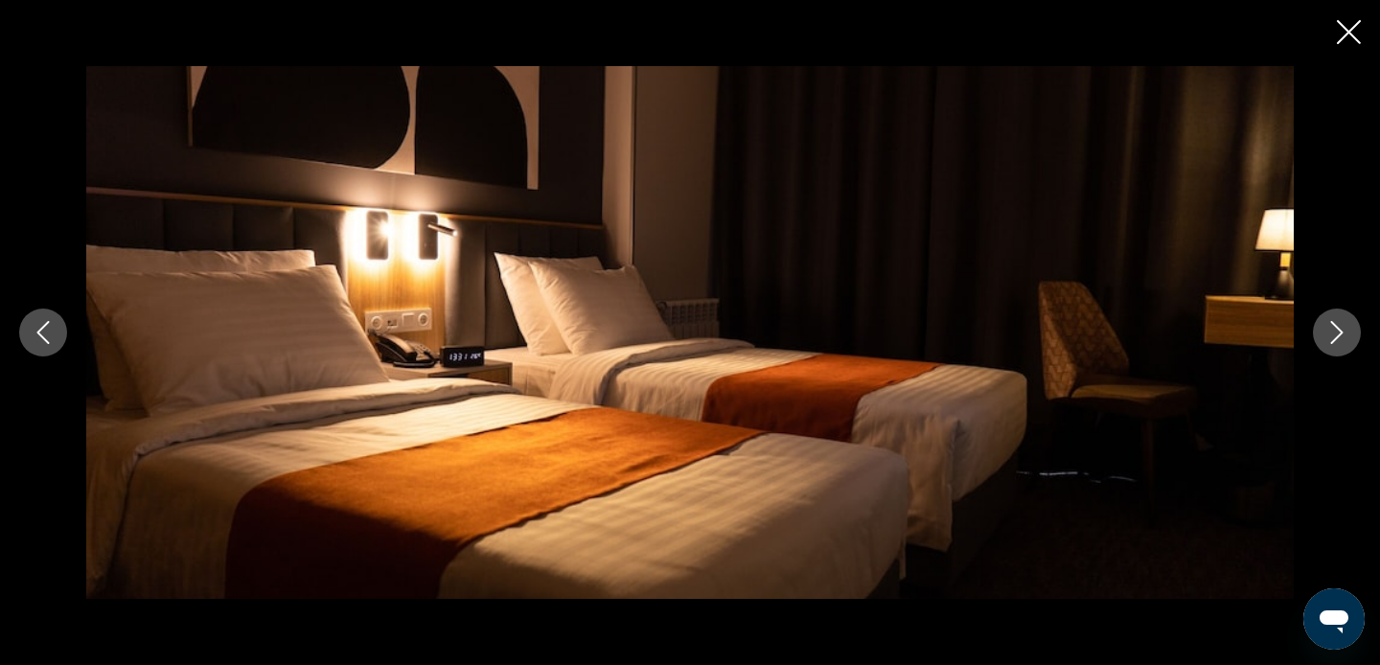
click at [1344, 339] on icon "Next image" at bounding box center [1336, 332] width 23 height 23
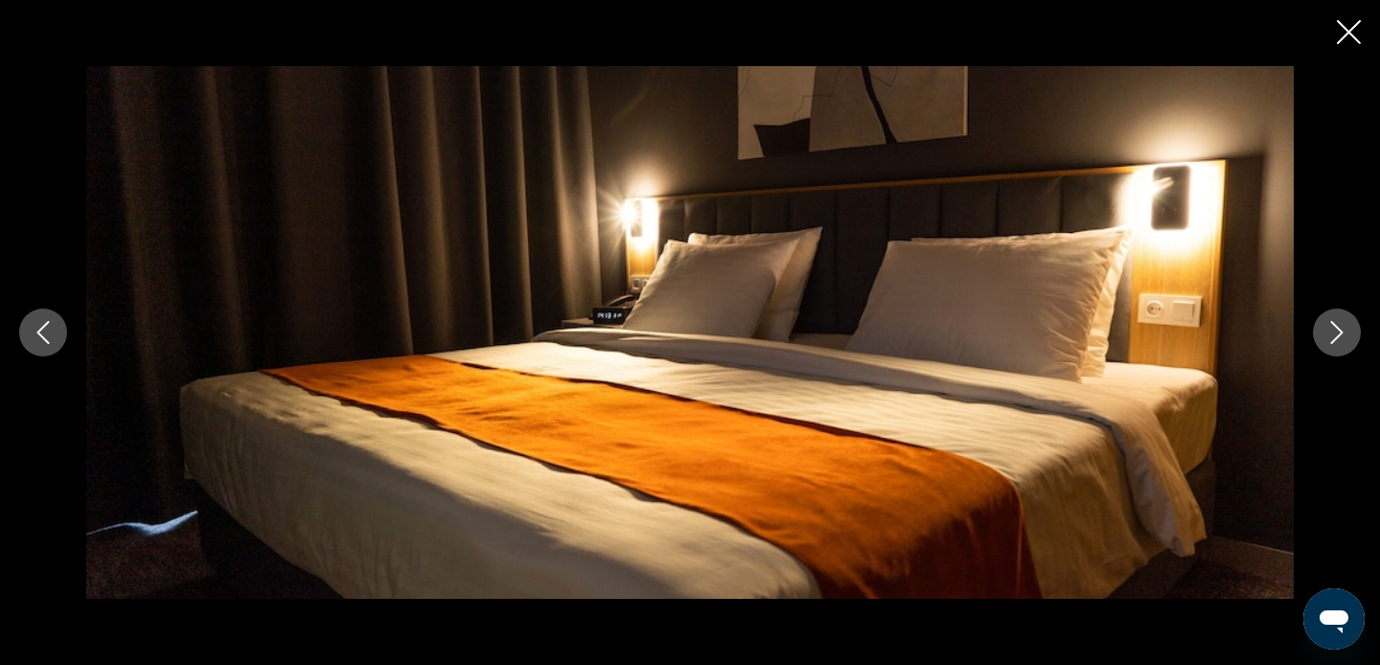
click at [1344, 339] on icon "Next image" at bounding box center [1336, 332] width 23 height 23
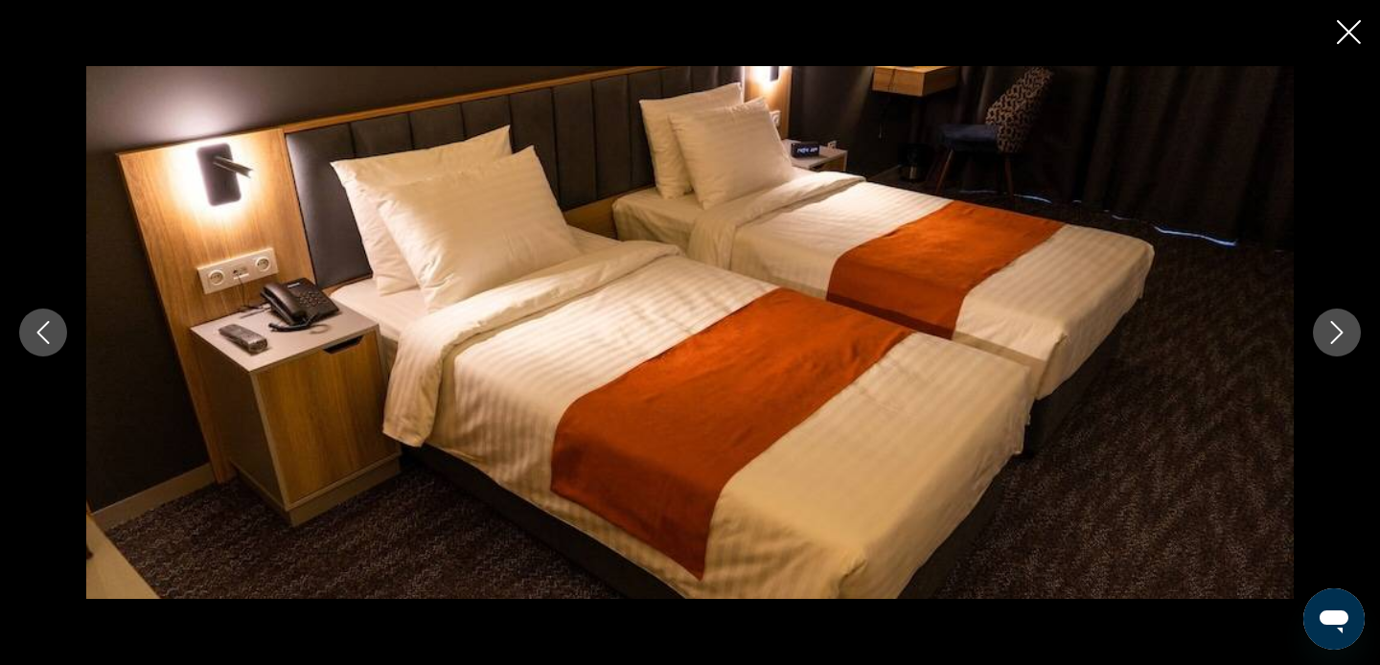
click at [1344, 340] on icon "Next image" at bounding box center [1336, 332] width 23 height 23
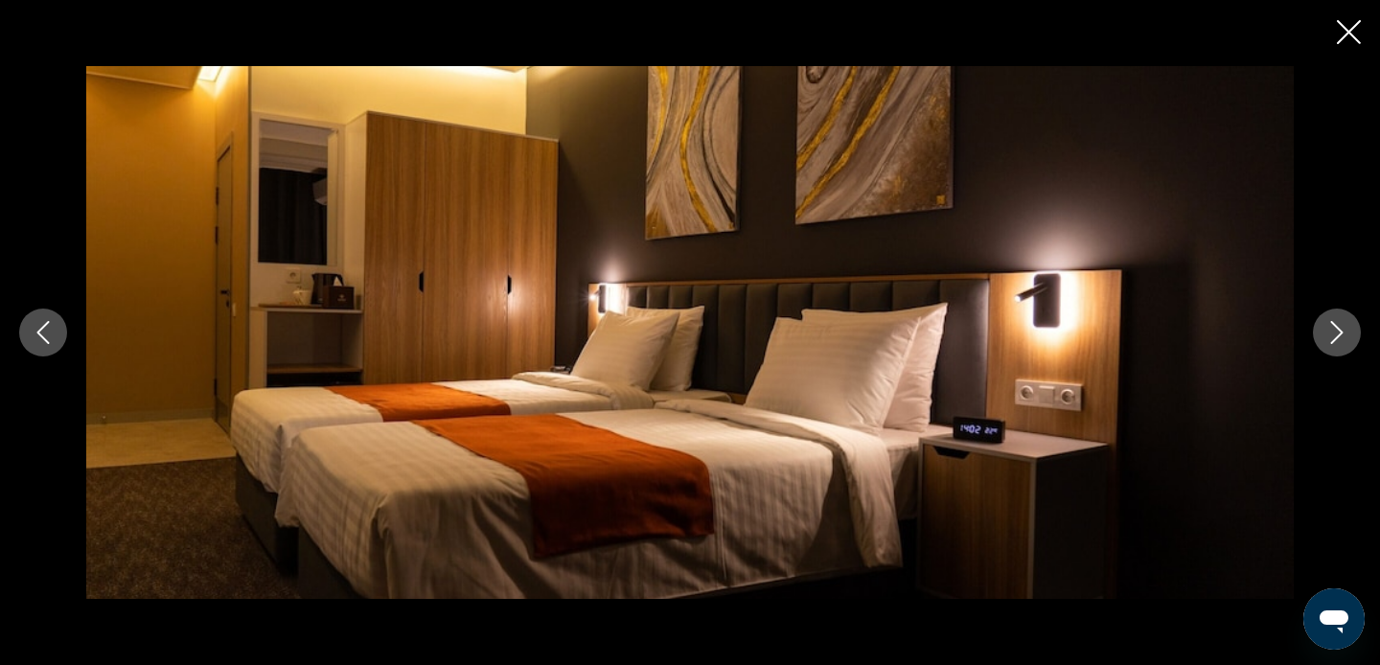
click at [1344, 340] on icon "Next image" at bounding box center [1336, 332] width 23 height 23
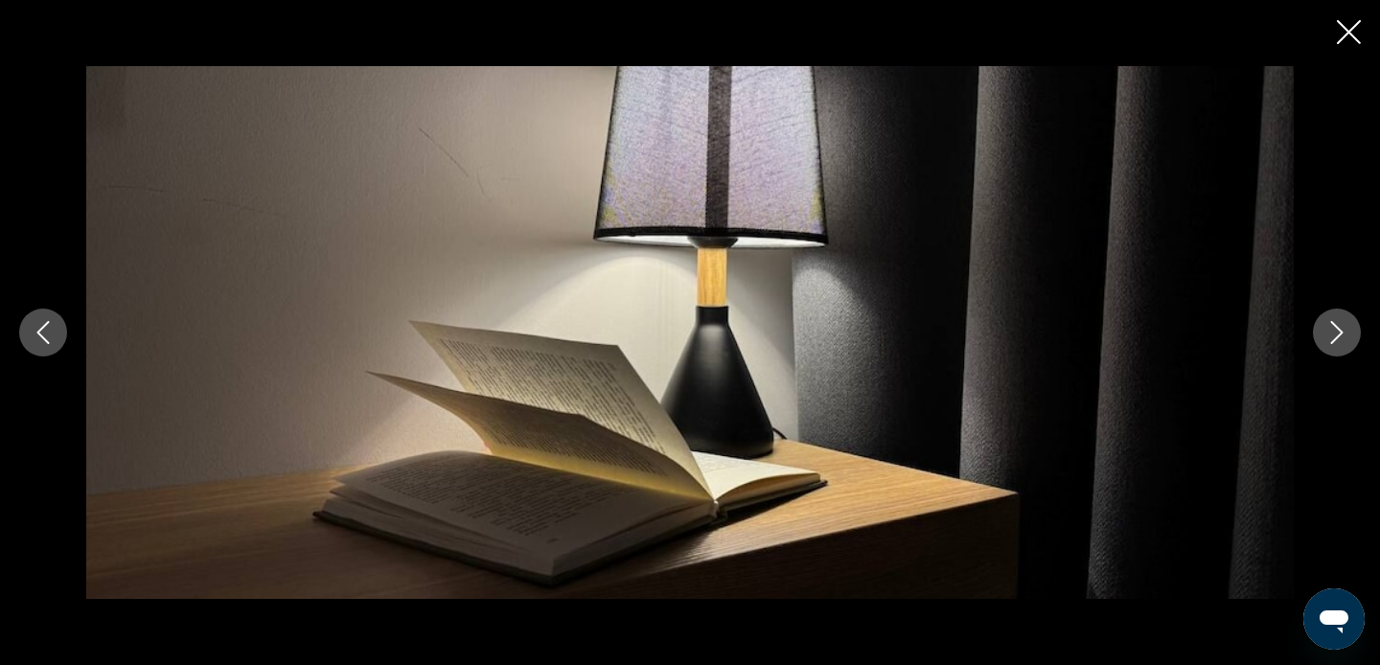
click at [1344, 340] on icon "Next image" at bounding box center [1336, 332] width 23 height 23
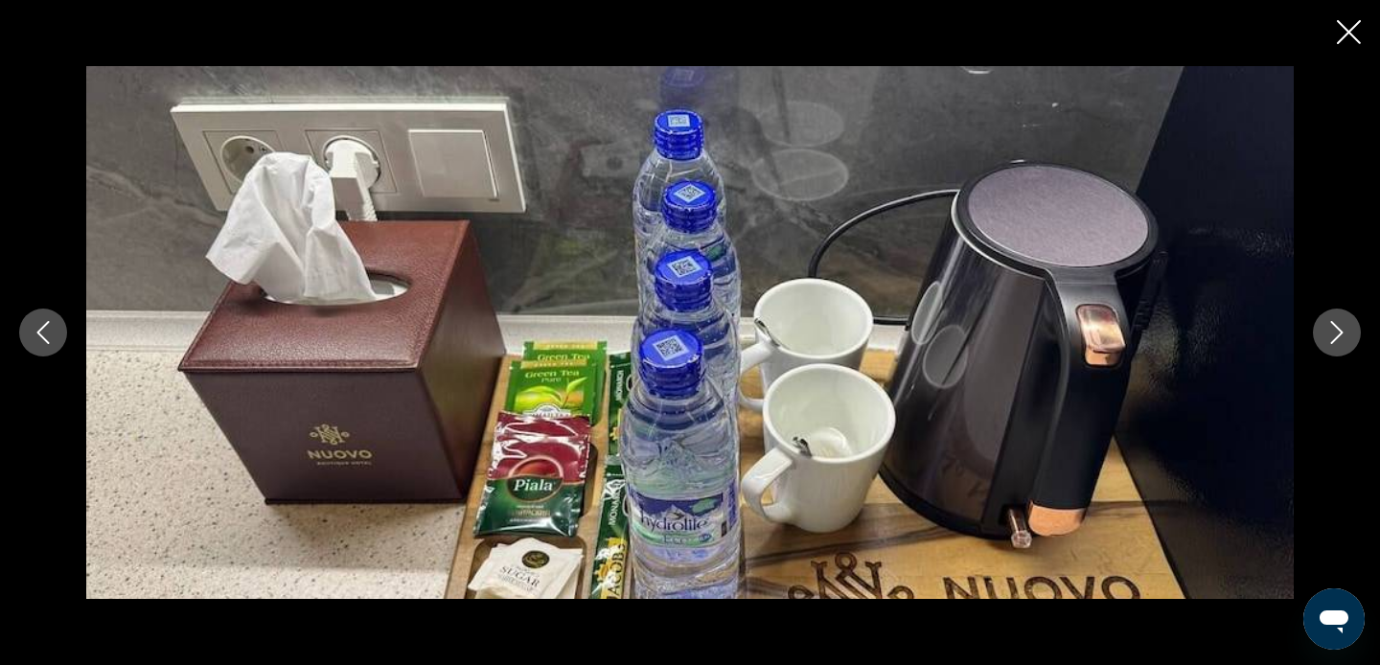
click at [1327, 339] on icon "Next image" at bounding box center [1336, 332] width 23 height 23
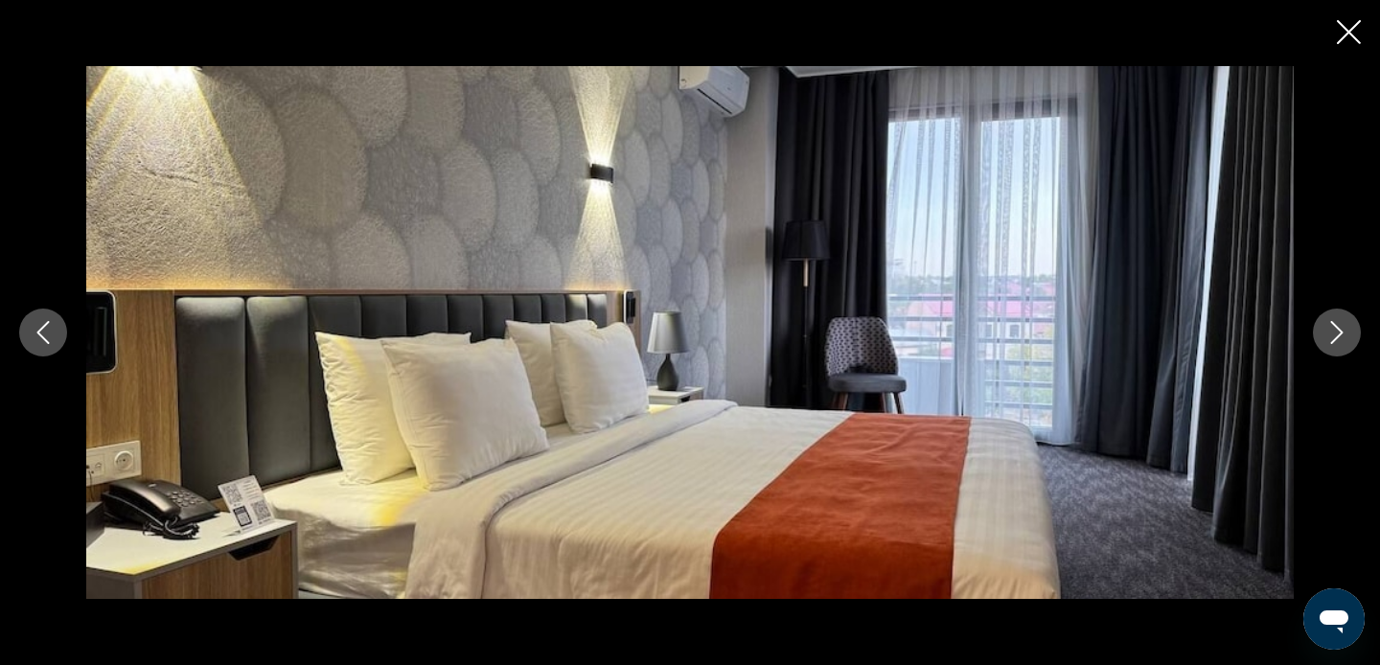
click at [1327, 339] on icon "Next image" at bounding box center [1336, 332] width 23 height 23
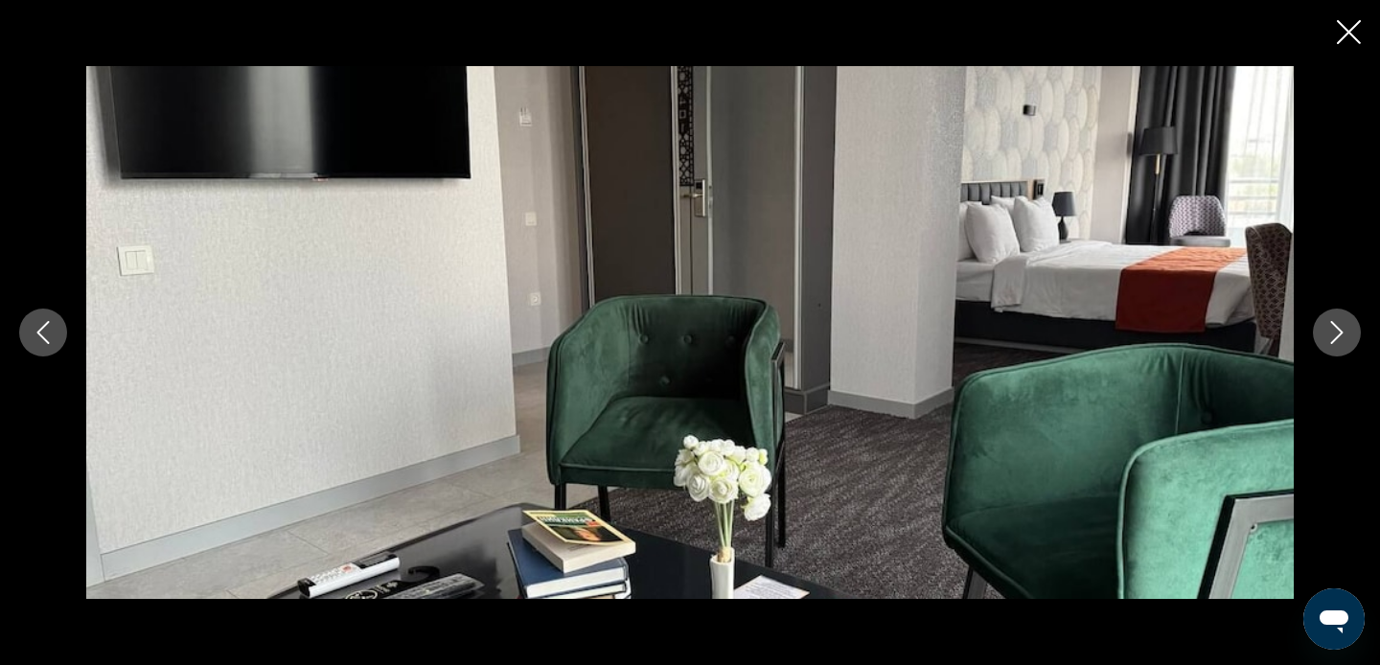
click at [1327, 339] on icon "Next image" at bounding box center [1336, 332] width 23 height 23
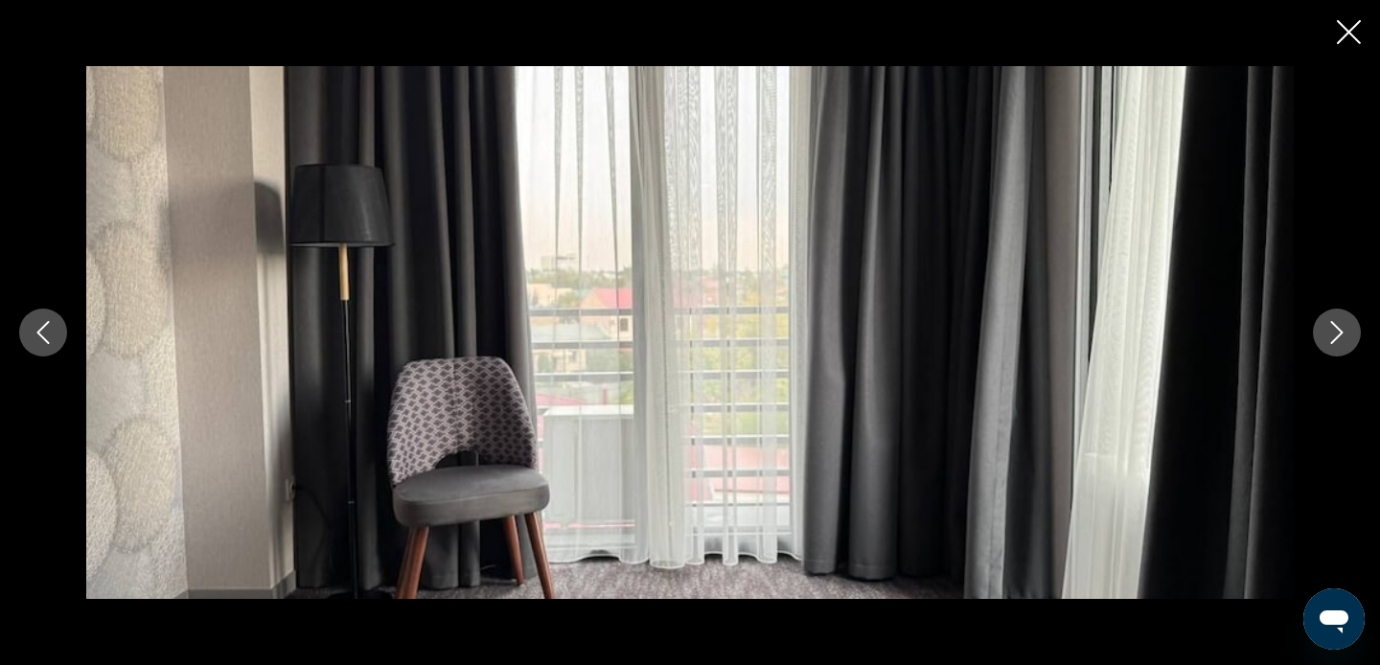
click at [1327, 339] on icon "Next image" at bounding box center [1336, 332] width 23 height 23
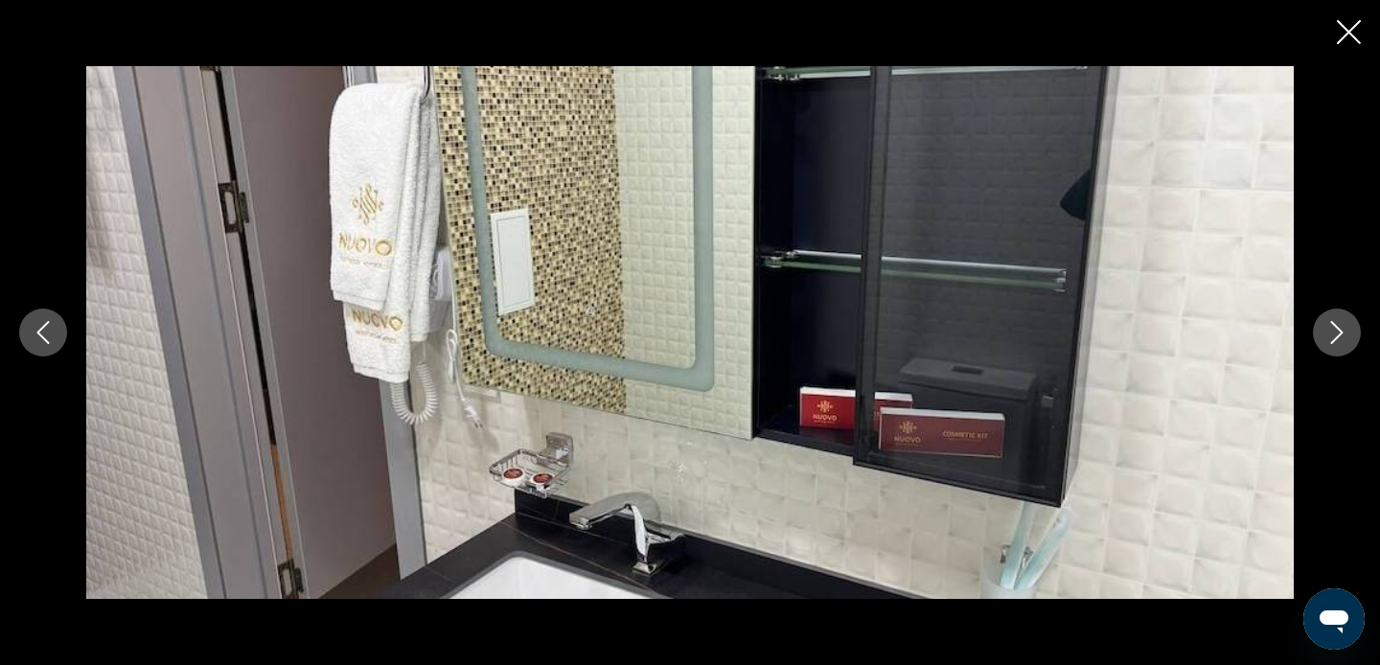
click at [1327, 339] on icon "Next image" at bounding box center [1336, 332] width 23 height 23
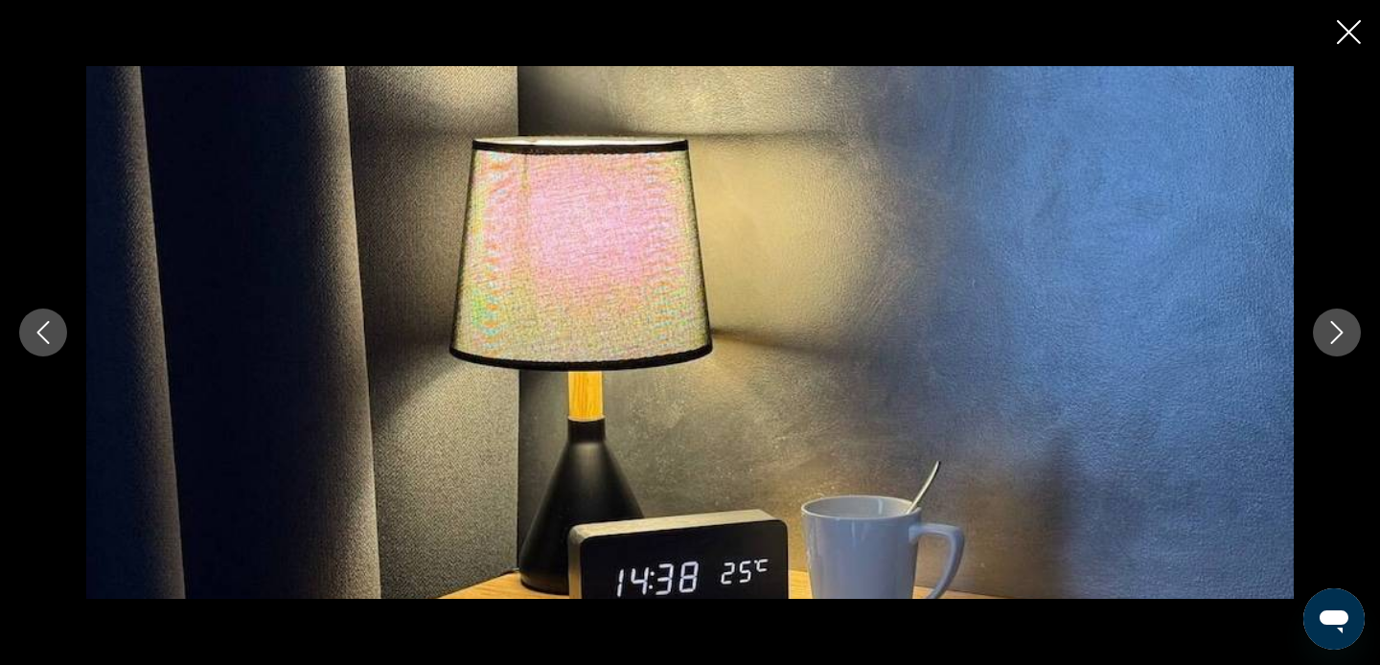
click at [1327, 339] on icon "Next image" at bounding box center [1336, 332] width 23 height 23
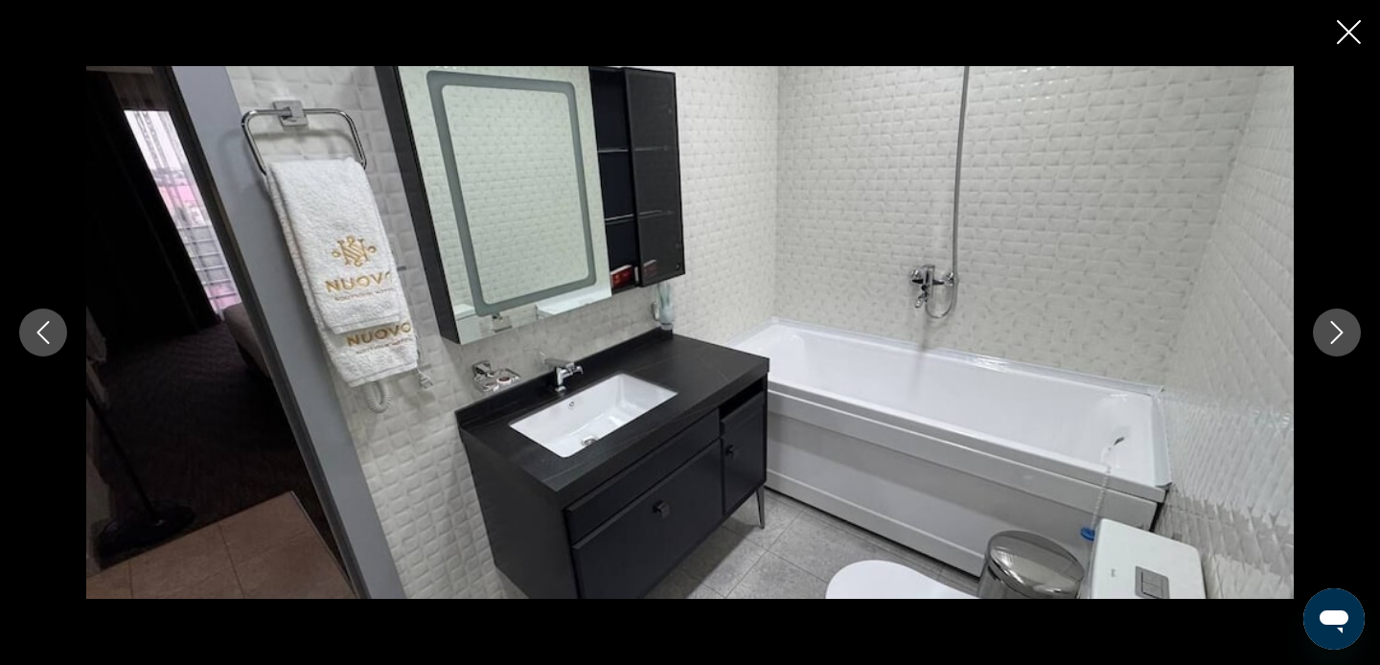
click at [1347, 31] on icon "Close slideshow" at bounding box center [1349, 32] width 24 height 24
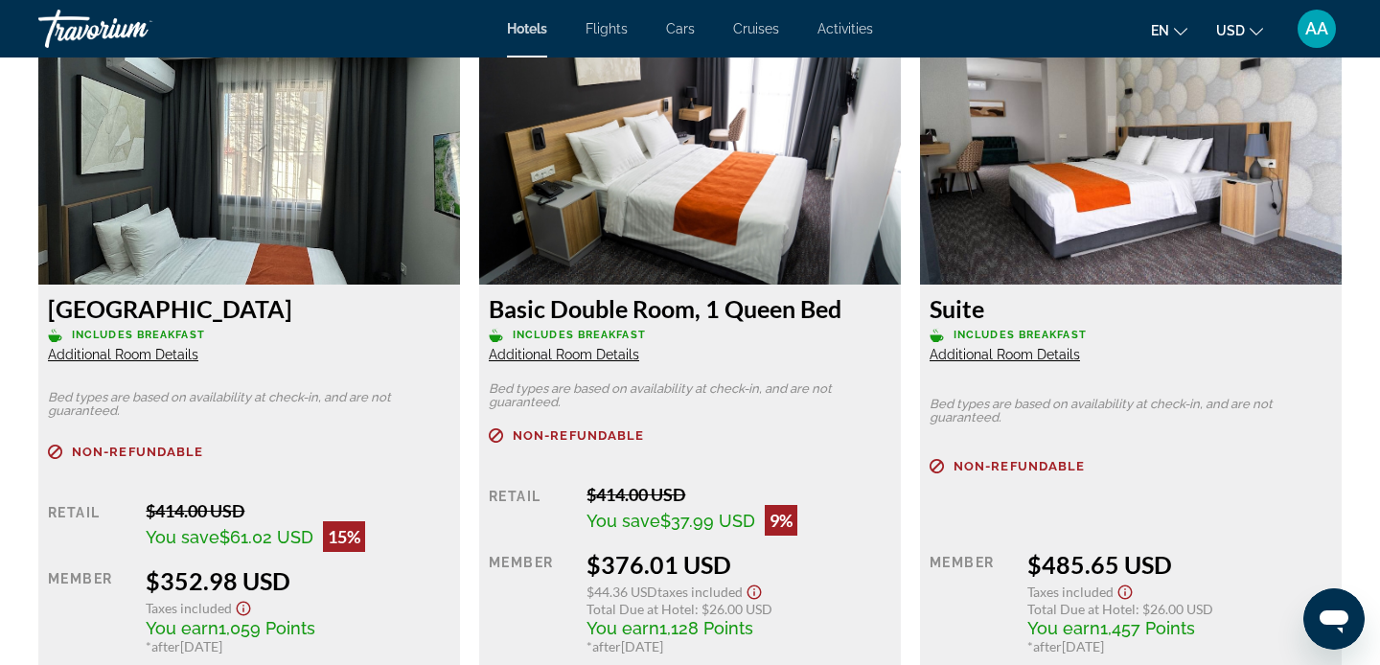
scroll to position [3359, 0]
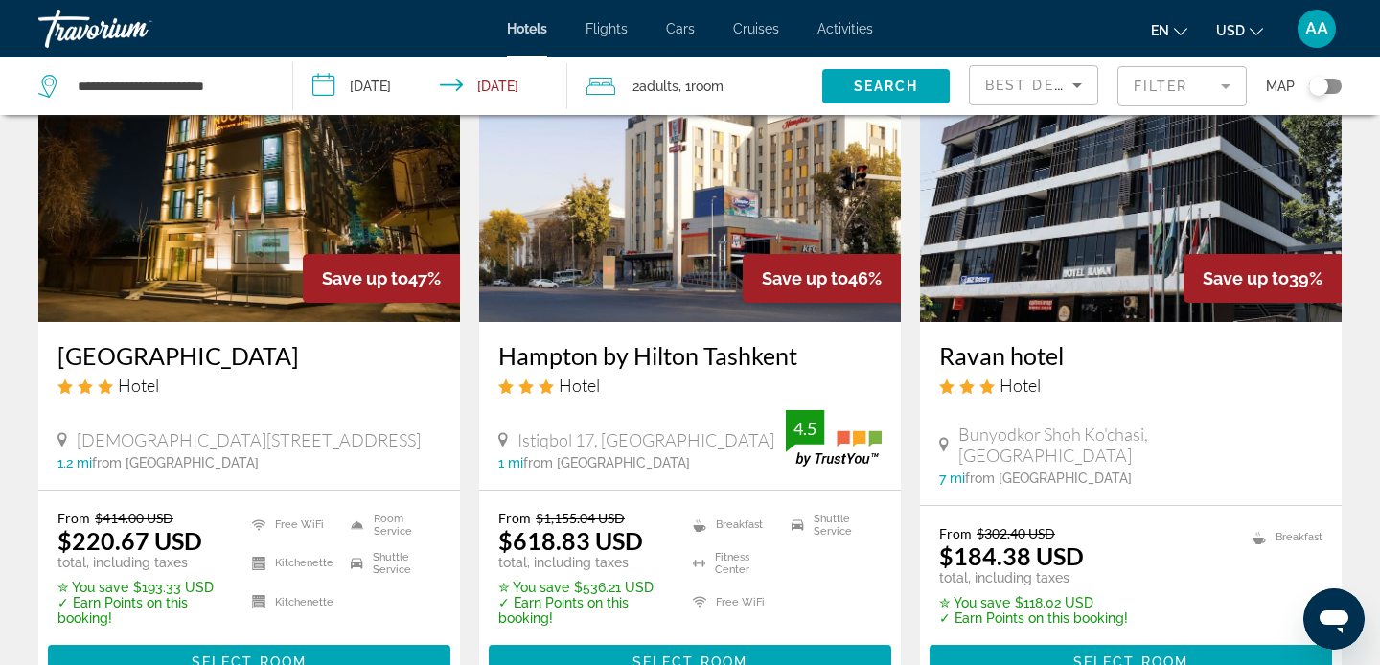
scroll to position [169, 0]
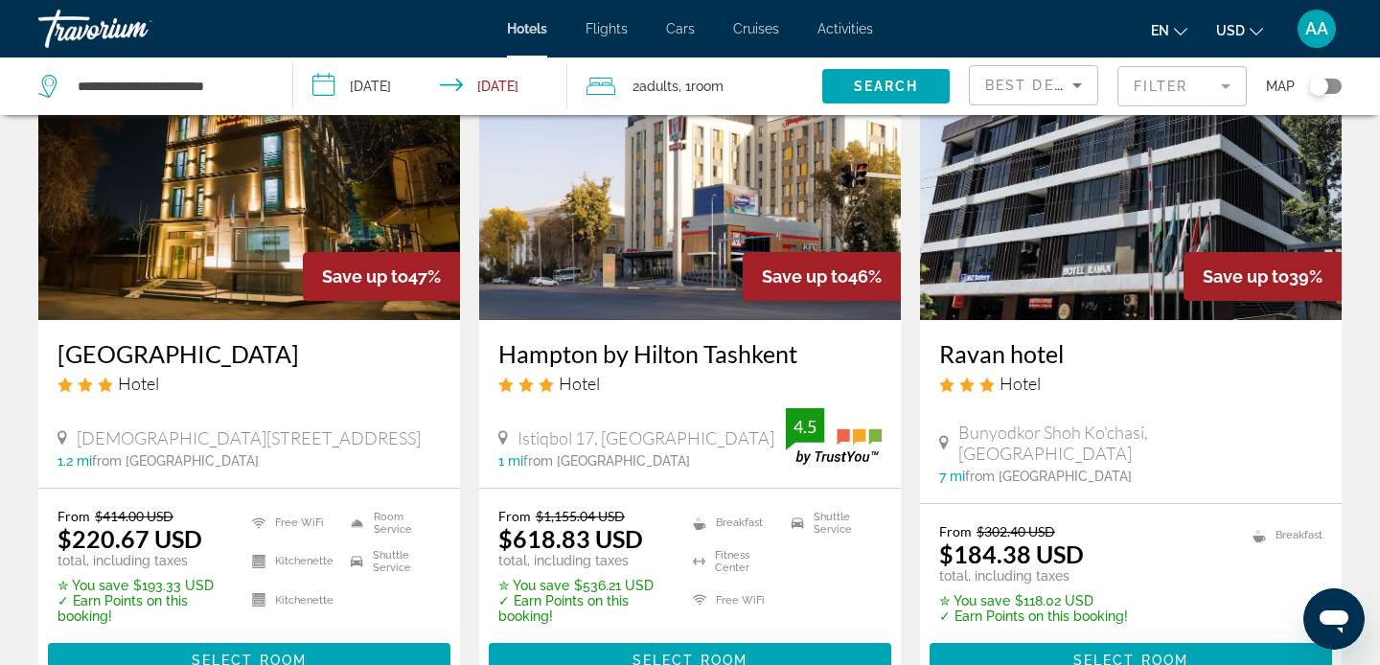
click at [1055, 260] on img "Main content" at bounding box center [1131, 166] width 422 height 307
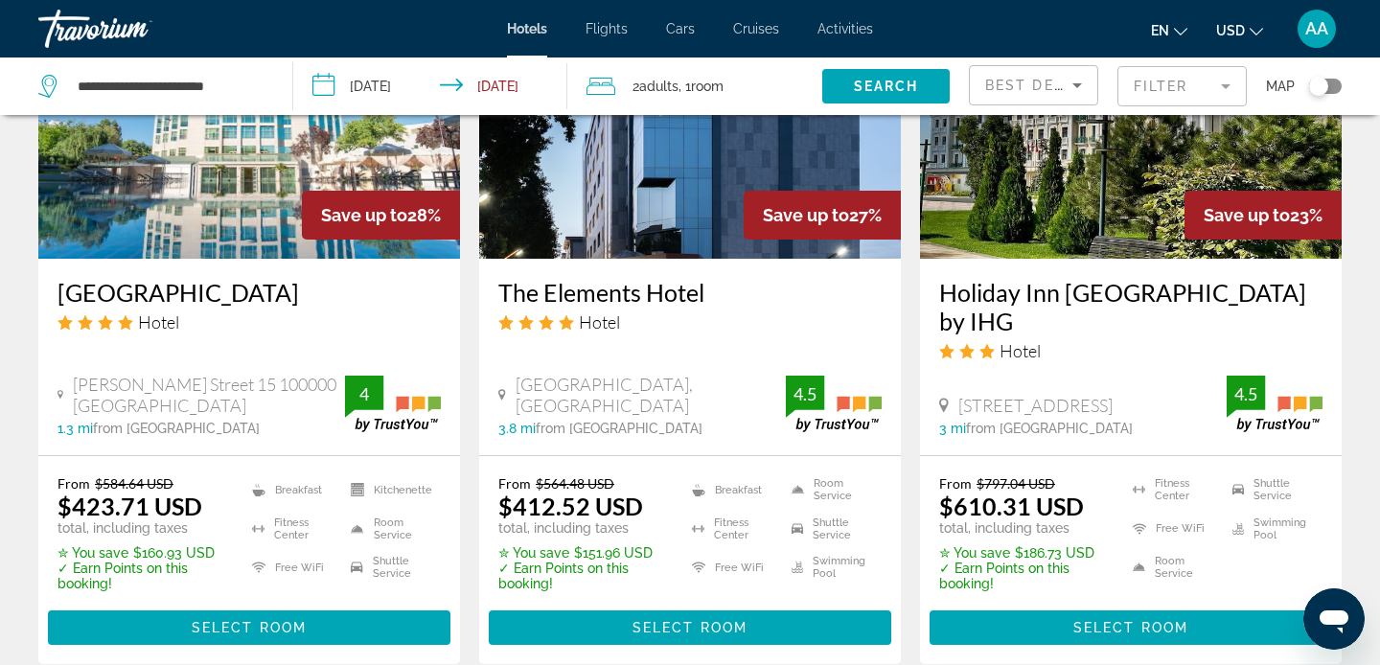
scroll to position [1677, 0]
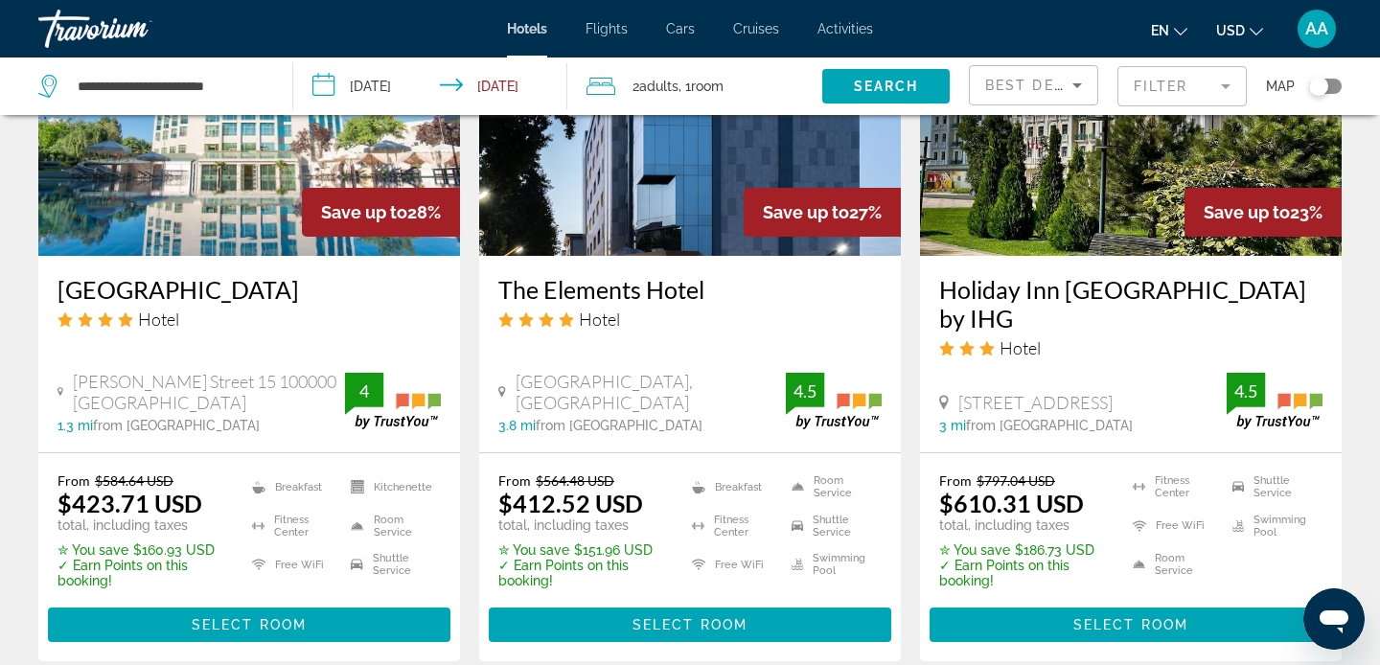
click at [193, 297] on h3 "[GEOGRAPHIC_DATA]" at bounding box center [249, 289] width 383 height 29
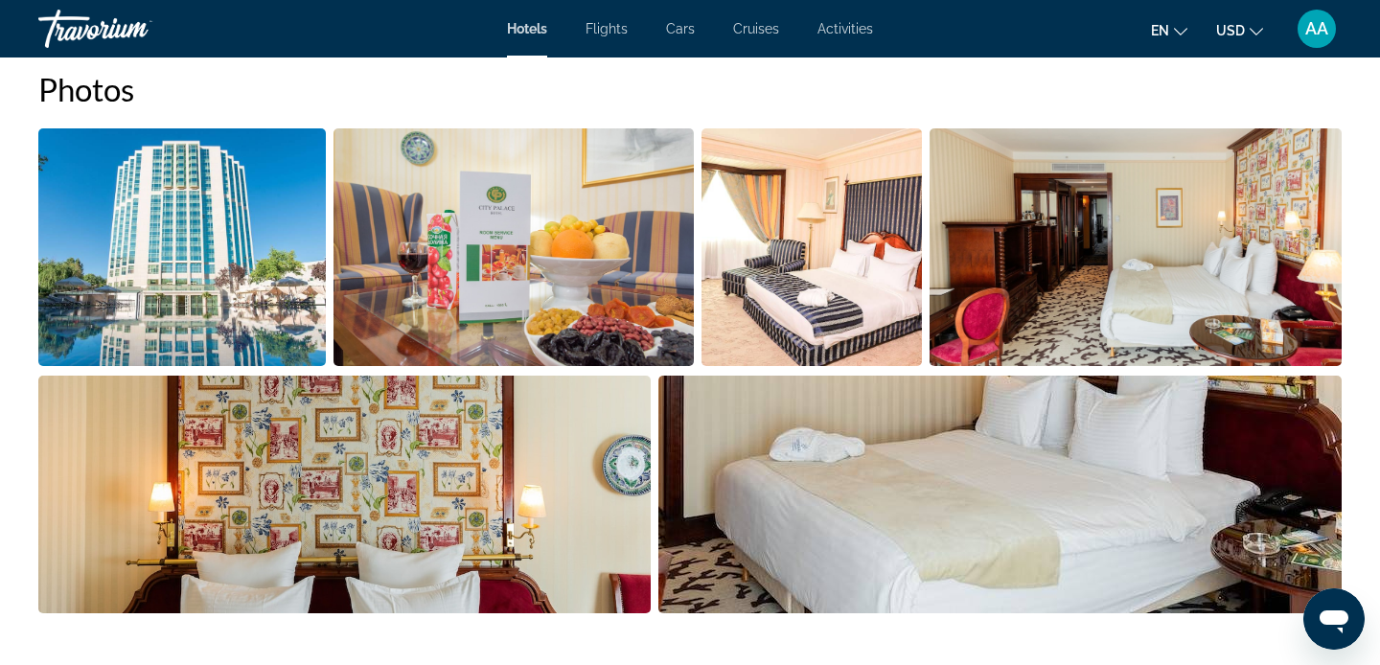
scroll to position [906, 0]
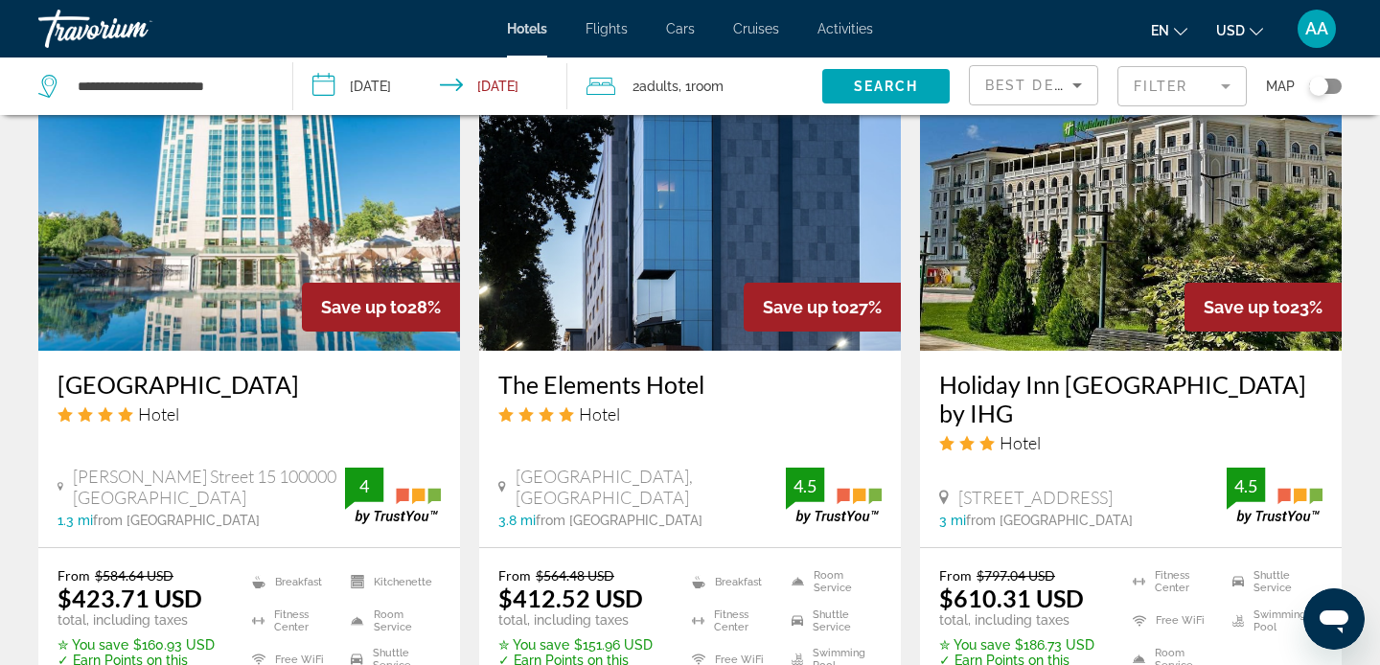
scroll to position [1601, 0]
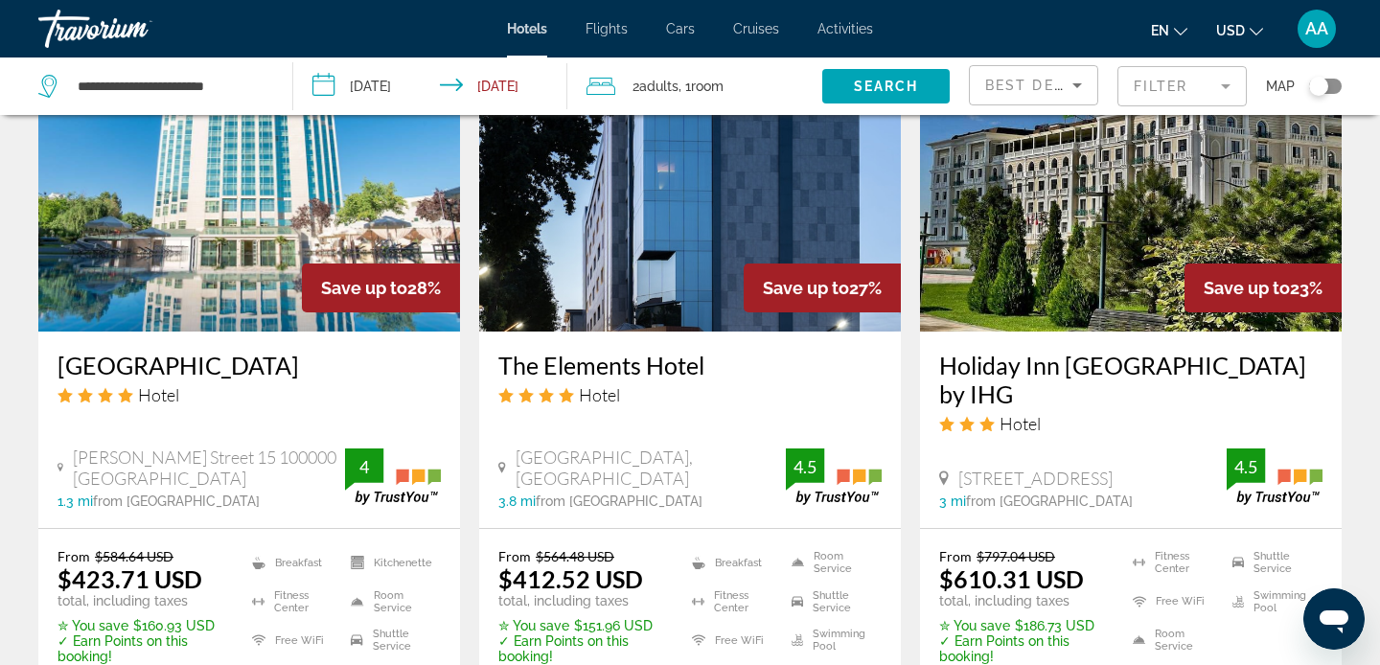
click at [654, 280] on img "Main content" at bounding box center [690, 178] width 422 height 307
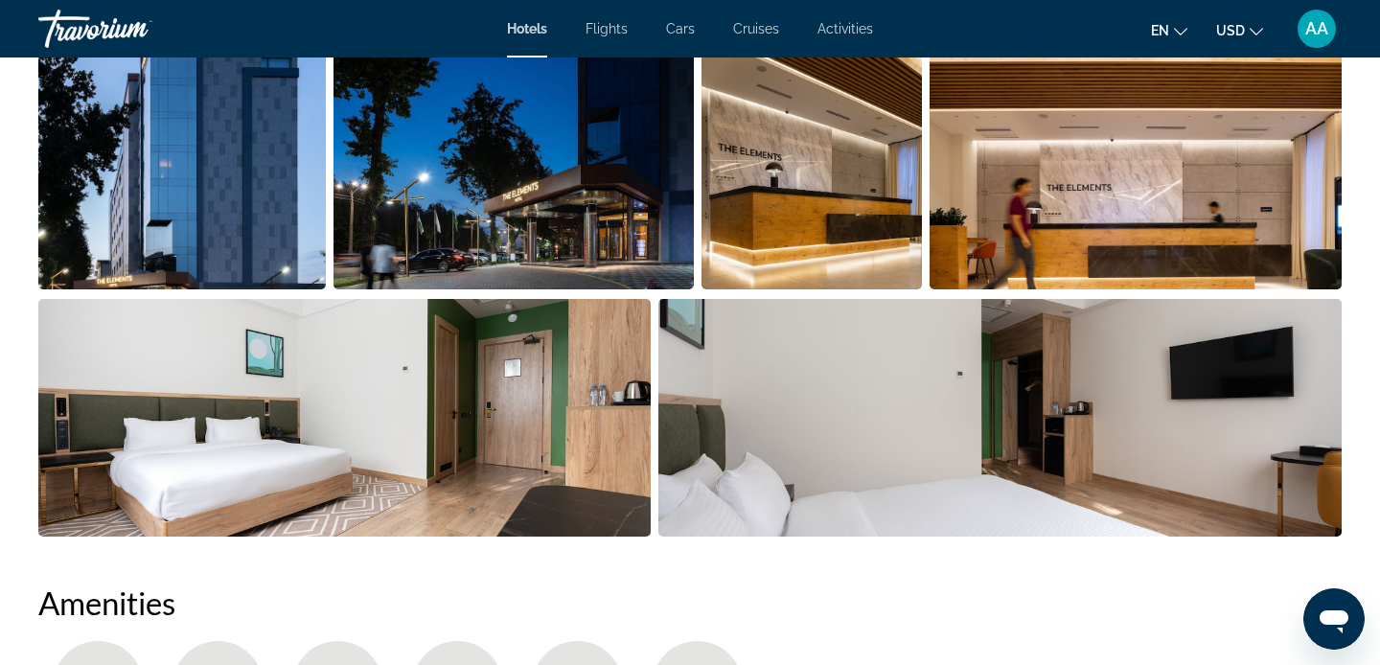
scroll to position [999, 0]
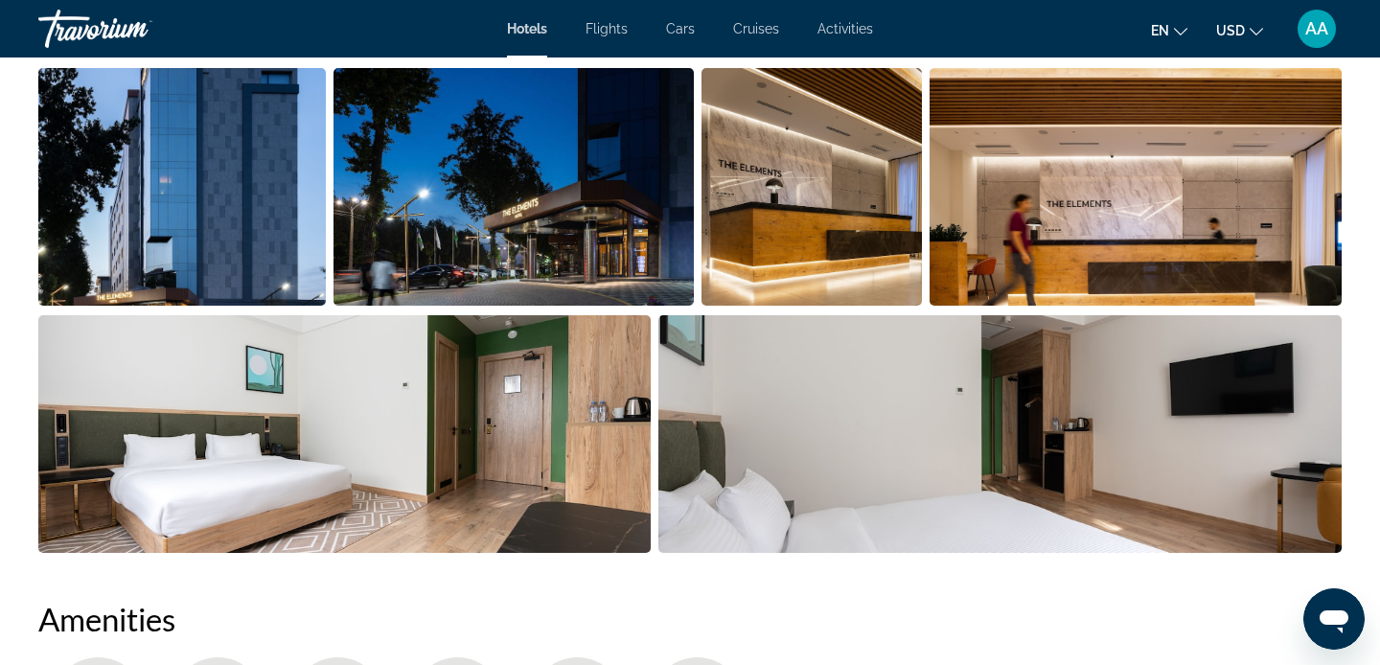
click at [240, 229] on img "Open full-screen image slider" at bounding box center [182, 187] width 288 height 238
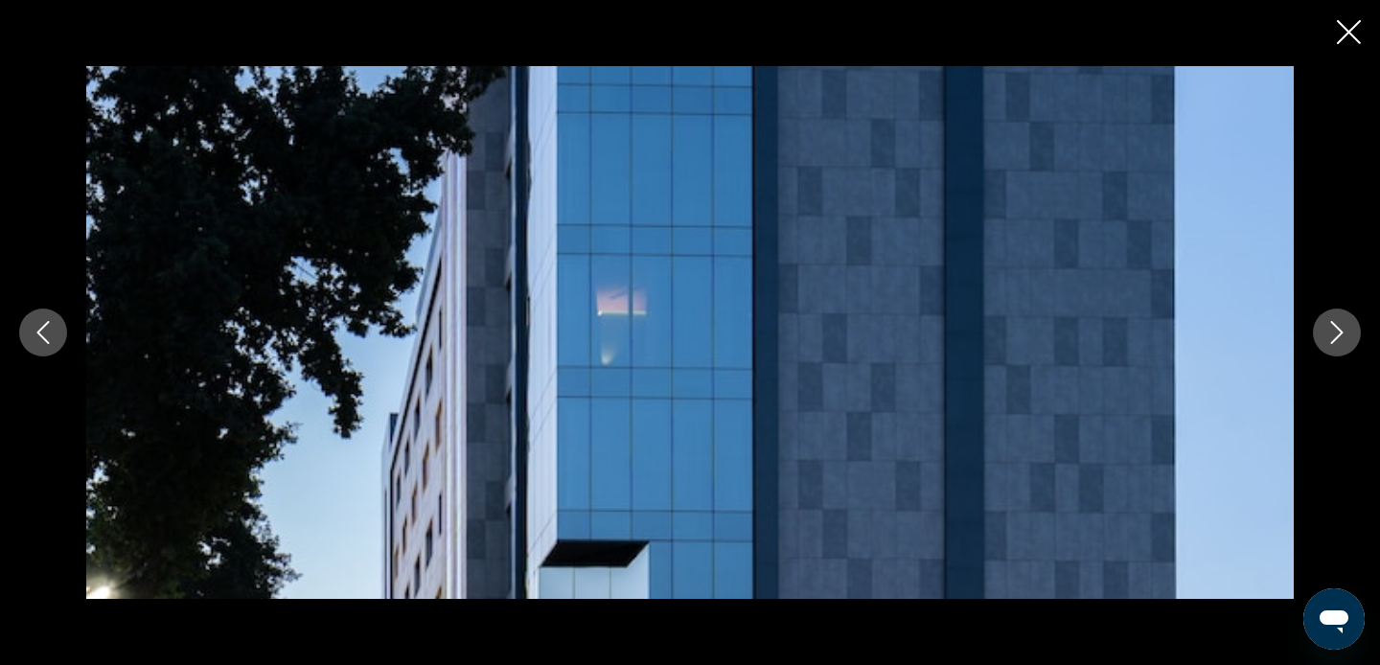
click at [1339, 348] on button "Next image" at bounding box center [1337, 333] width 48 height 48
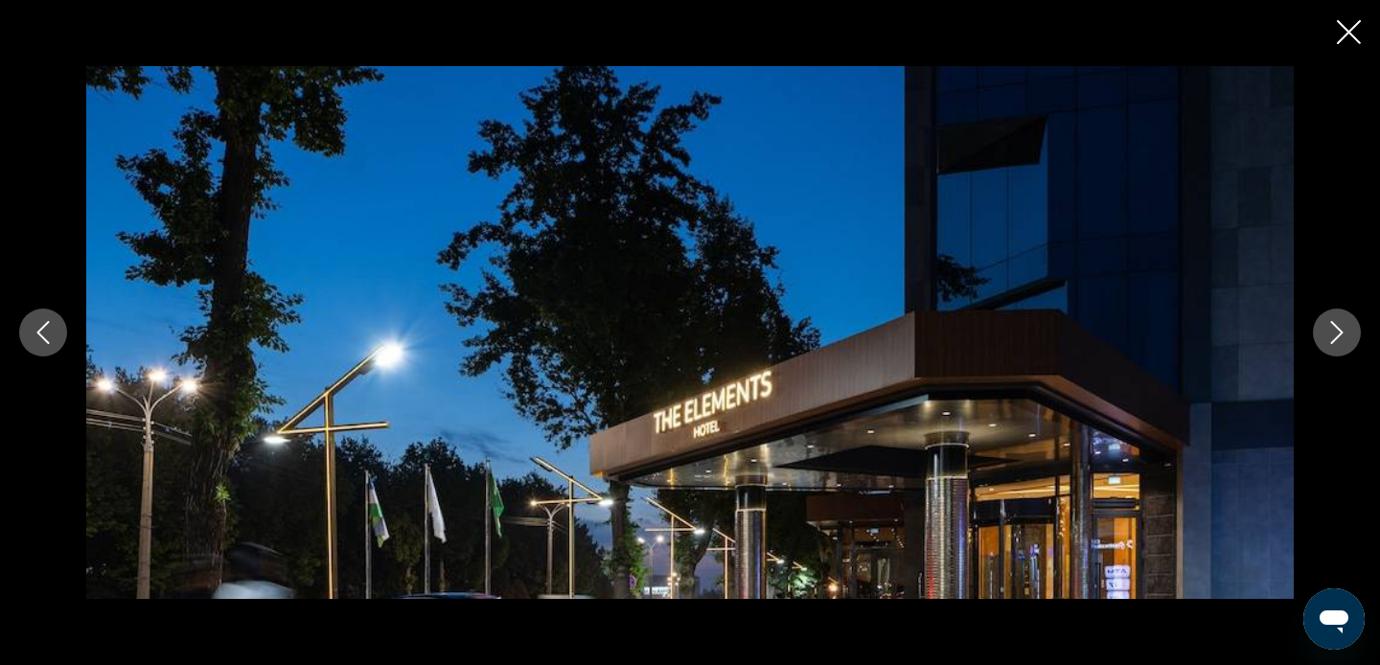
click at [1339, 348] on button "Next image" at bounding box center [1337, 333] width 48 height 48
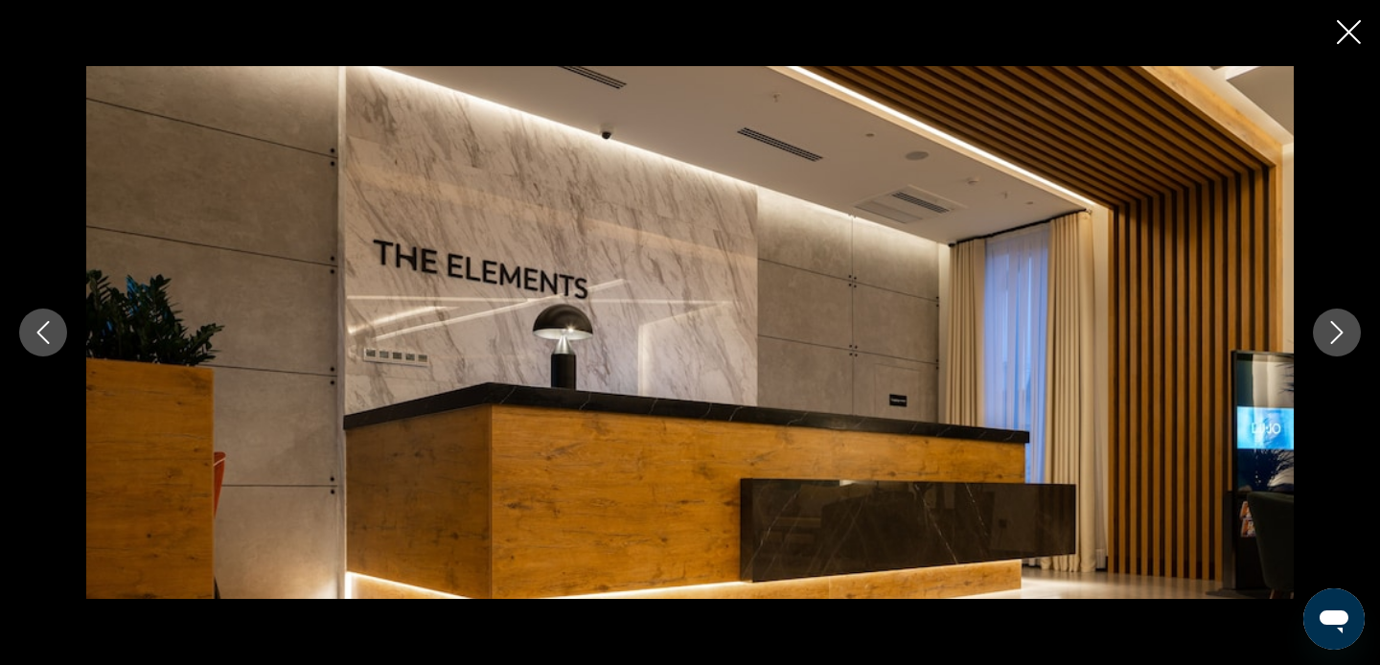
click at [1339, 348] on button "Next image" at bounding box center [1337, 333] width 48 height 48
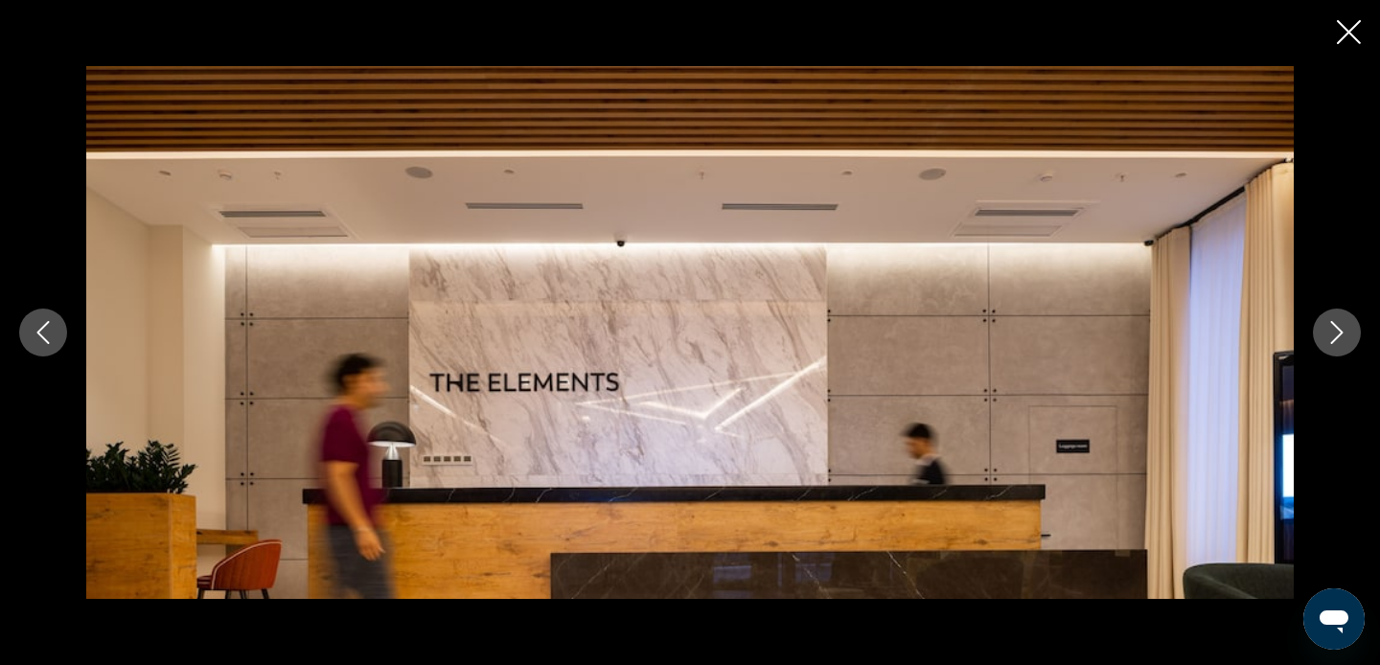
click at [1339, 348] on button "Next image" at bounding box center [1337, 333] width 48 height 48
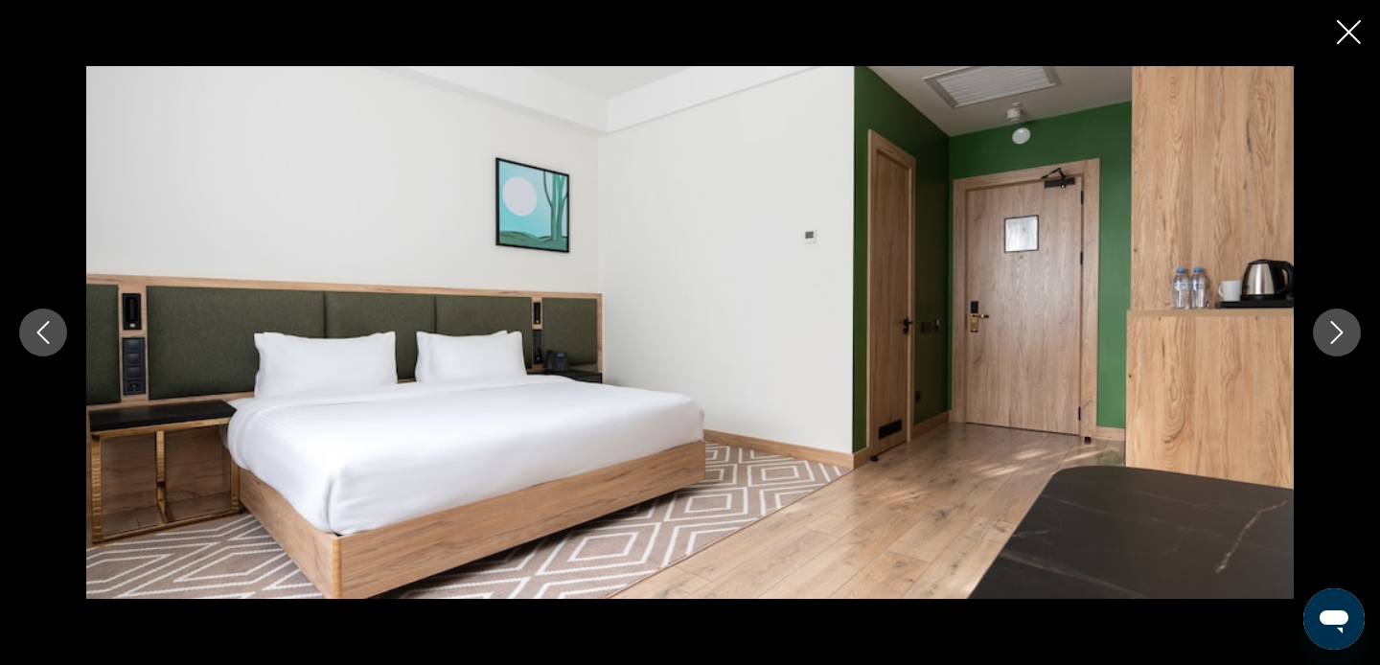
click at [1339, 348] on button "Next image" at bounding box center [1337, 333] width 48 height 48
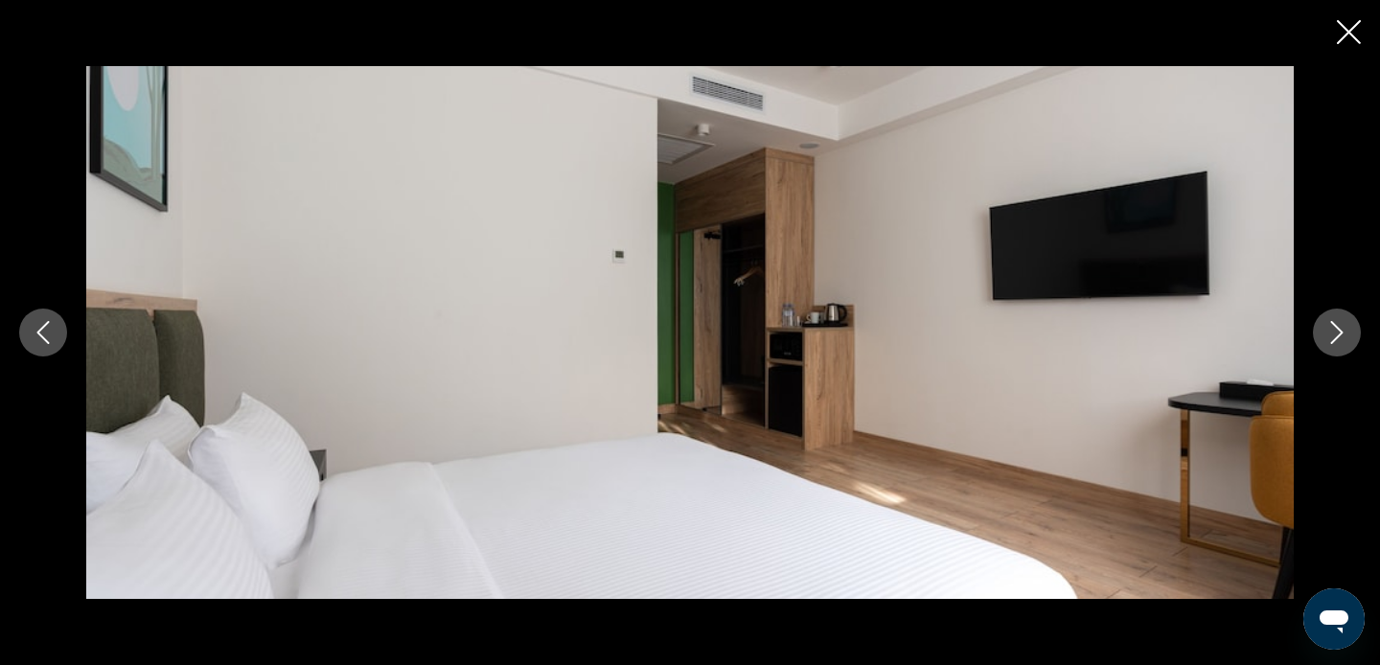
click at [1339, 348] on button "Next image" at bounding box center [1337, 333] width 48 height 48
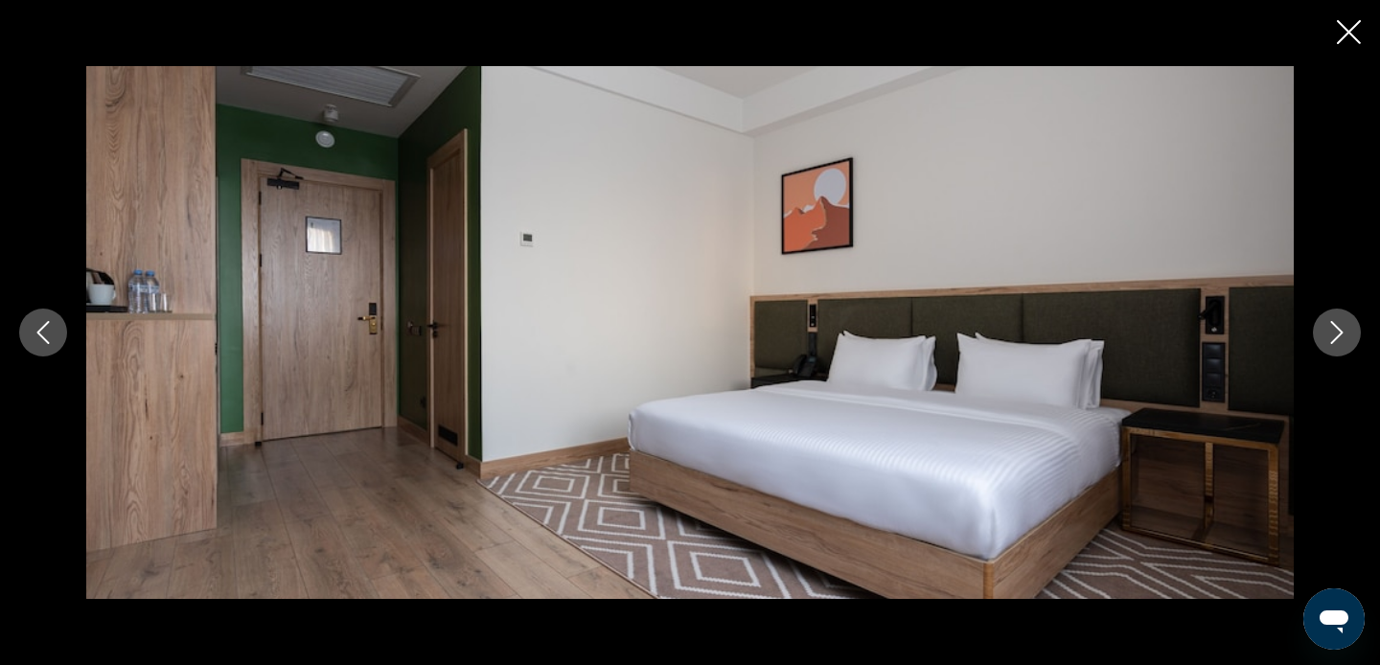
click at [1339, 348] on button "Next image" at bounding box center [1337, 333] width 48 height 48
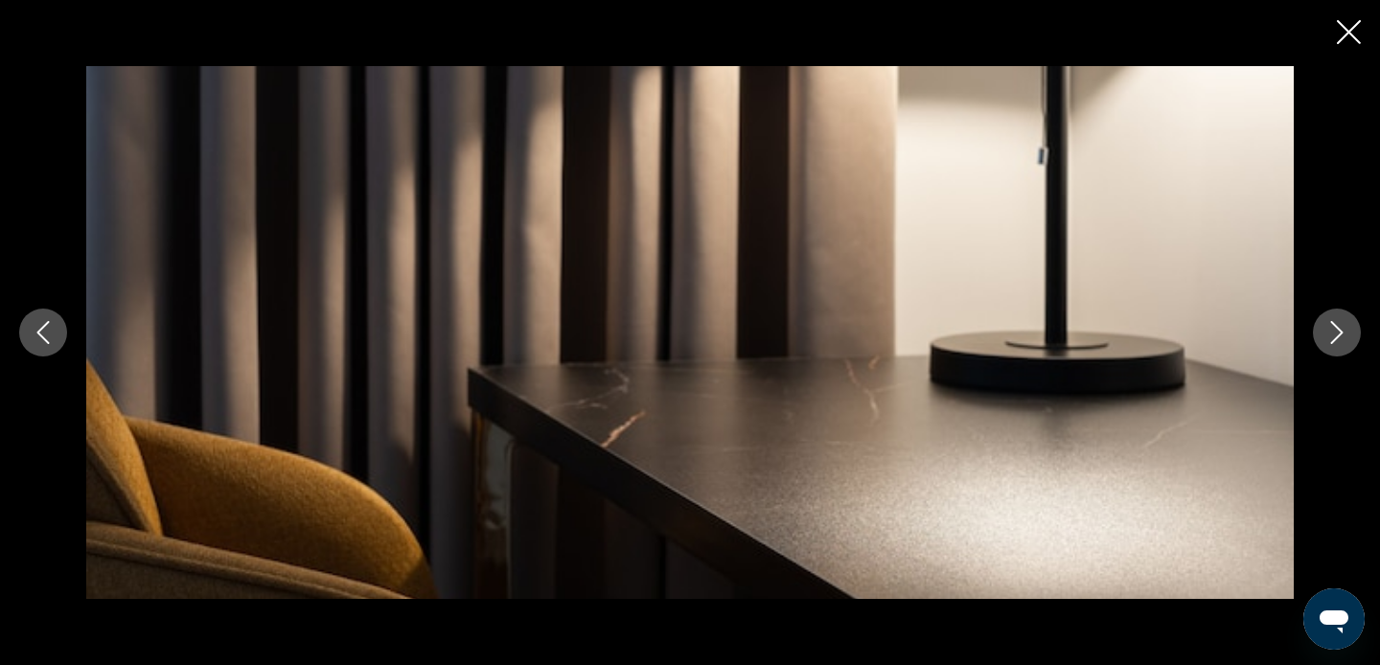
click at [1339, 348] on button "Next image" at bounding box center [1337, 333] width 48 height 48
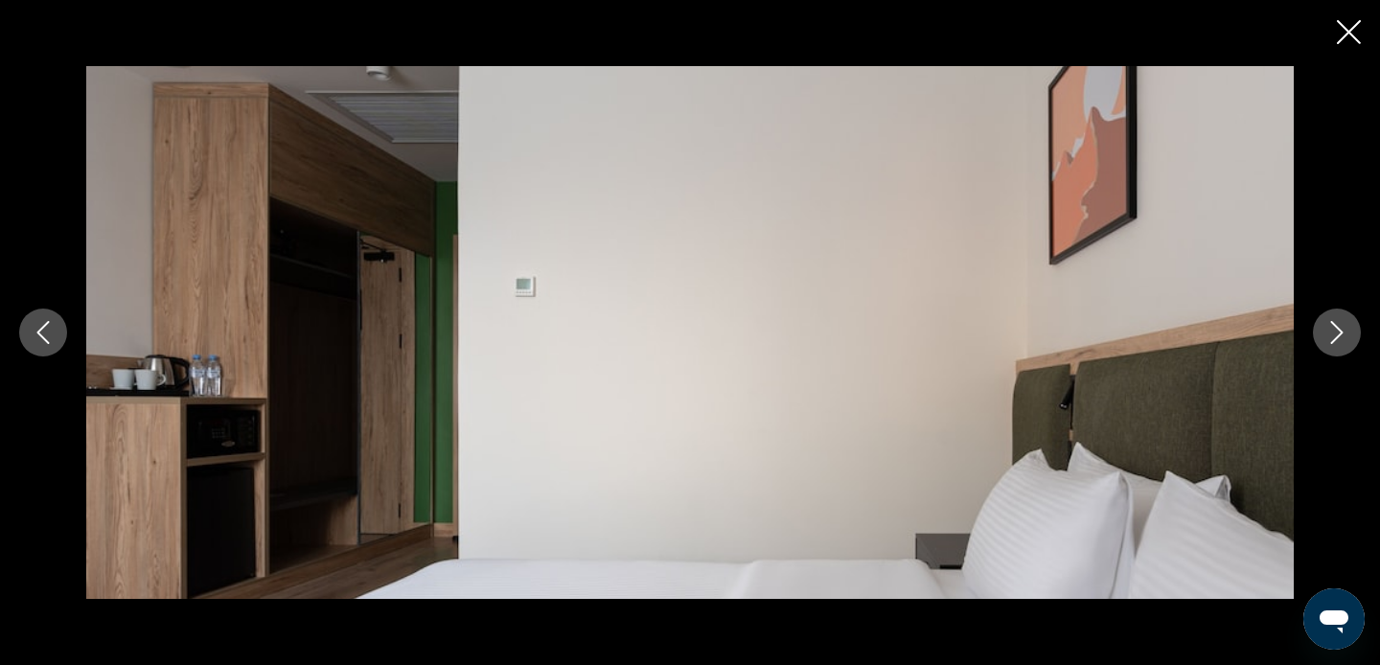
click at [1339, 348] on button "Next image" at bounding box center [1337, 333] width 48 height 48
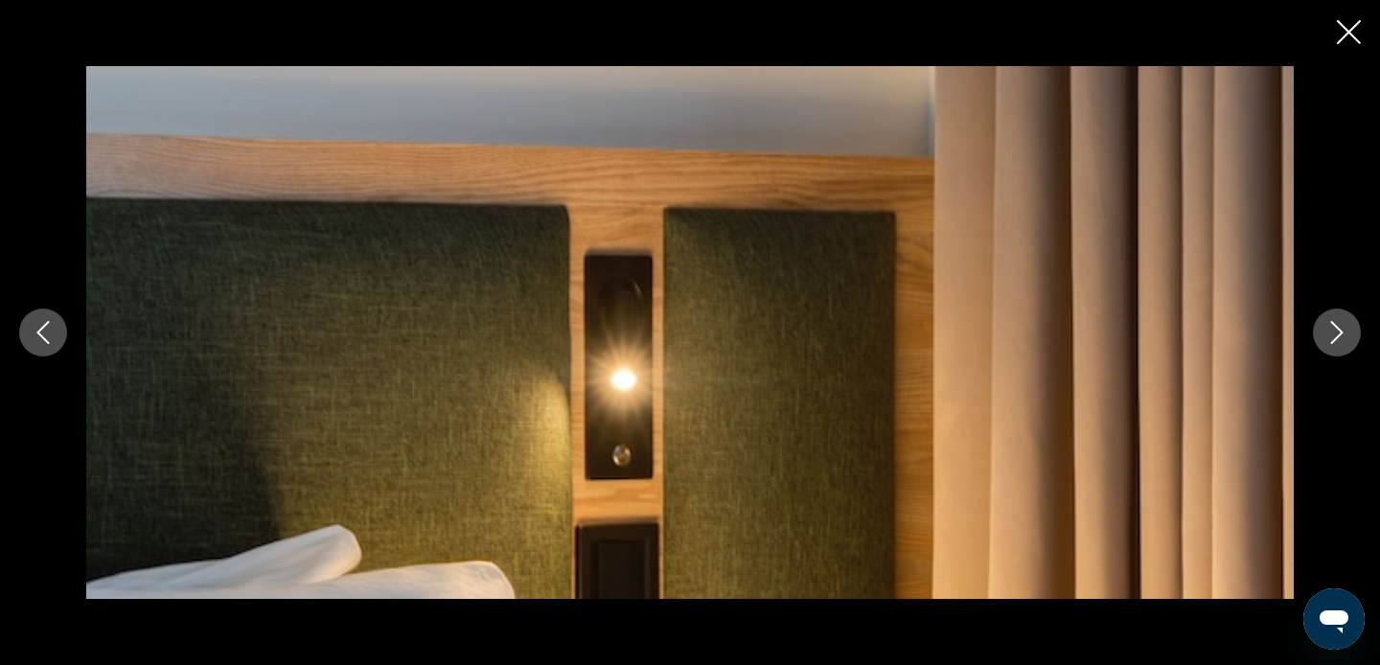
click at [1339, 348] on button "Next image" at bounding box center [1337, 333] width 48 height 48
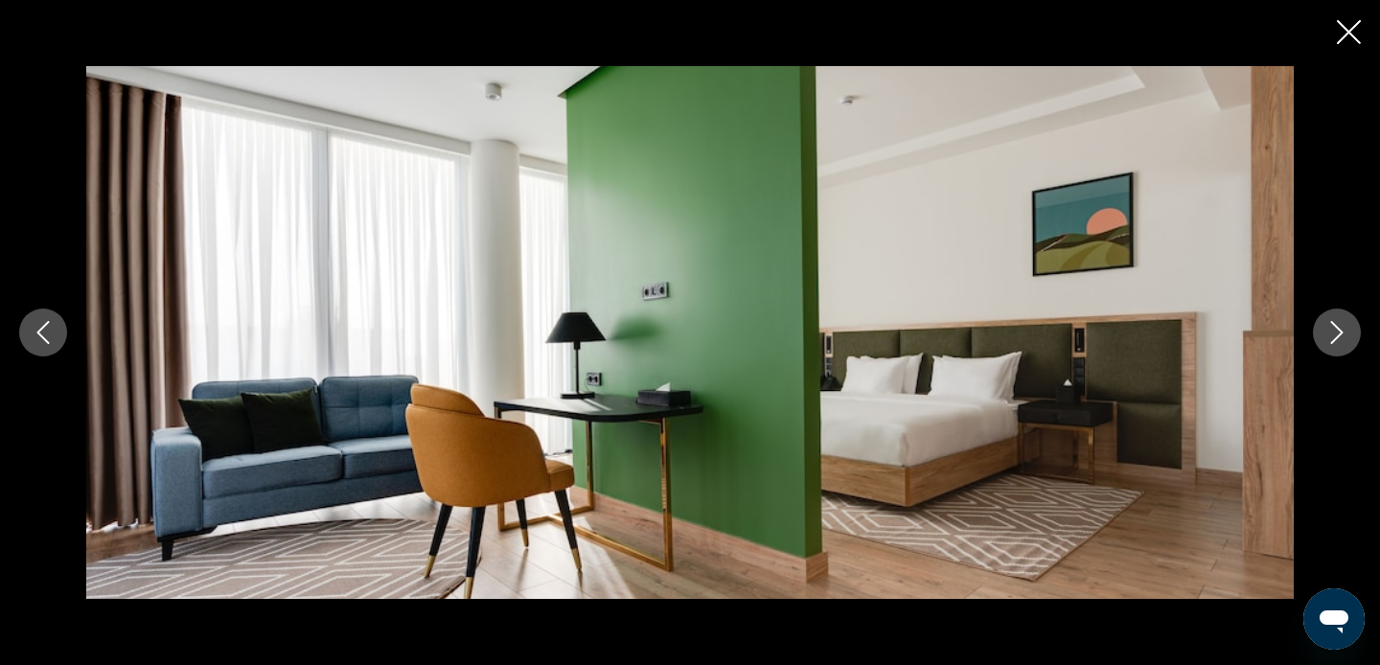
click at [1339, 348] on button "Next image" at bounding box center [1337, 333] width 48 height 48
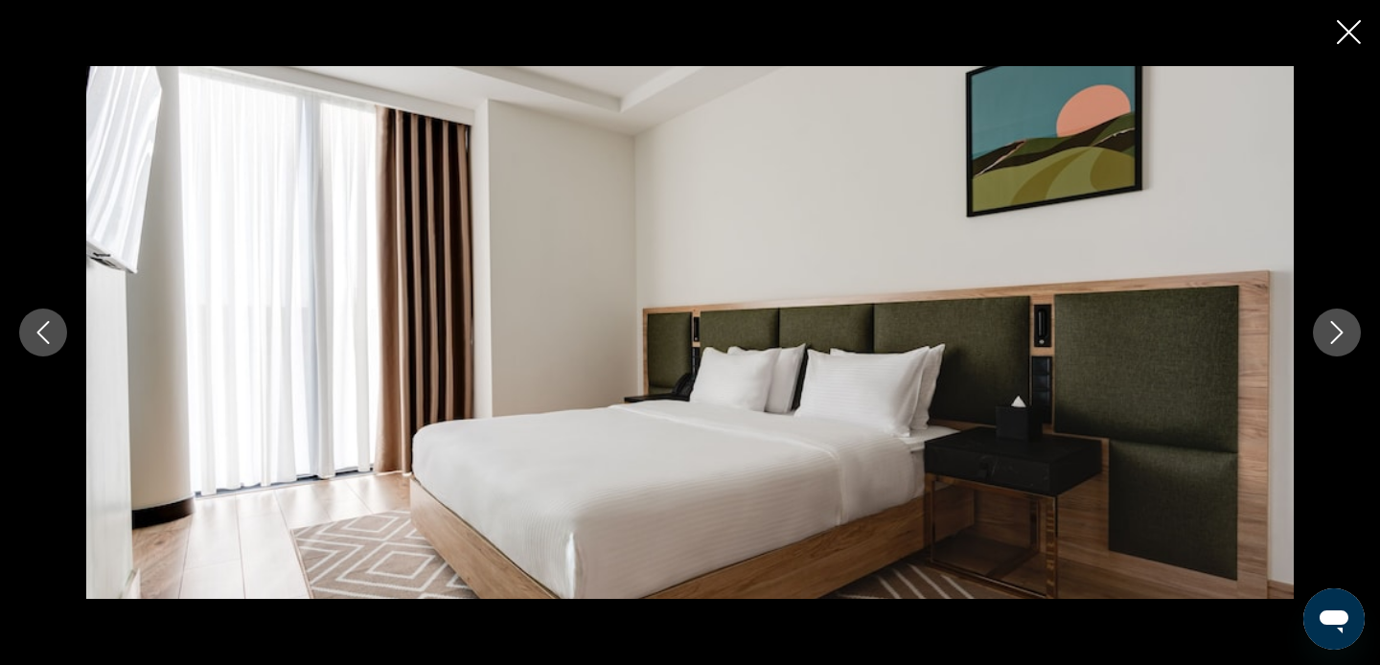
click at [1339, 348] on button "Next image" at bounding box center [1337, 333] width 48 height 48
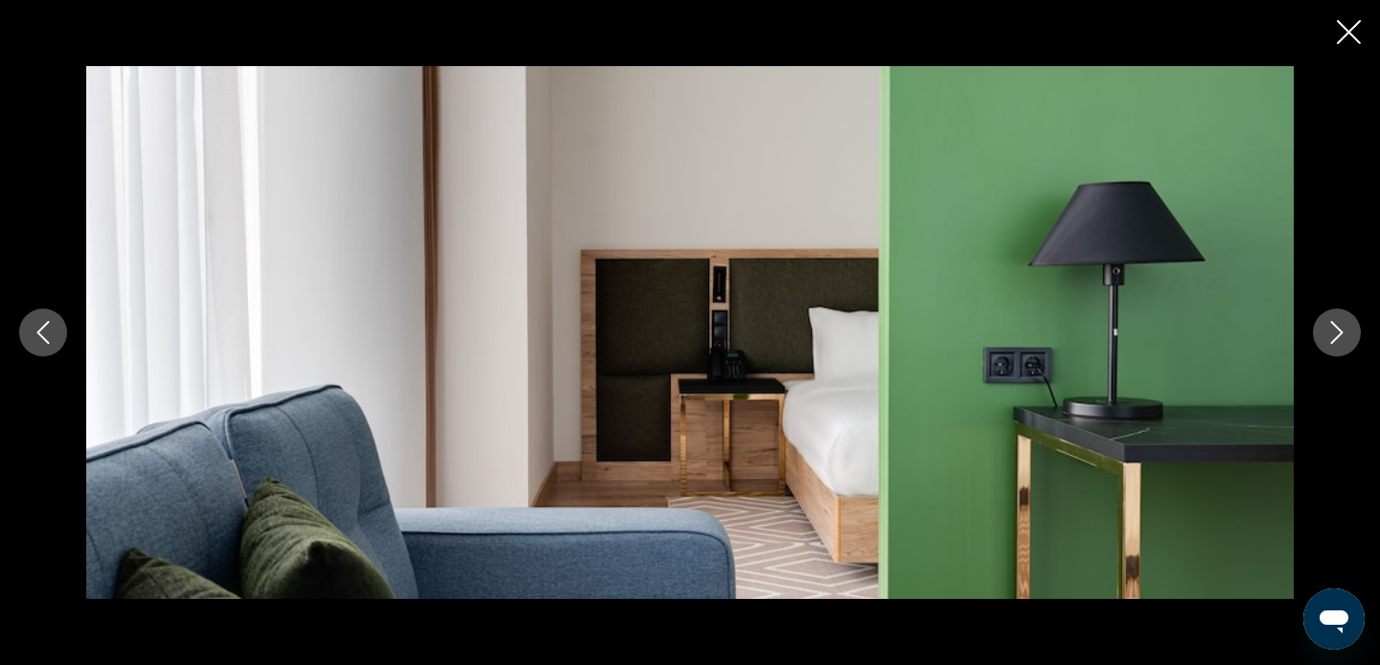
click at [1339, 348] on button "Next image" at bounding box center [1337, 333] width 48 height 48
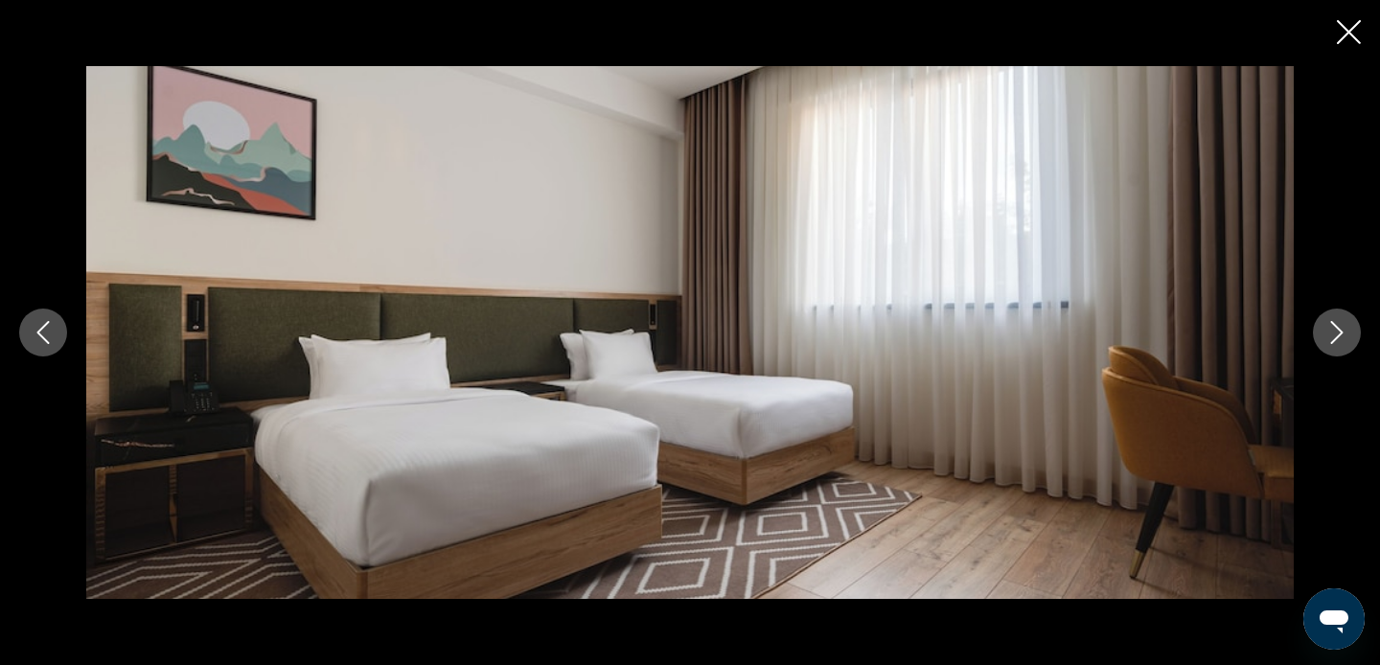
click at [1339, 348] on button "Next image" at bounding box center [1337, 333] width 48 height 48
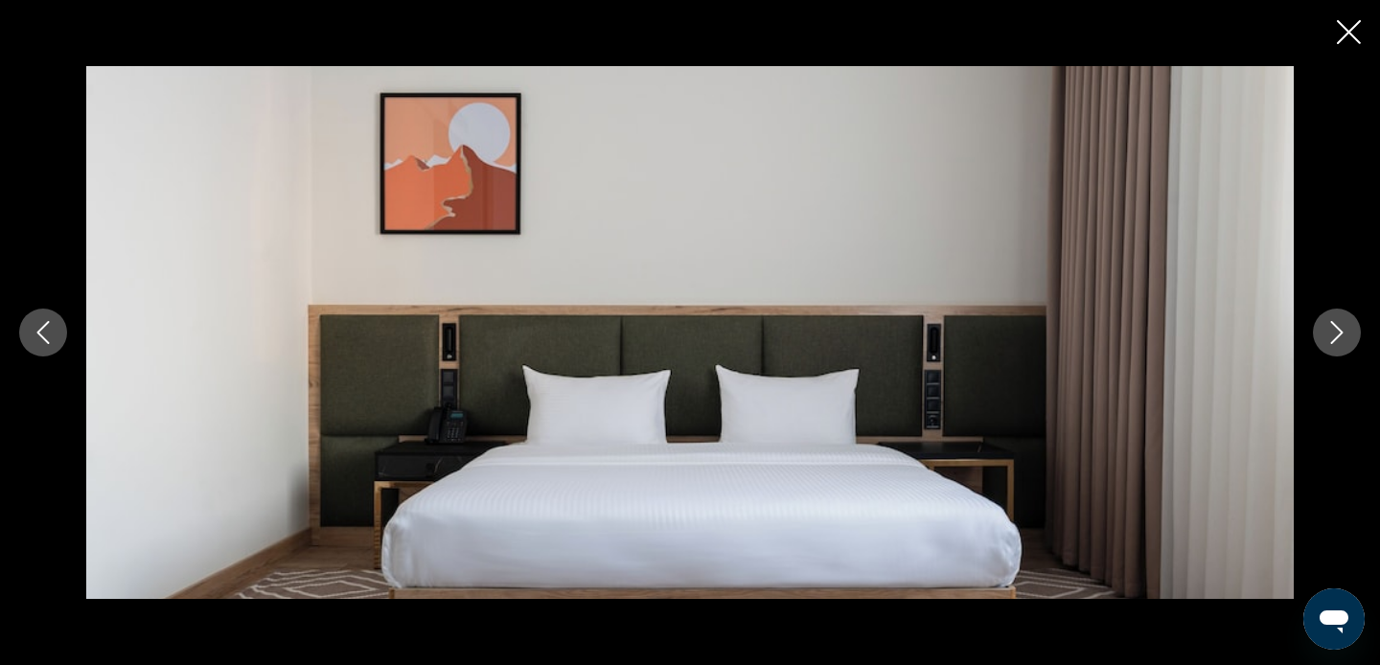
click at [1339, 348] on button "Next image" at bounding box center [1337, 333] width 48 height 48
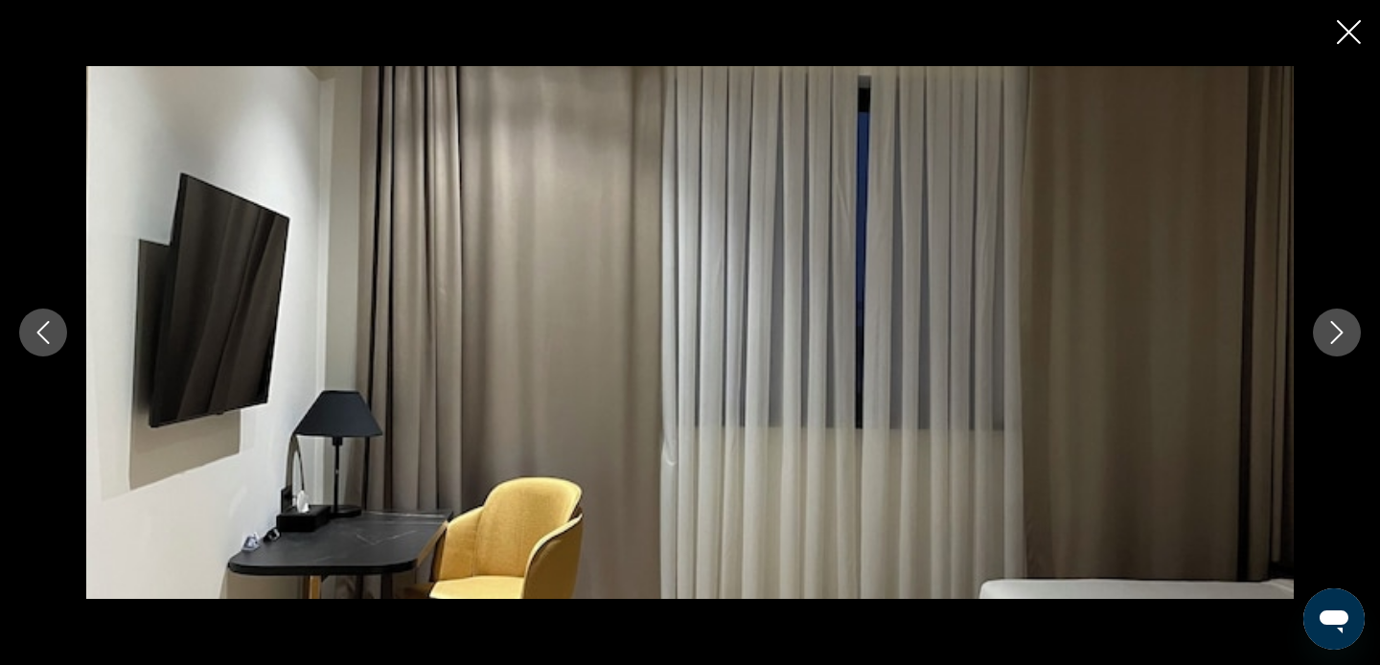
click at [1339, 348] on button "Next image" at bounding box center [1337, 333] width 48 height 48
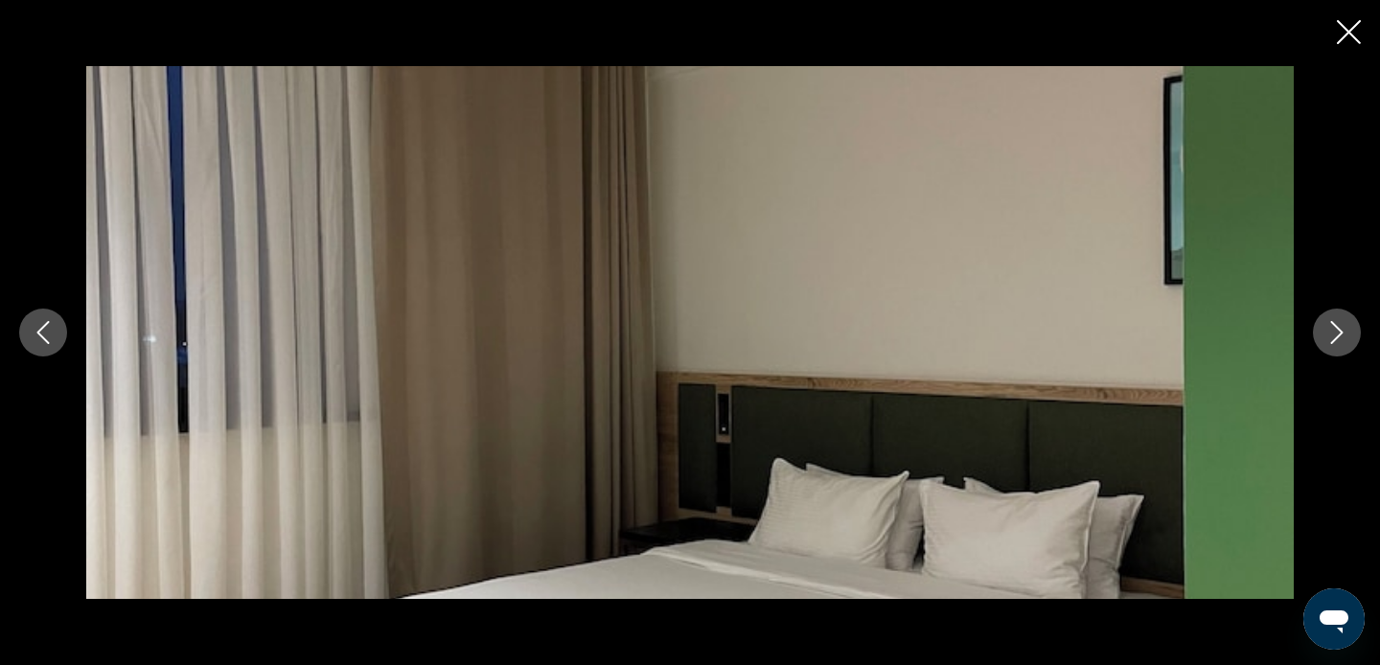
click at [1339, 348] on button "Next image" at bounding box center [1337, 333] width 48 height 48
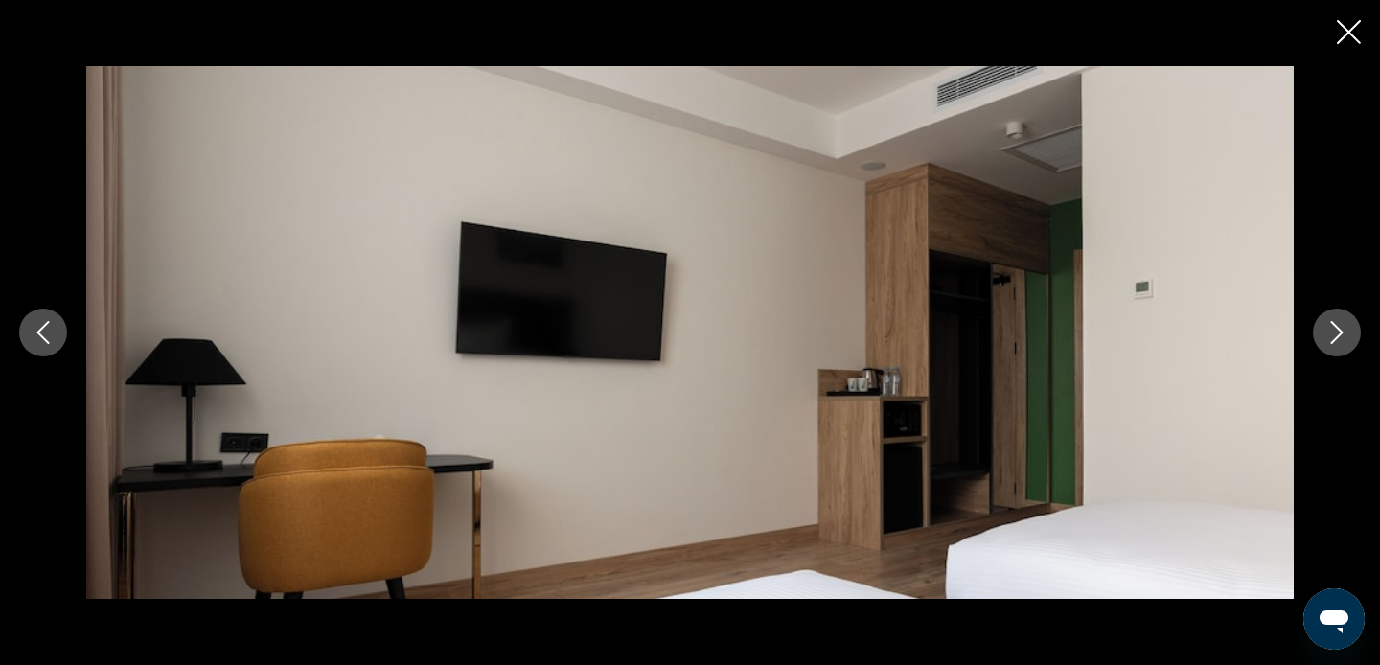
click at [1339, 348] on button "Next image" at bounding box center [1337, 333] width 48 height 48
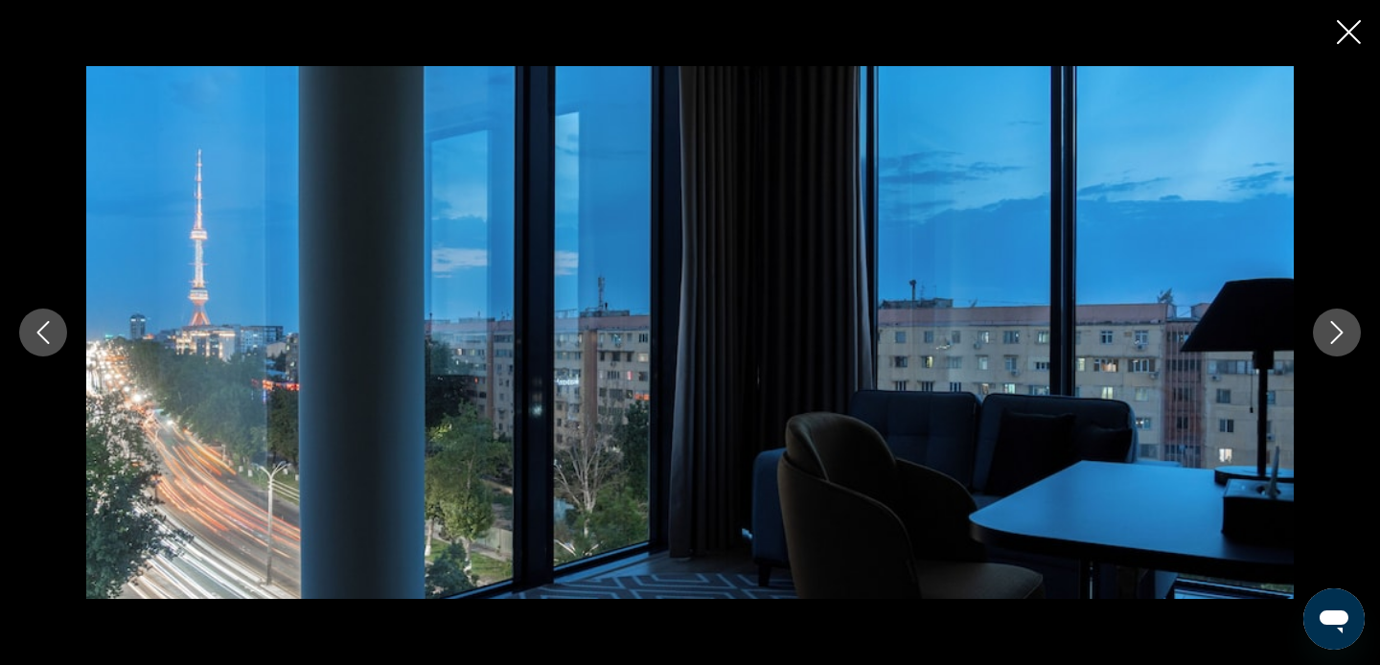
click at [1339, 348] on button "Next image" at bounding box center [1337, 333] width 48 height 48
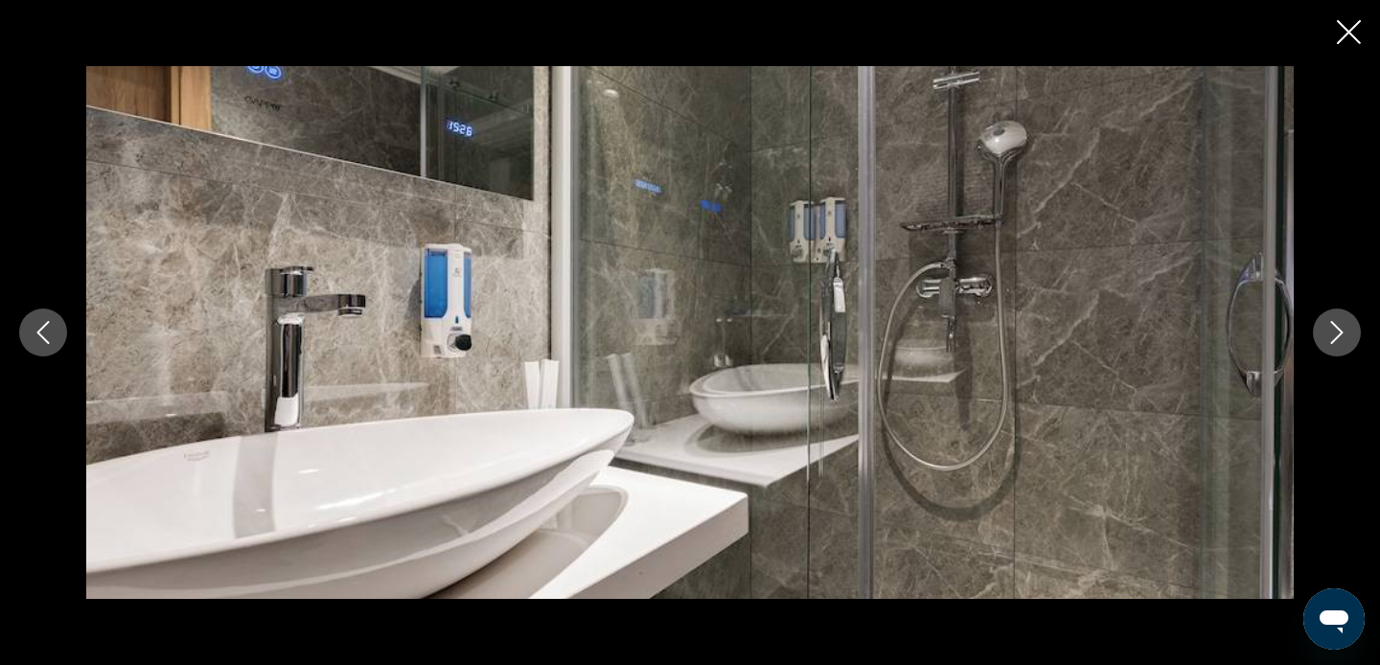
click at [1339, 348] on button "Next image" at bounding box center [1337, 333] width 48 height 48
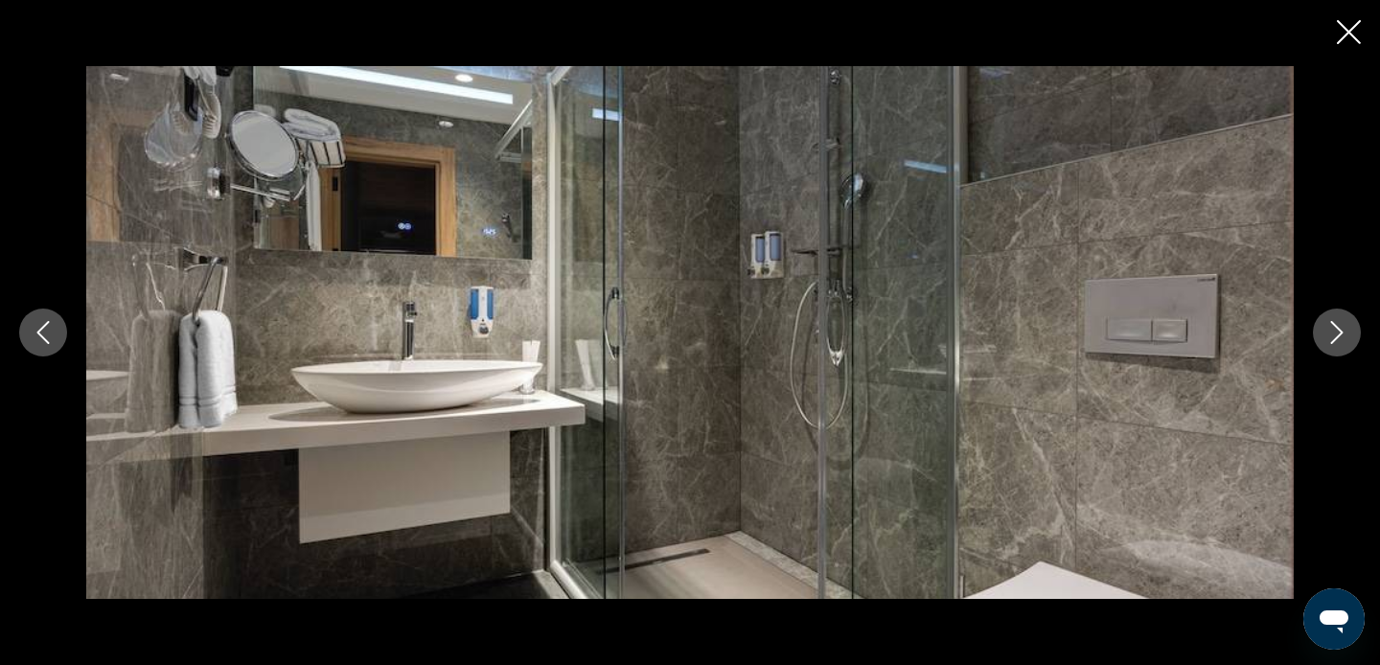
click at [1339, 348] on button "Next image" at bounding box center [1337, 333] width 48 height 48
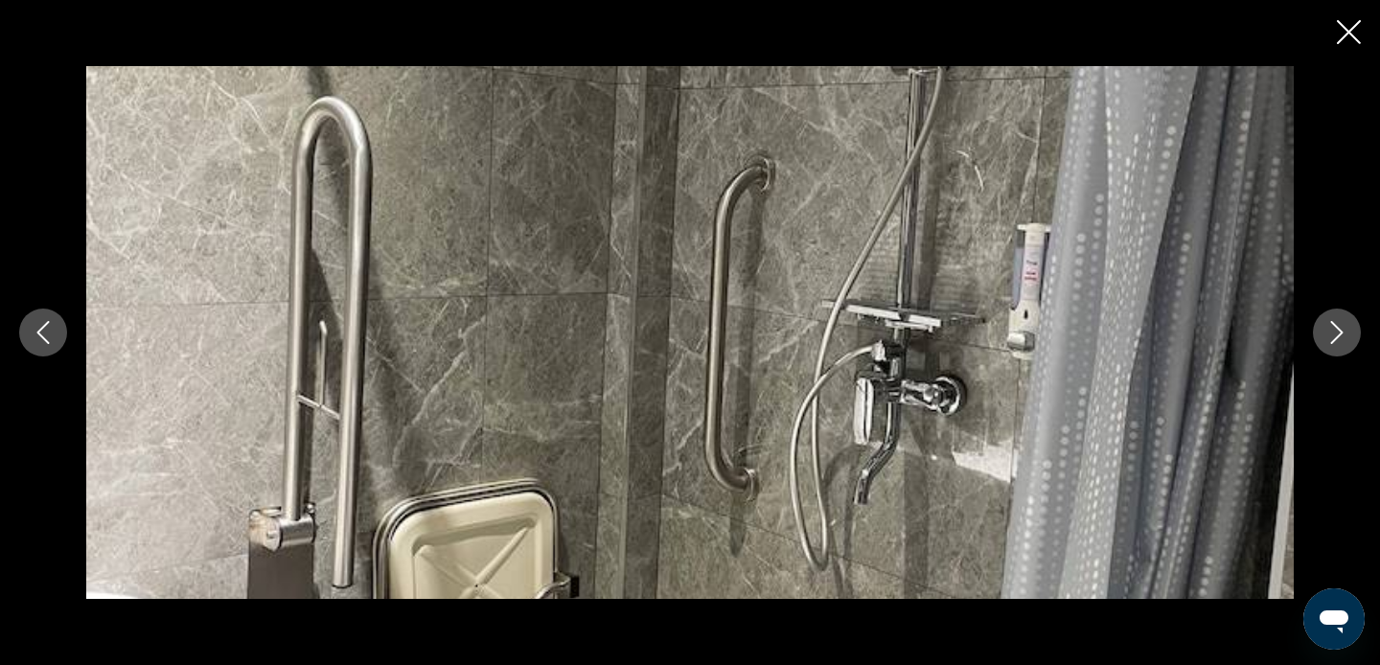
click at [1339, 348] on button "Next image" at bounding box center [1337, 333] width 48 height 48
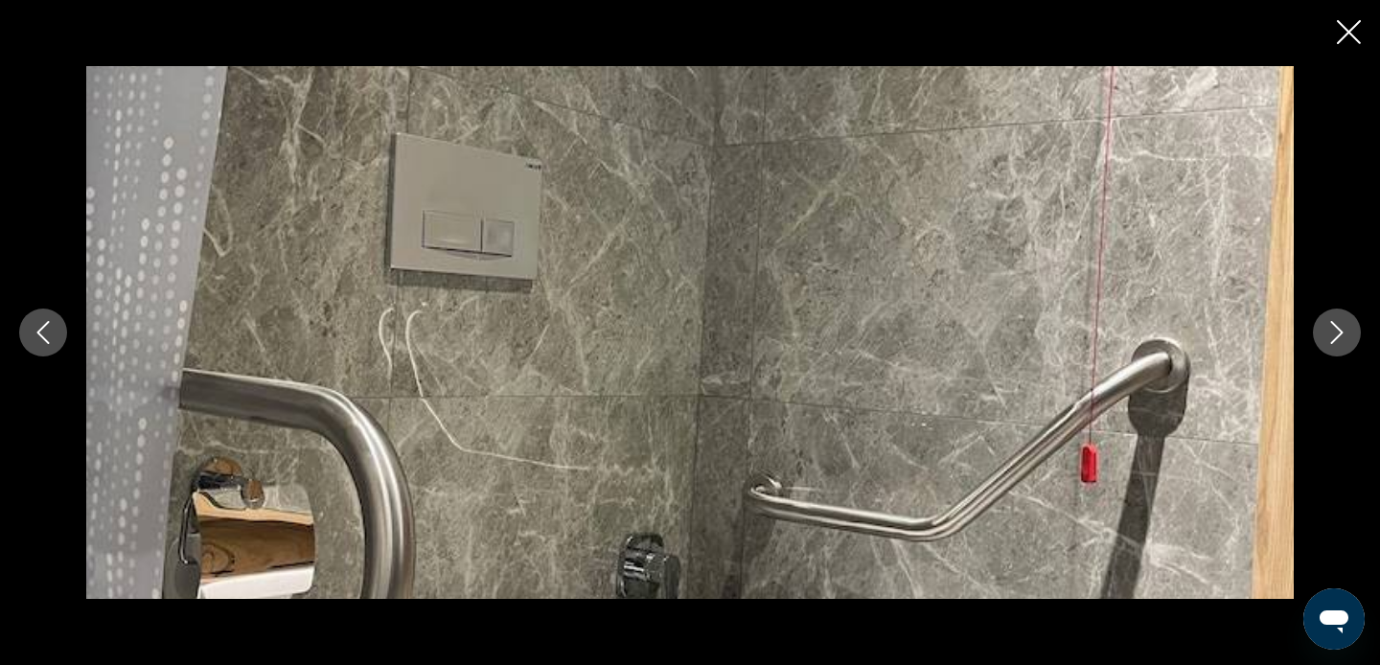
click at [1339, 348] on button "Next image" at bounding box center [1337, 333] width 48 height 48
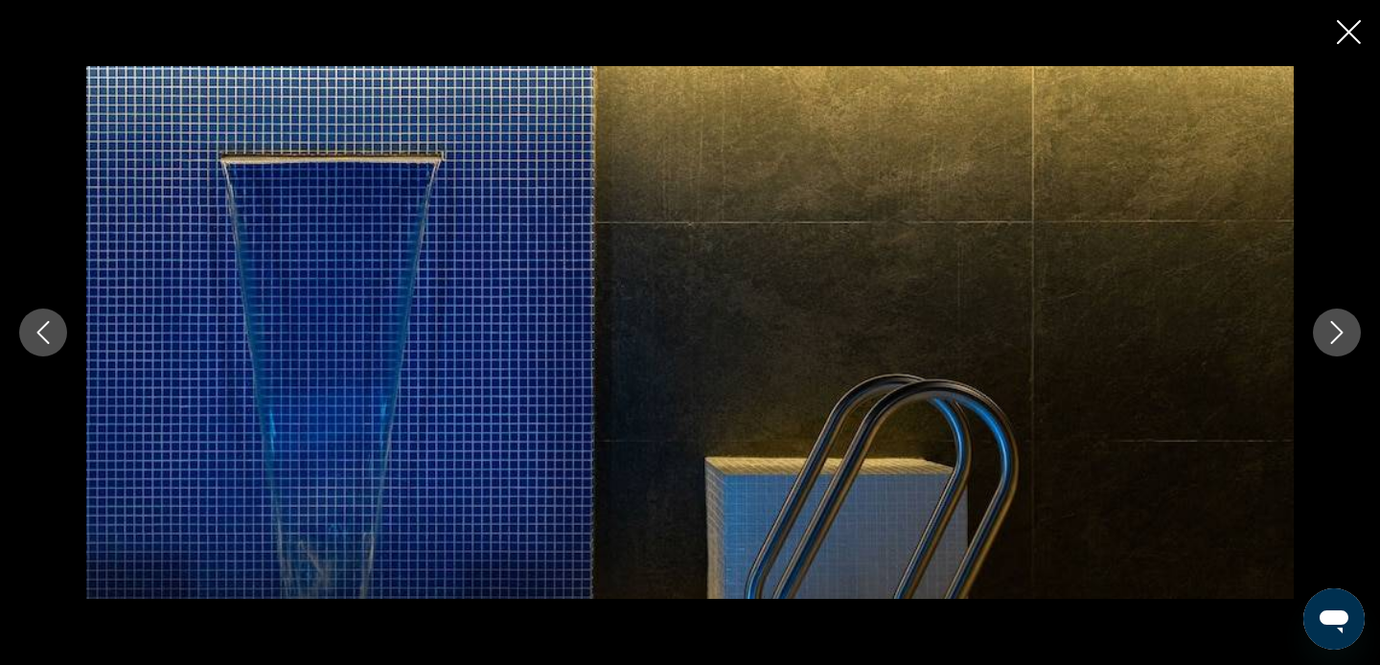
click at [1339, 349] on button "Next image" at bounding box center [1337, 333] width 48 height 48
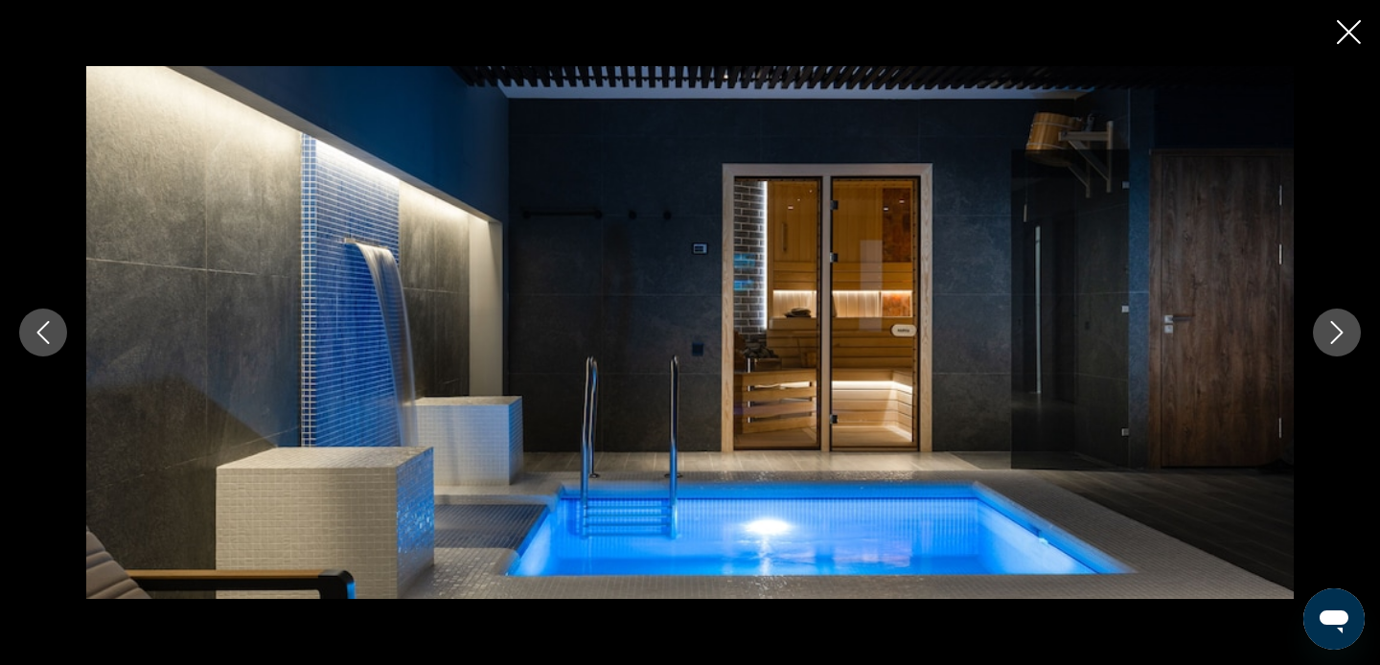
click at [1339, 350] on button "Next image" at bounding box center [1337, 333] width 48 height 48
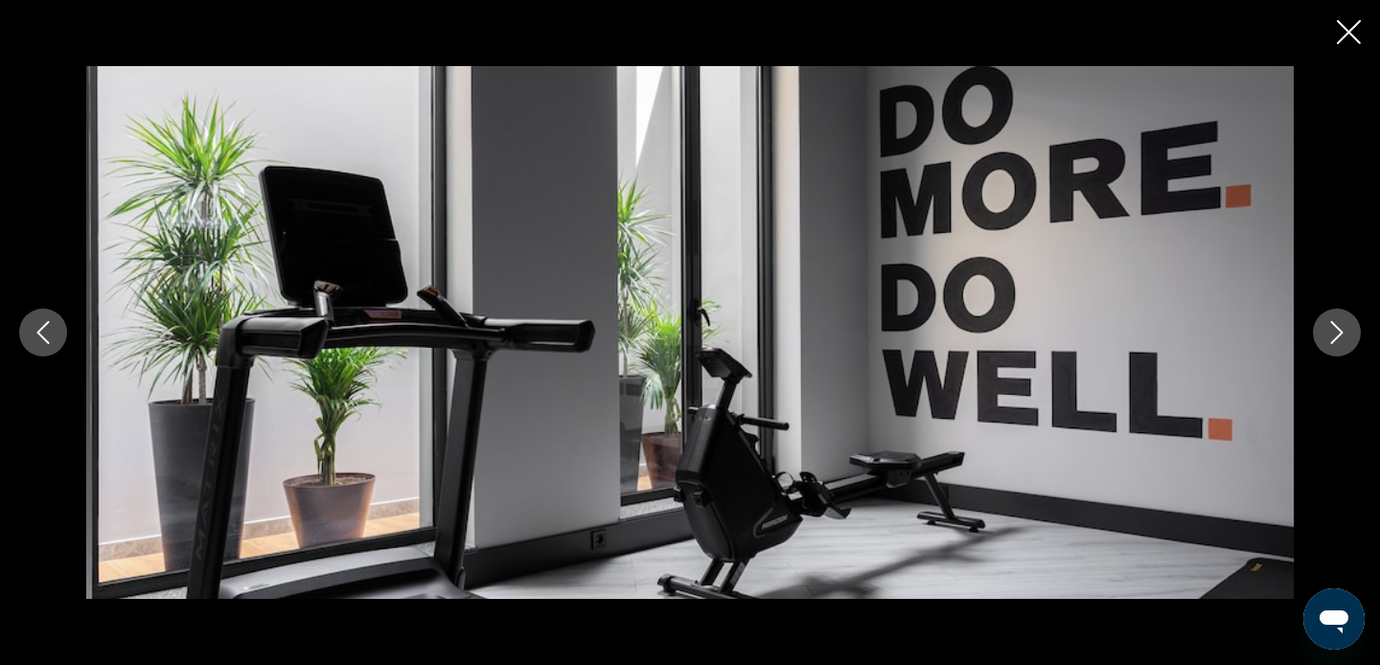
click at [1339, 350] on button "Next image" at bounding box center [1337, 333] width 48 height 48
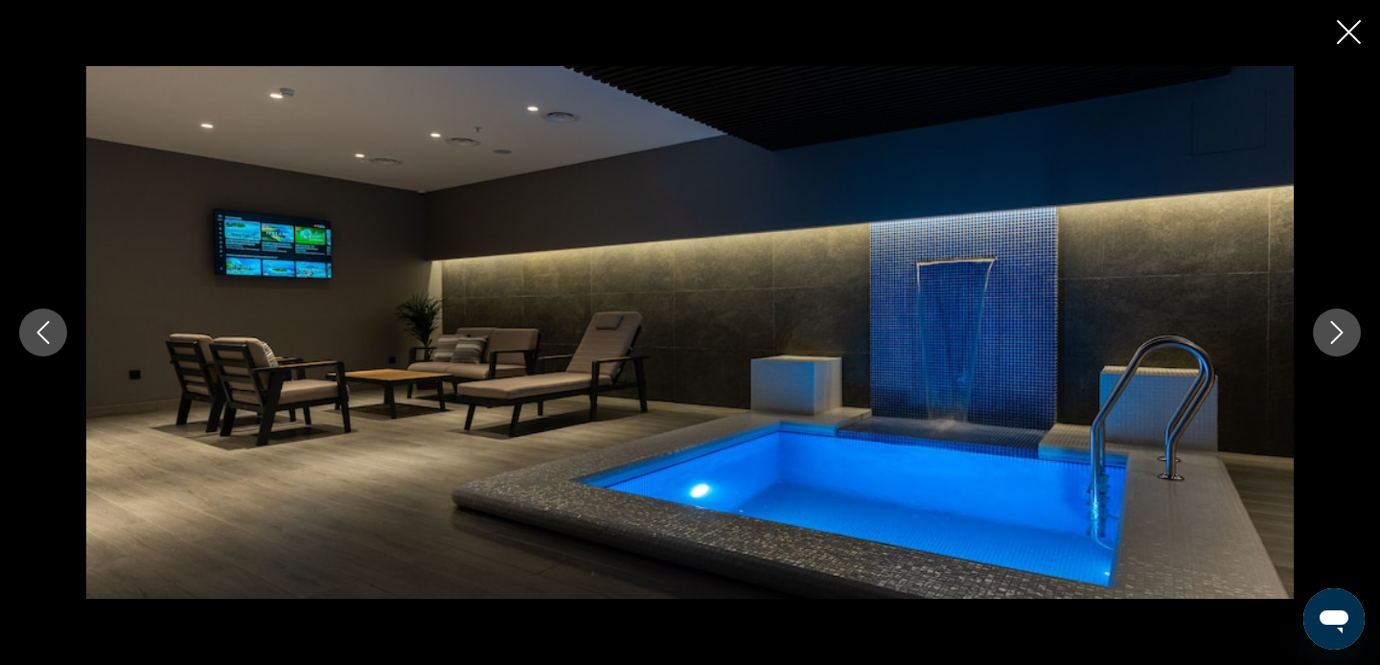
click at [1341, 352] on button "Next image" at bounding box center [1337, 333] width 48 height 48
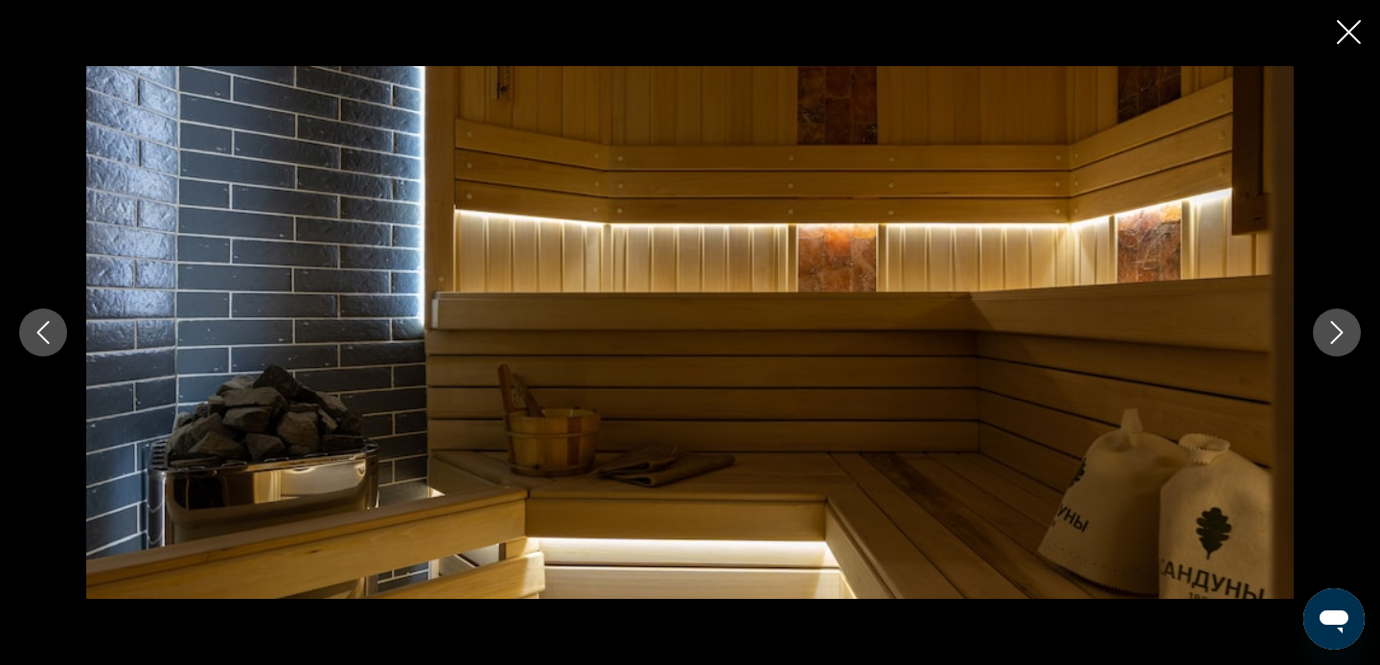
click at [1341, 352] on button "Next image" at bounding box center [1337, 333] width 48 height 48
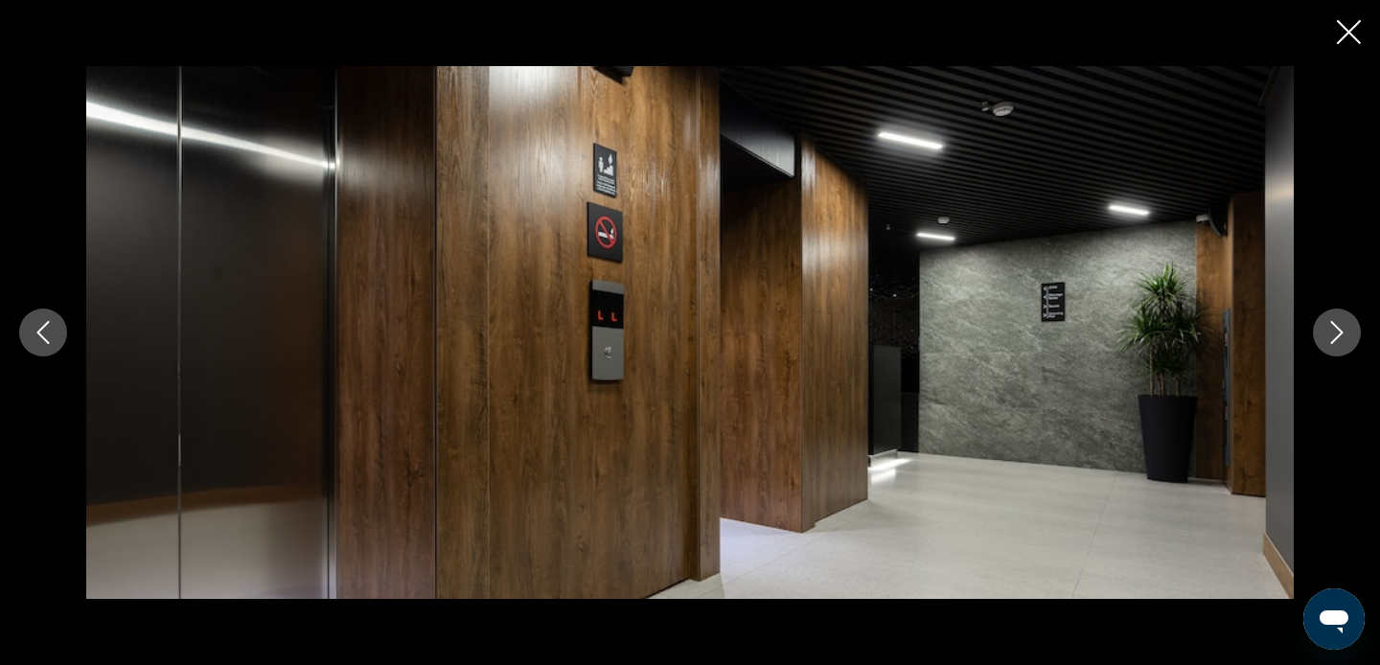
click at [1341, 352] on button "Next image" at bounding box center [1337, 333] width 48 height 48
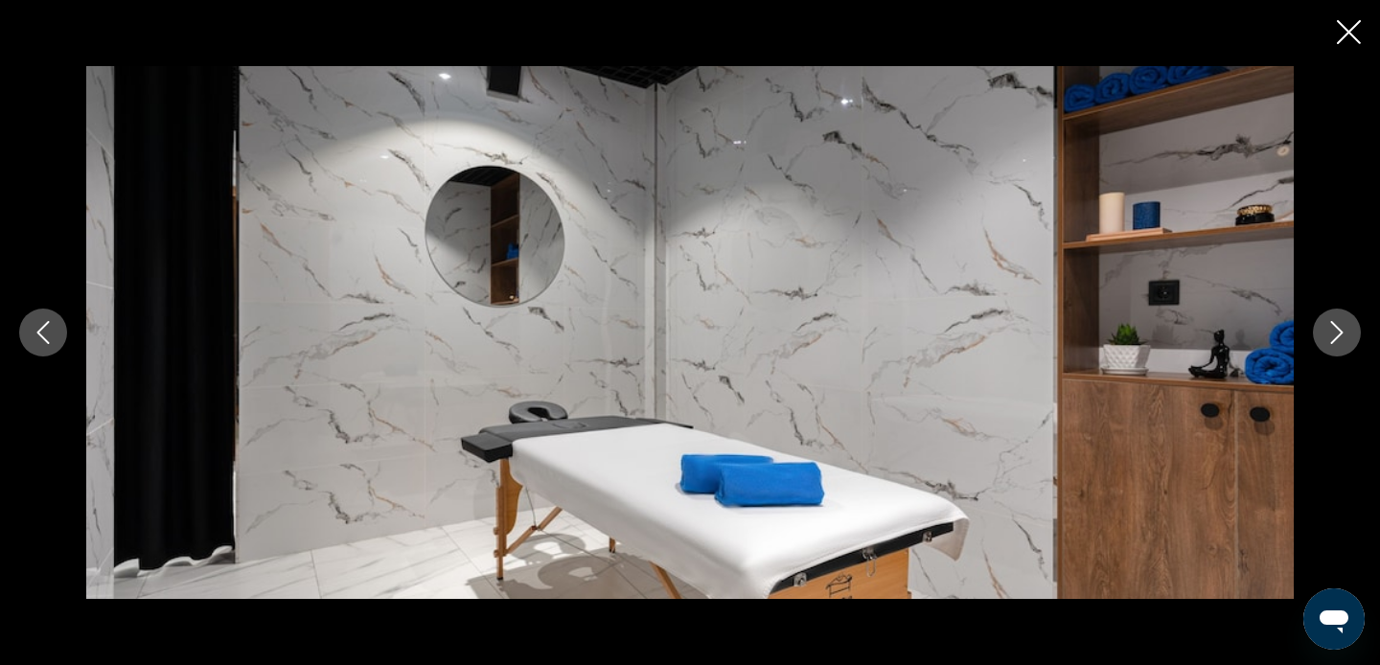
click at [1341, 355] on button "Next image" at bounding box center [1337, 333] width 48 height 48
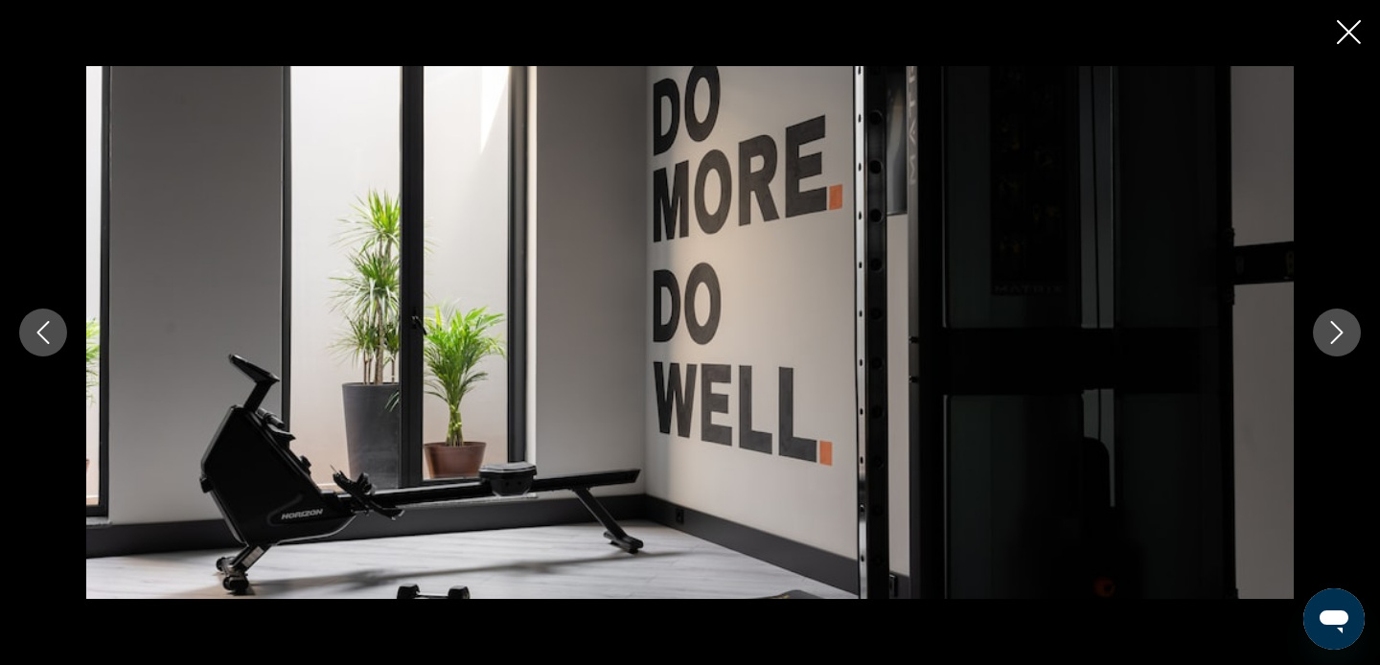
click at [1341, 355] on button "Next image" at bounding box center [1337, 333] width 48 height 48
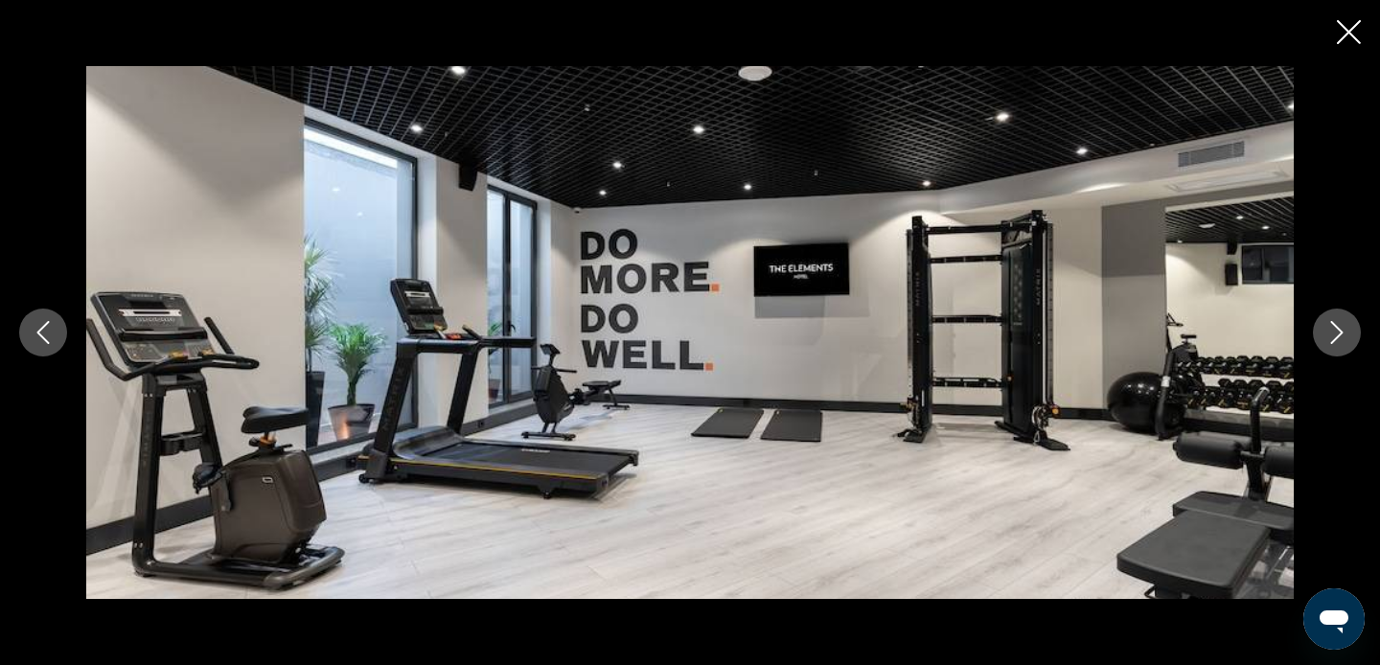
click at [1342, 39] on icon "Close slideshow" at bounding box center [1349, 32] width 24 height 24
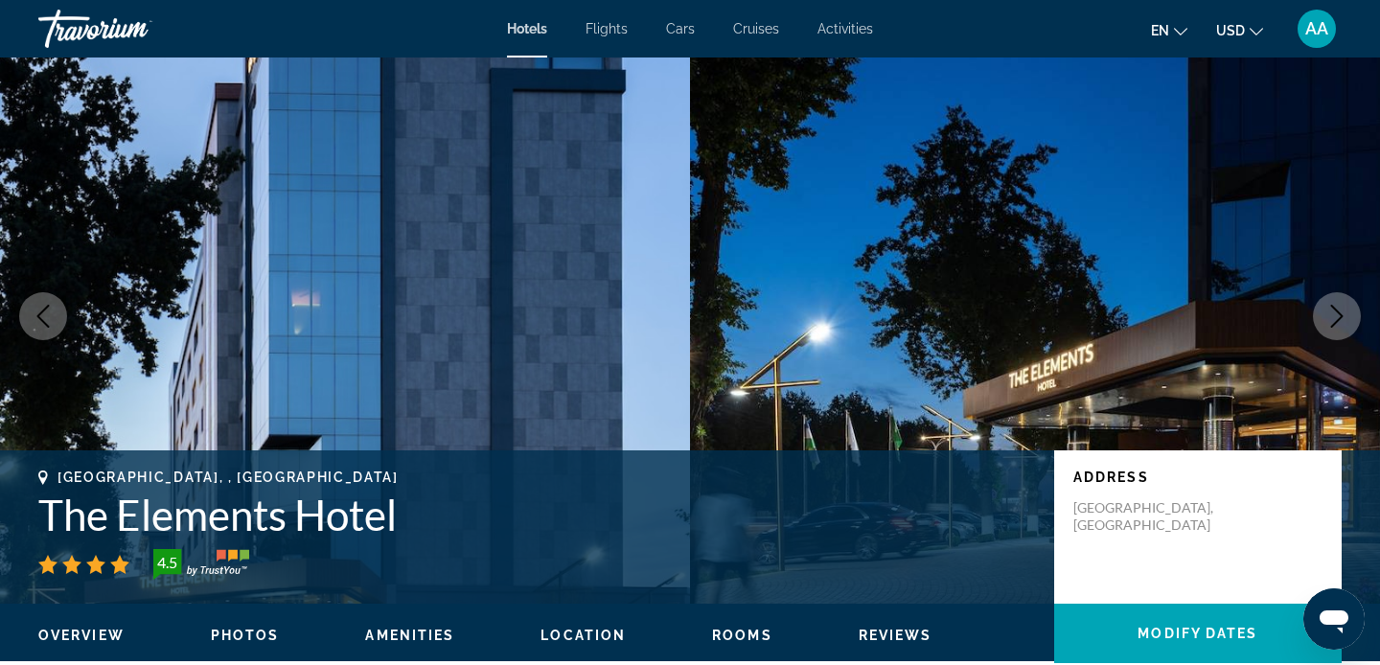
scroll to position [0, 0]
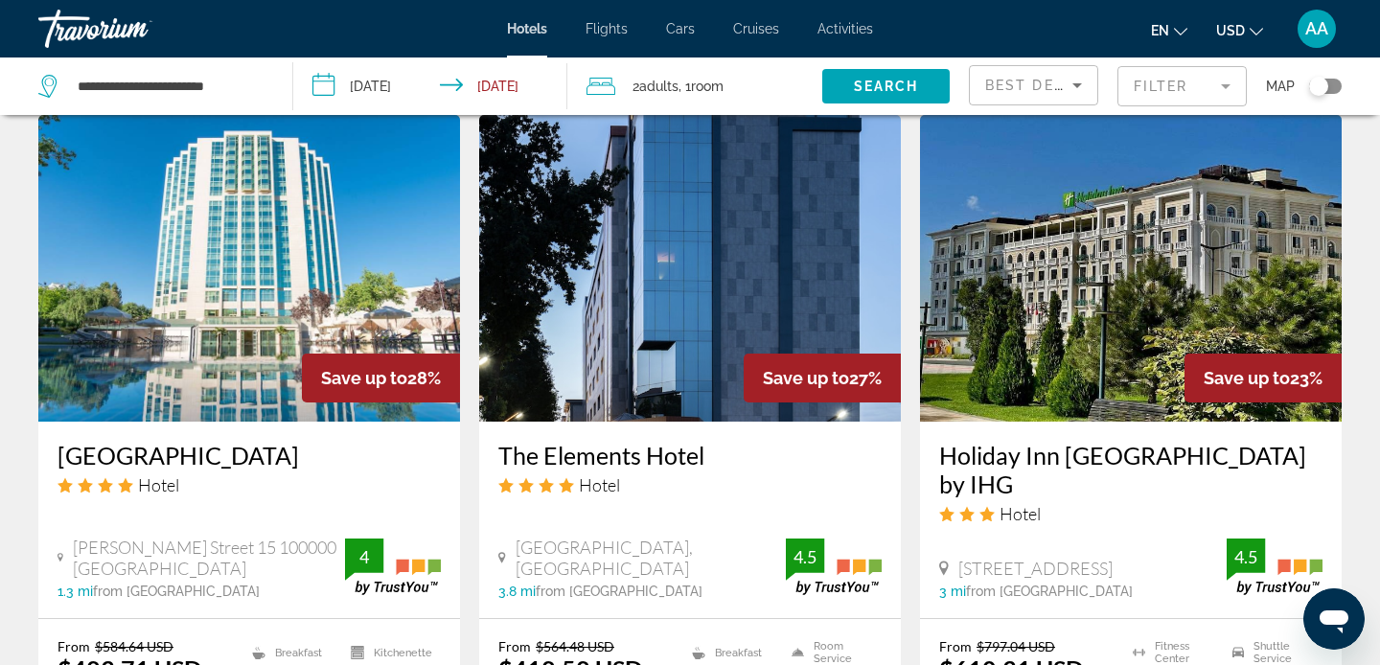
scroll to position [1546, 0]
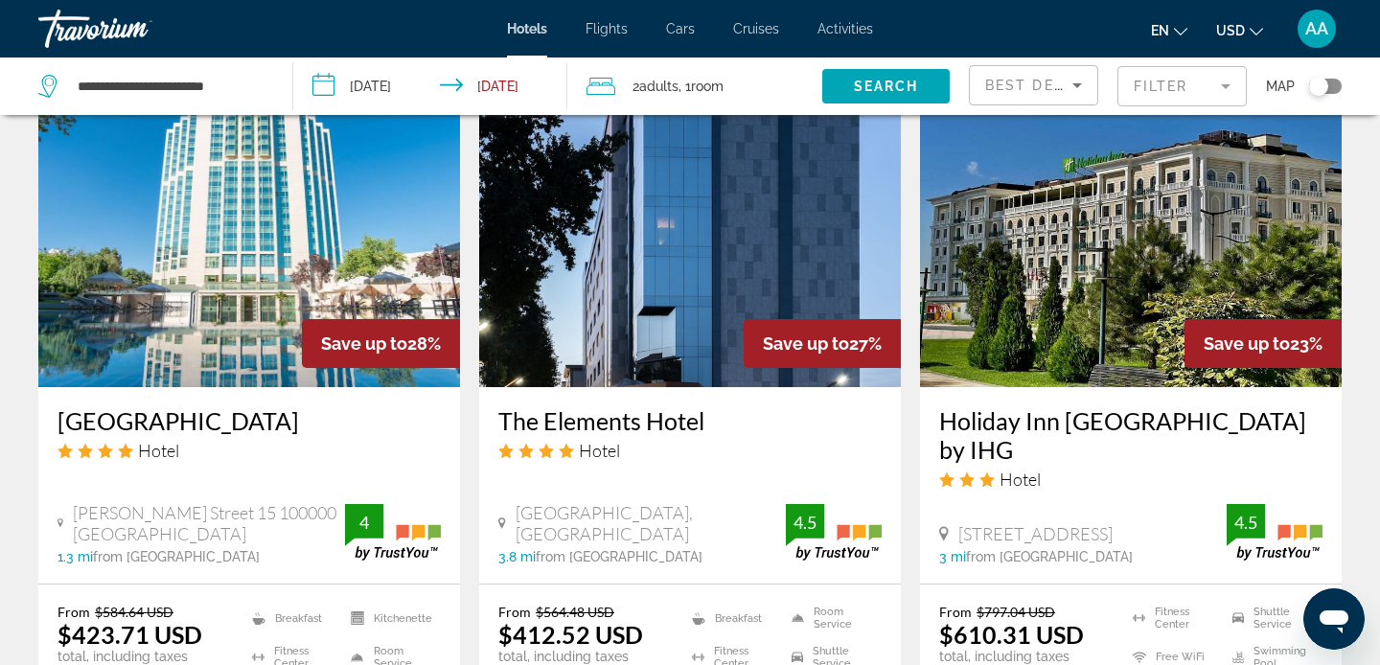
drag, startPoint x: 497, startPoint y: 425, endPoint x: 758, endPoint y: 392, distance: 262.7
click at [759, 393] on div "The Elements Hotel Hotel [GEOGRAPHIC_DATA], [GEOGRAPHIC_DATA] 3.8 mi from [GEOG…" at bounding box center [690, 485] width 422 height 196
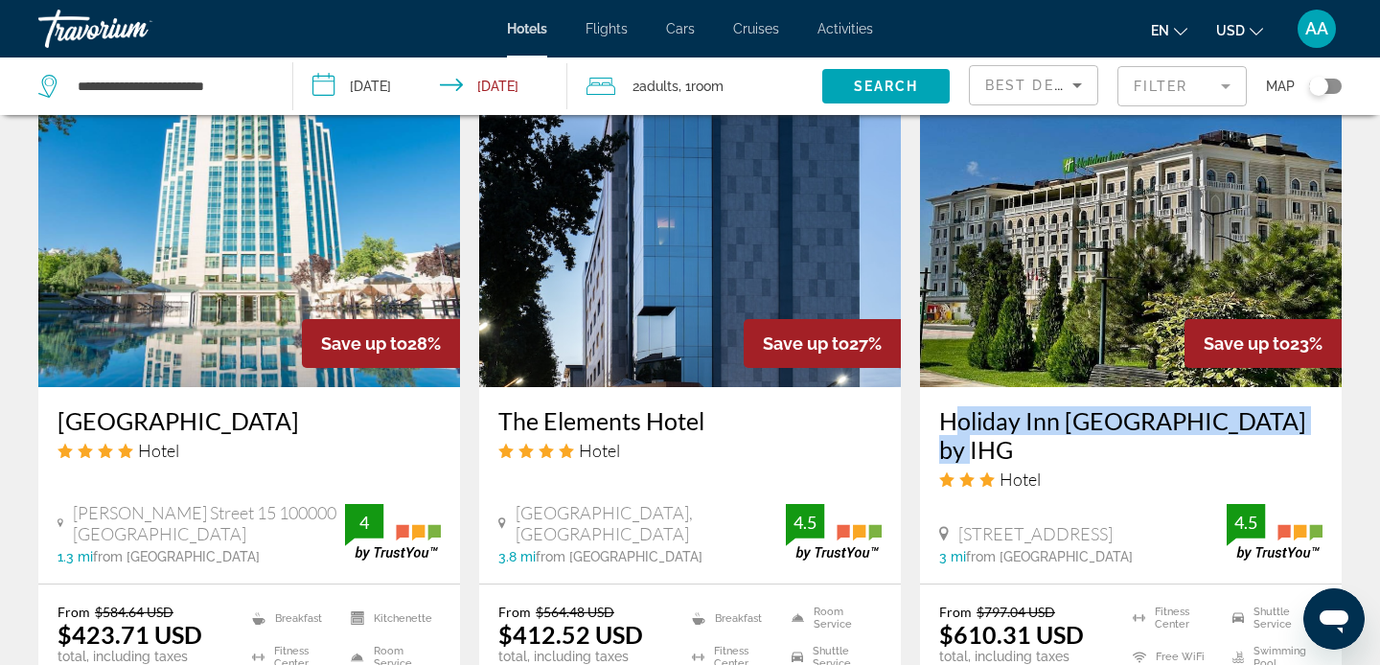
drag, startPoint x: 938, startPoint y: 420, endPoint x: 1299, endPoint y: 416, distance: 360.4
click at [1299, 416] on div "Holiday Inn [GEOGRAPHIC_DATA] by IHG Hotel [GEOGRAPHIC_DATA] 3 [GEOGRAPHIC_DATA…" at bounding box center [1131, 485] width 422 height 196
copy h3 "Holiday Inn [GEOGRAPHIC_DATA] by IHG"
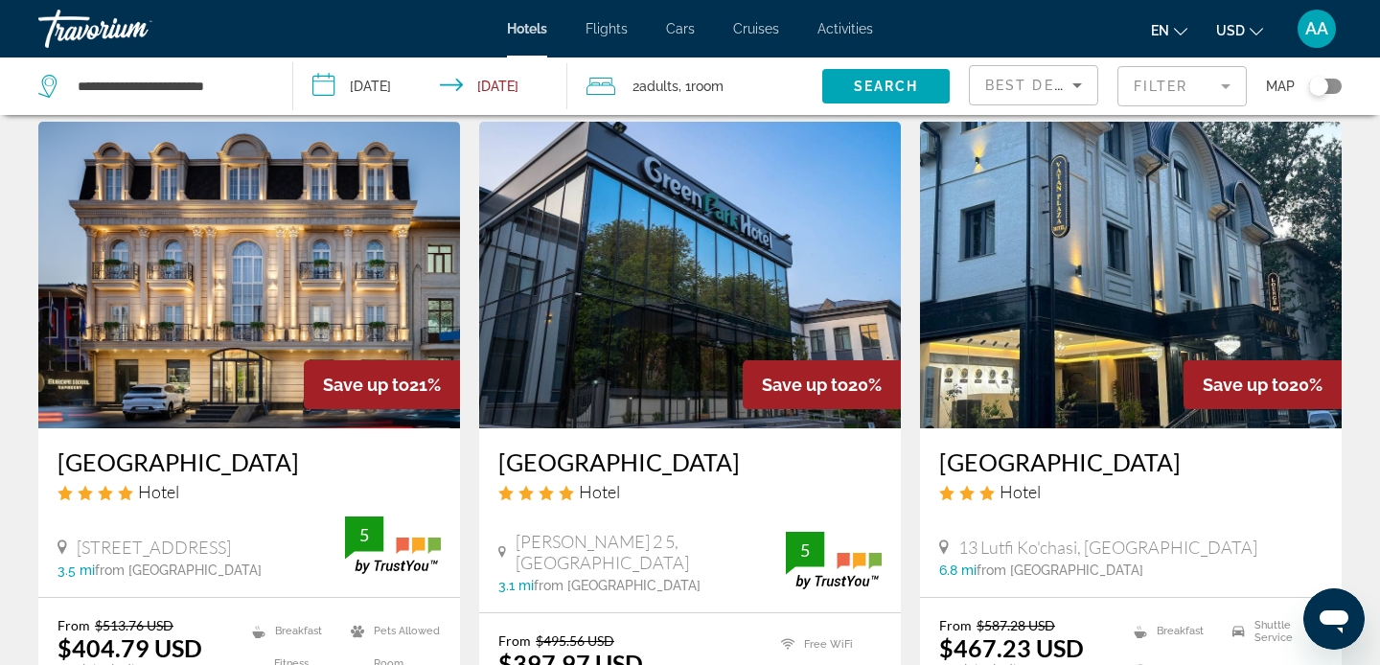
scroll to position [2257, 0]
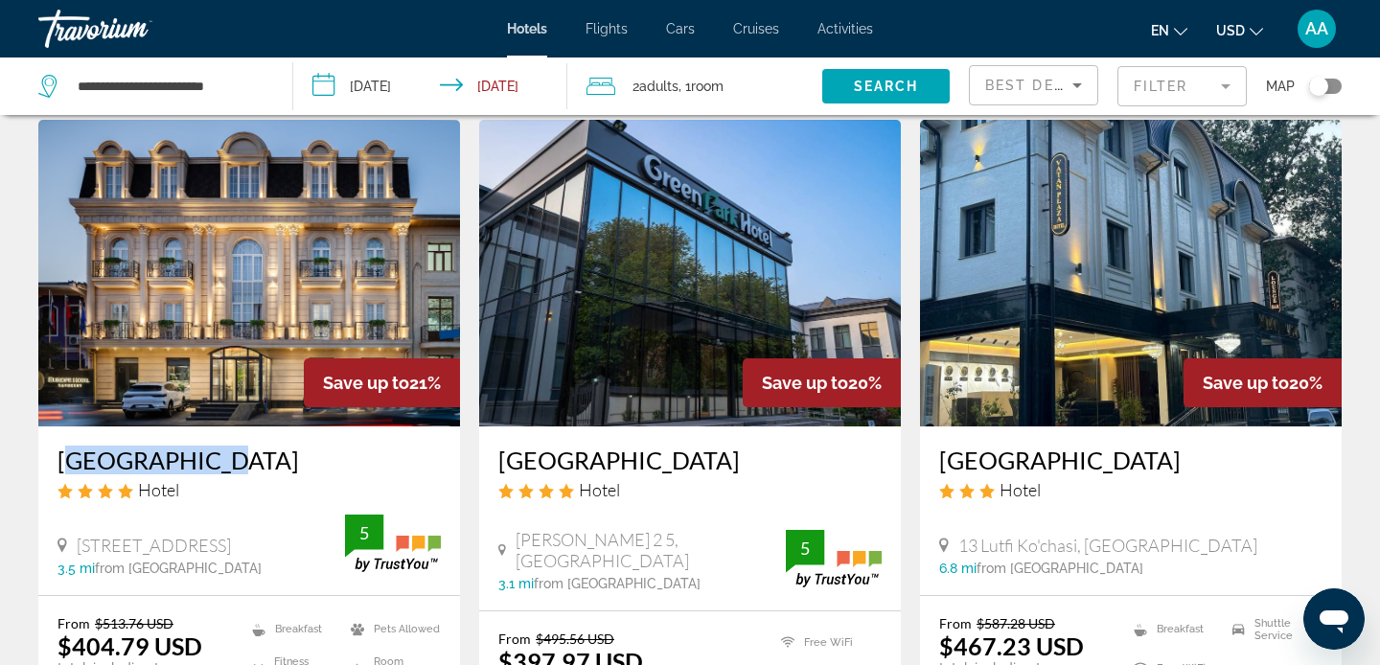
drag, startPoint x: 57, startPoint y: 432, endPoint x: 270, endPoint y: 424, distance: 213.9
click at [270, 426] on div "[GEOGRAPHIC_DATA] Hotel [STREET_ADDRESS] 3.5 mi from [GEOGRAPHIC_DATA] from [GE…" at bounding box center [249, 510] width 422 height 168
copy h3 "[GEOGRAPHIC_DATA]"
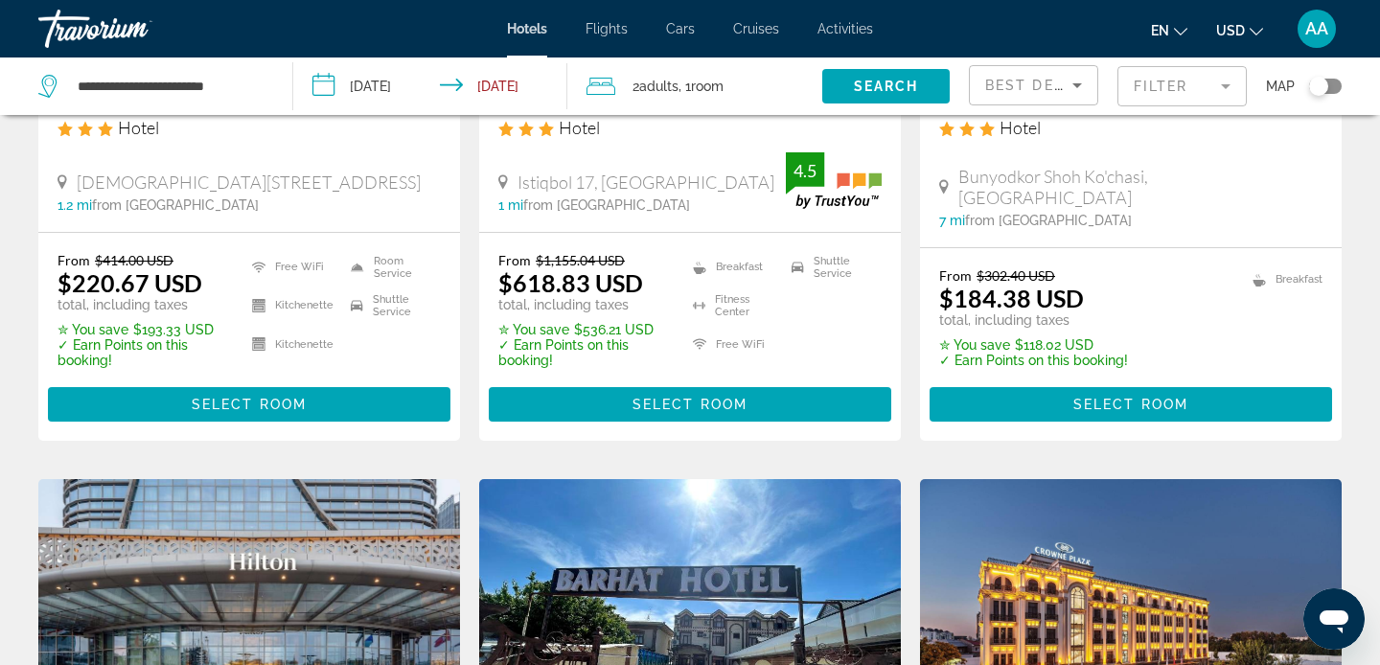
scroll to position [0, 0]
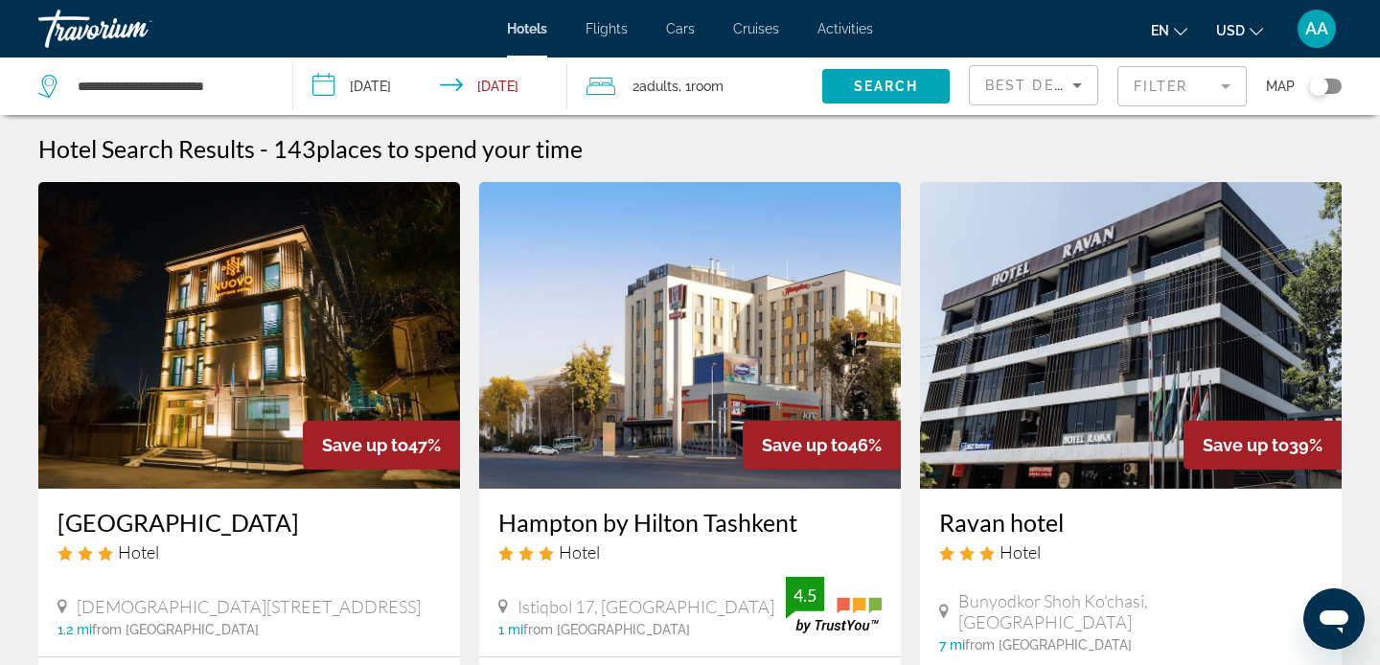
click at [1175, 77] on mat-form-field "Filter" at bounding box center [1181, 86] width 129 height 40
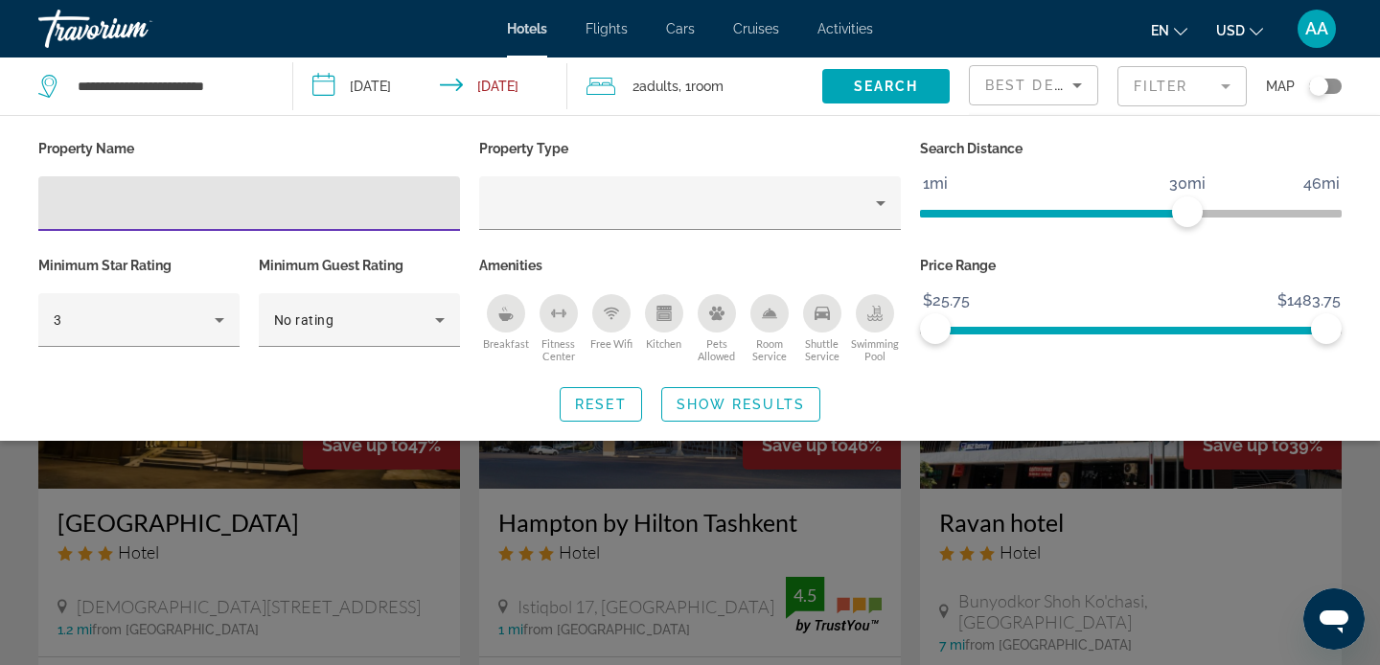
click at [887, 321] on div "Swimming Pool" at bounding box center [875, 313] width 38 height 38
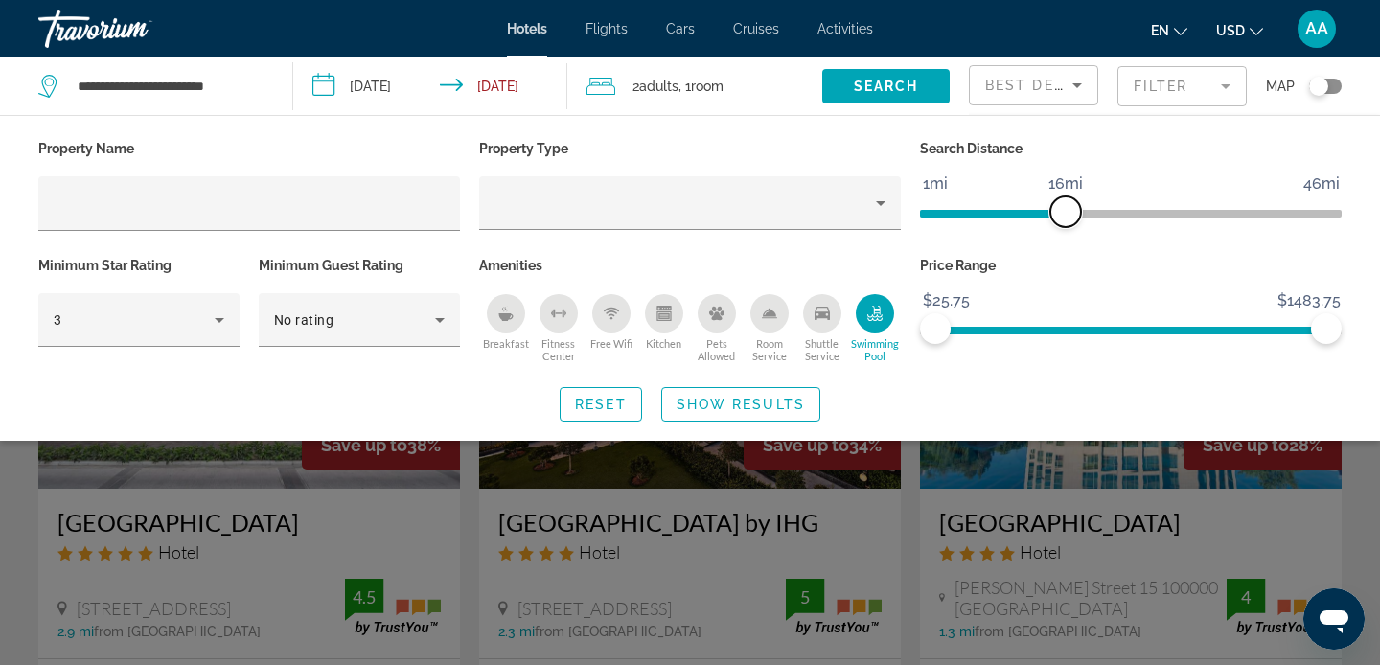
drag, startPoint x: 1185, startPoint y: 212, endPoint x: 1069, endPoint y: 222, distance: 116.4
click at [1068, 222] on span "ngx-slider" at bounding box center [1065, 211] width 31 height 31
click at [114, 338] on div "3" at bounding box center [139, 320] width 171 height 54
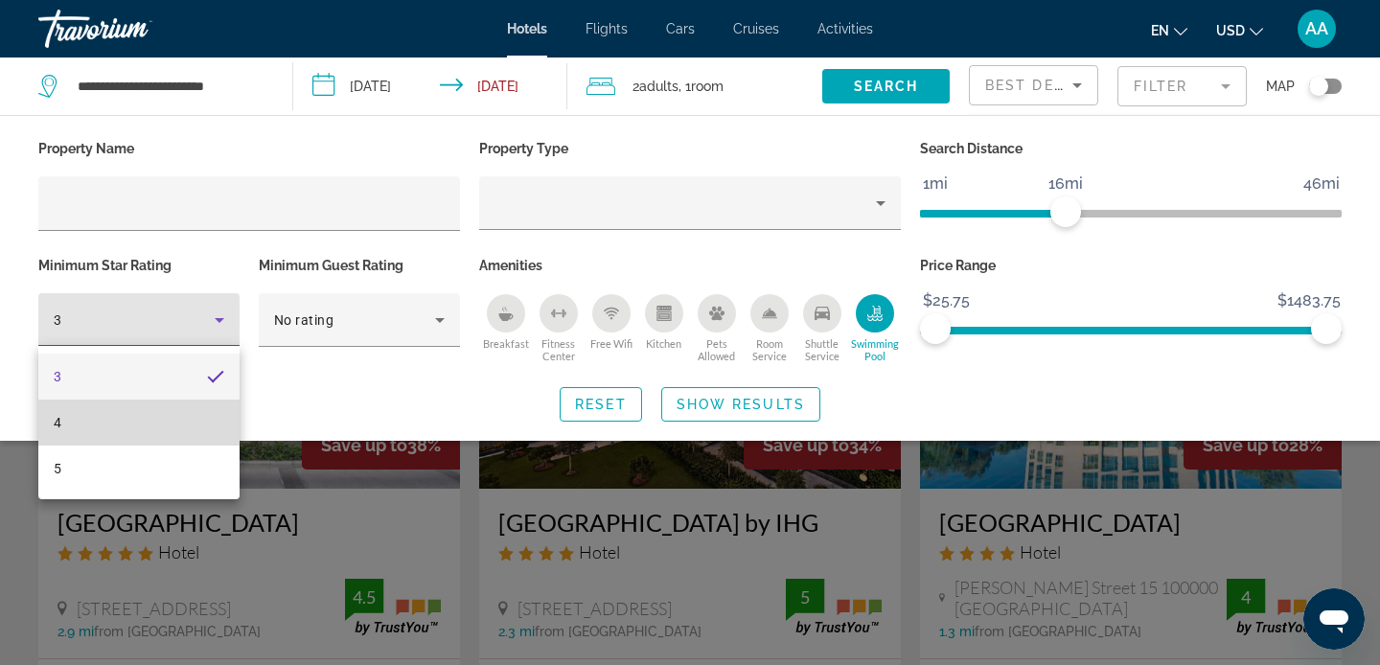
click at [92, 431] on mat-option "4" at bounding box center [138, 423] width 201 height 46
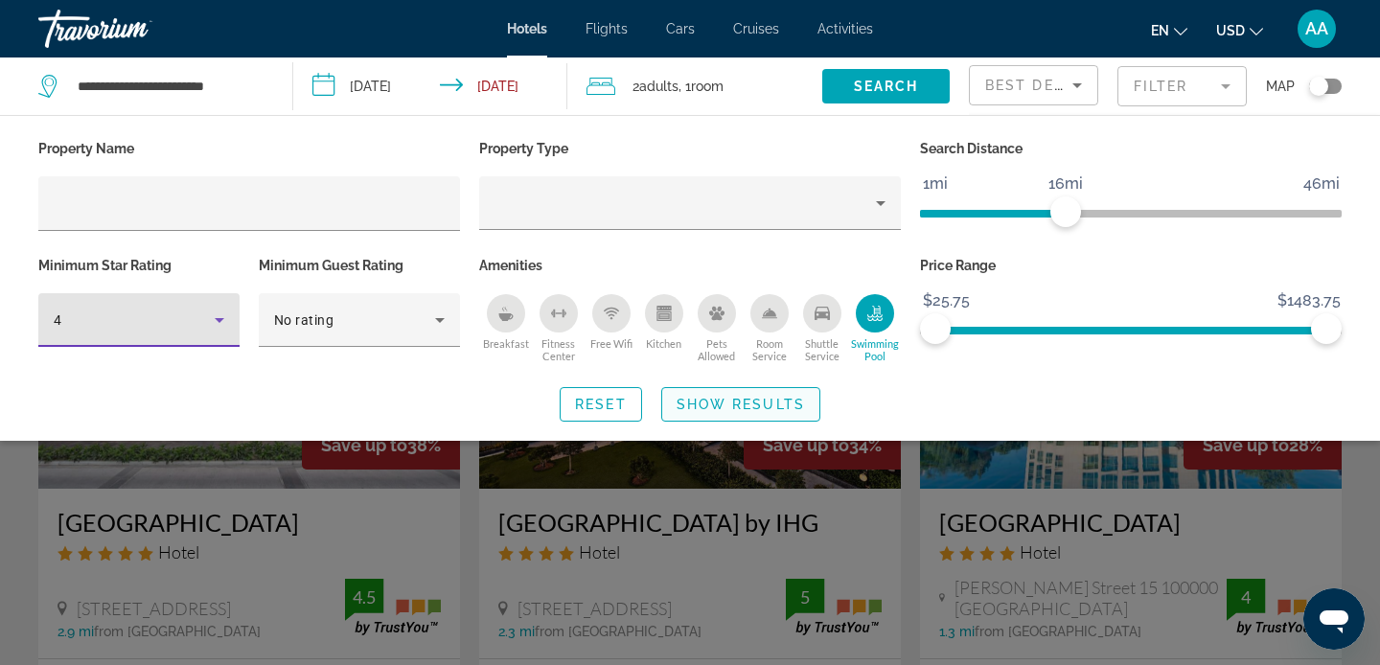
click at [738, 397] on span "Show Results" at bounding box center [741, 404] width 128 height 15
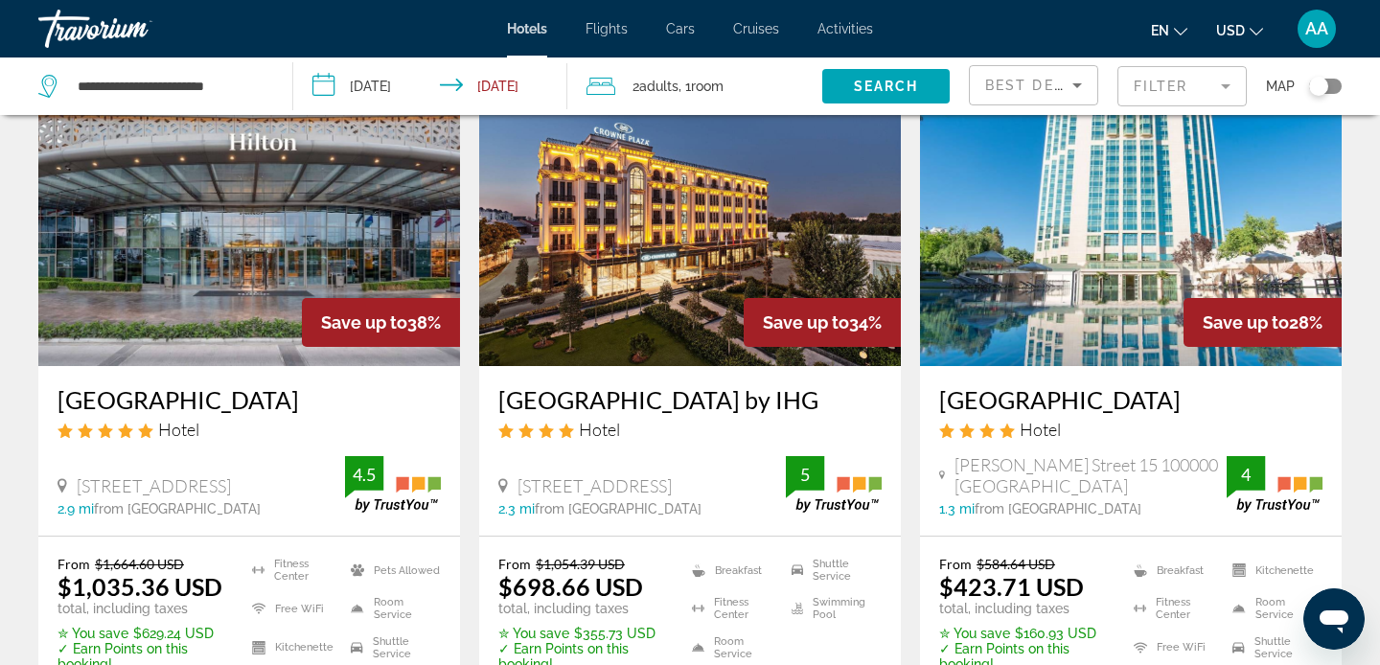
scroll to position [124, 0]
drag, startPoint x: 492, startPoint y: 403, endPoint x: 821, endPoint y: 389, distance: 330.0
click at [825, 390] on div "[GEOGRAPHIC_DATA] by IHG Hotel [STREET_ADDRESS] 2.3 mi from [GEOGRAPHIC_DATA] f…" at bounding box center [690, 450] width 422 height 170
copy h3 "[GEOGRAPHIC_DATA] by IHG"
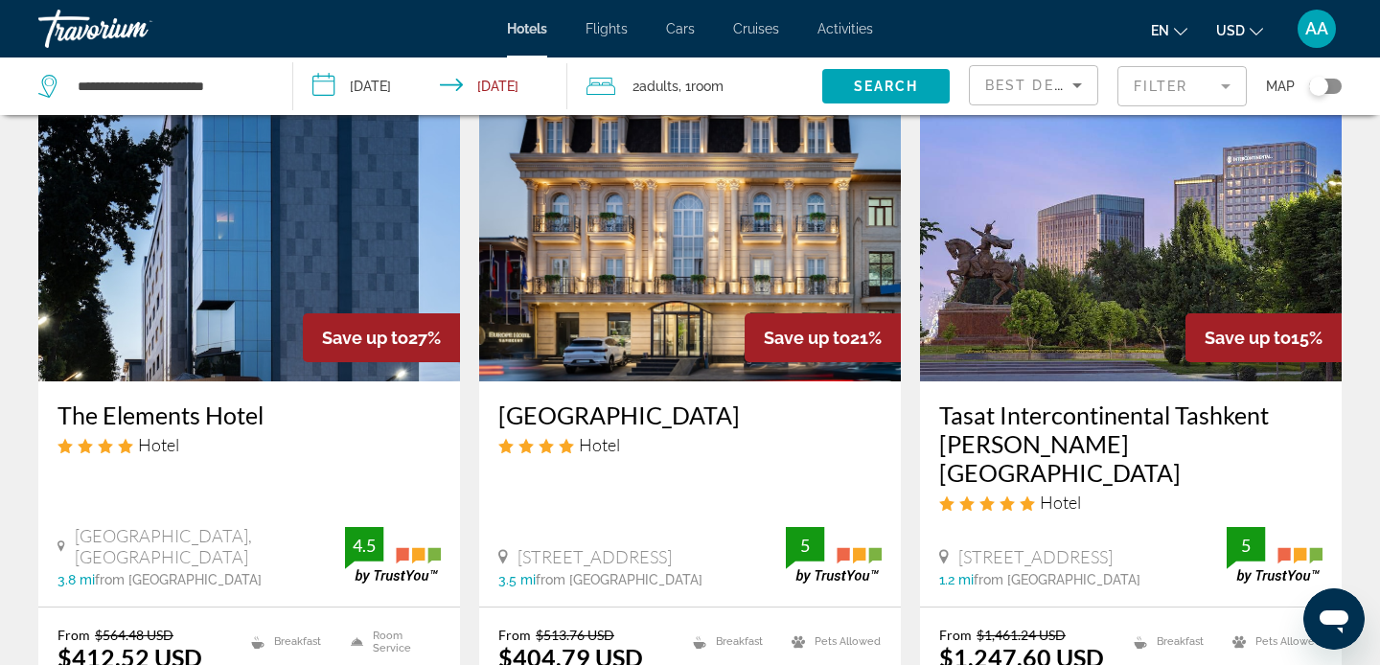
scroll to position [833, 0]
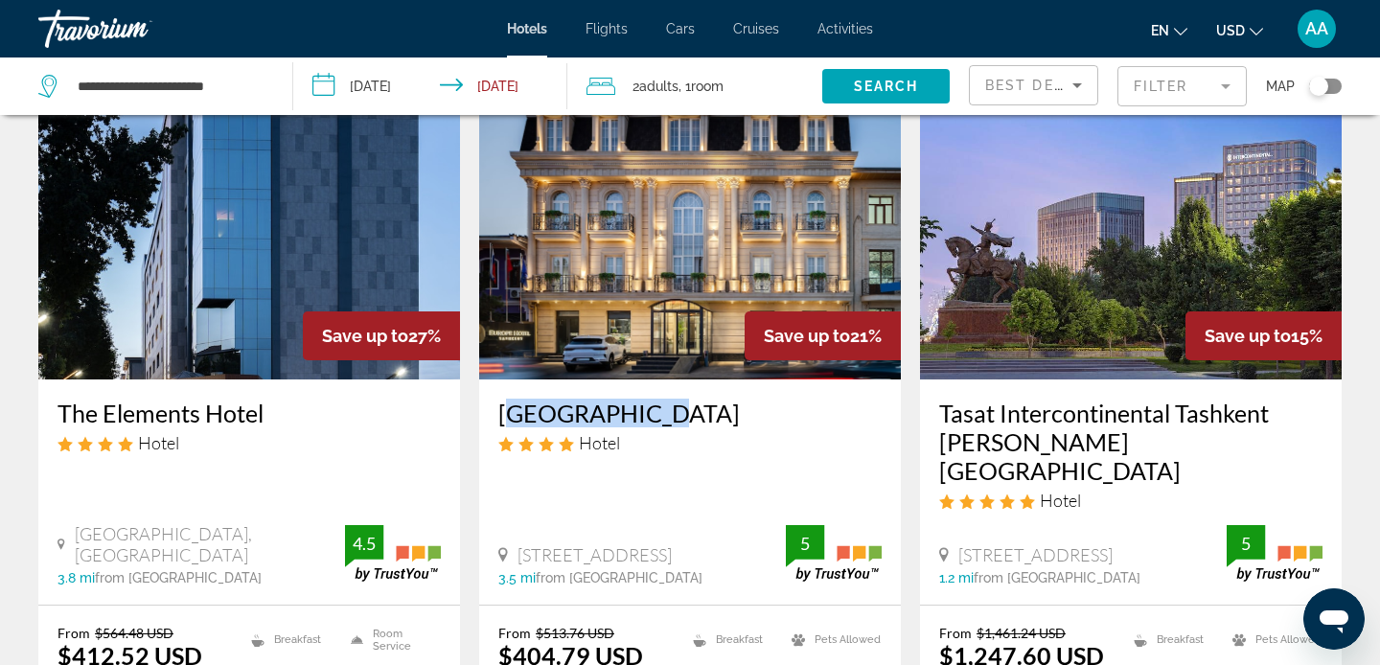
drag, startPoint x: 496, startPoint y: 415, endPoint x: 658, endPoint y: 411, distance: 162.0
click at [658, 412] on div "[GEOGRAPHIC_DATA] Hotel [STREET_ADDRESS] 3.5 mi from [GEOGRAPHIC_DATA] from [GE…" at bounding box center [690, 492] width 422 height 225
copy h3 "[GEOGRAPHIC_DATA]"
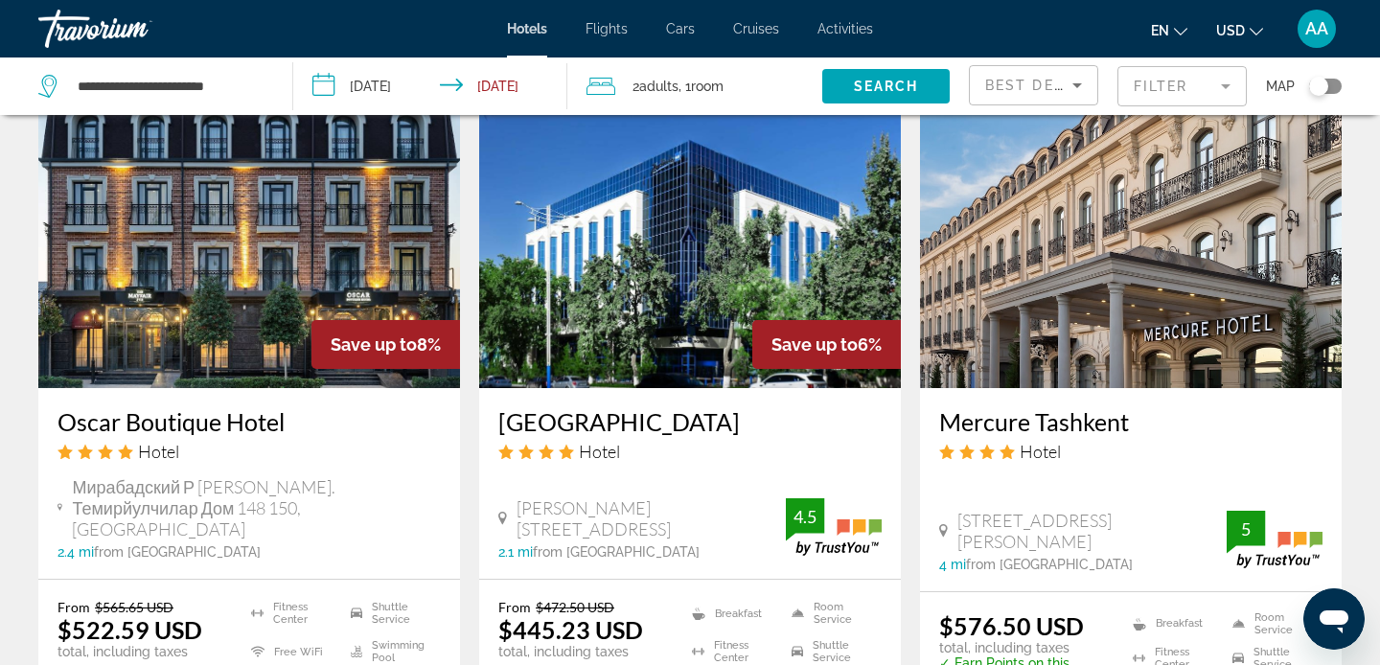
scroll to position [2358, 0]
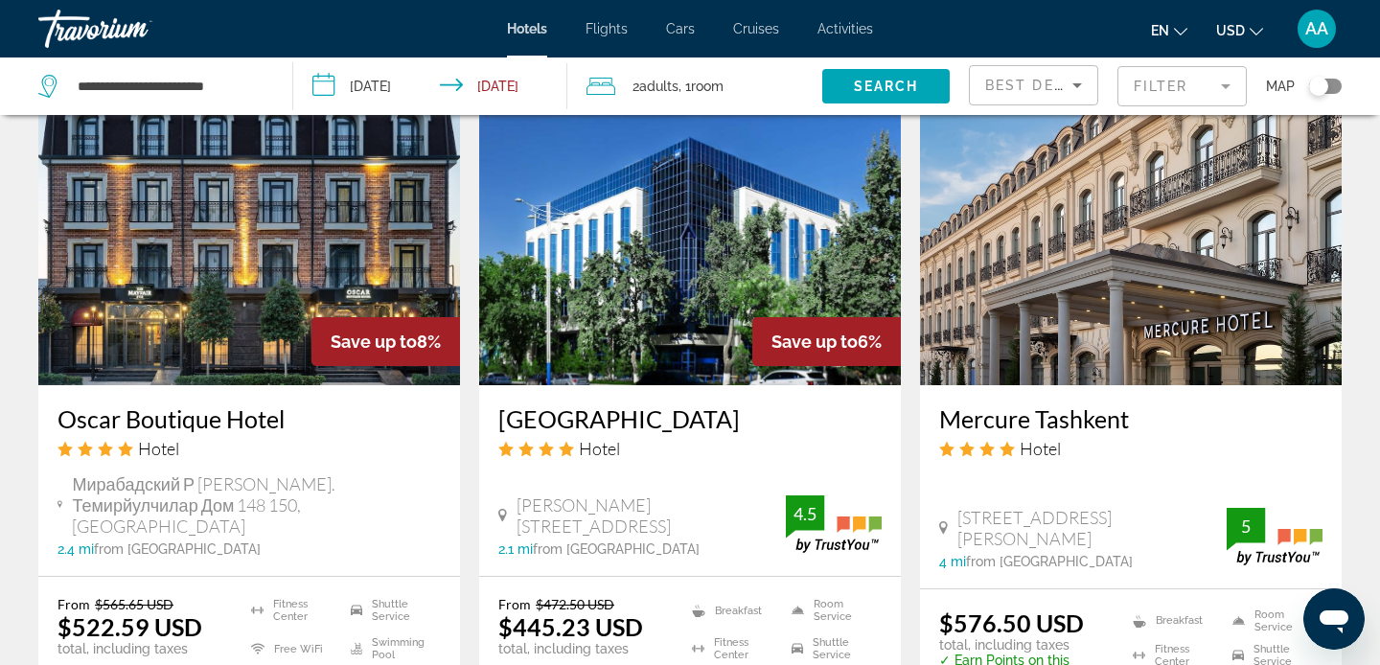
drag, startPoint x: 496, startPoint y: 363, endPoint x: 825, endPoint y: 355, distance: 328.8
click at [828, 385] on div "[GEOGRAPHIC_DATA] Hotel [PERSON_NAME][STREET_ADDRESS][GEOGRAPHIC_DATA] mi from …" at bounding box center [690, 480] width 422 height 191
copy h3 "[GEOGRAPHIC_DATA]"
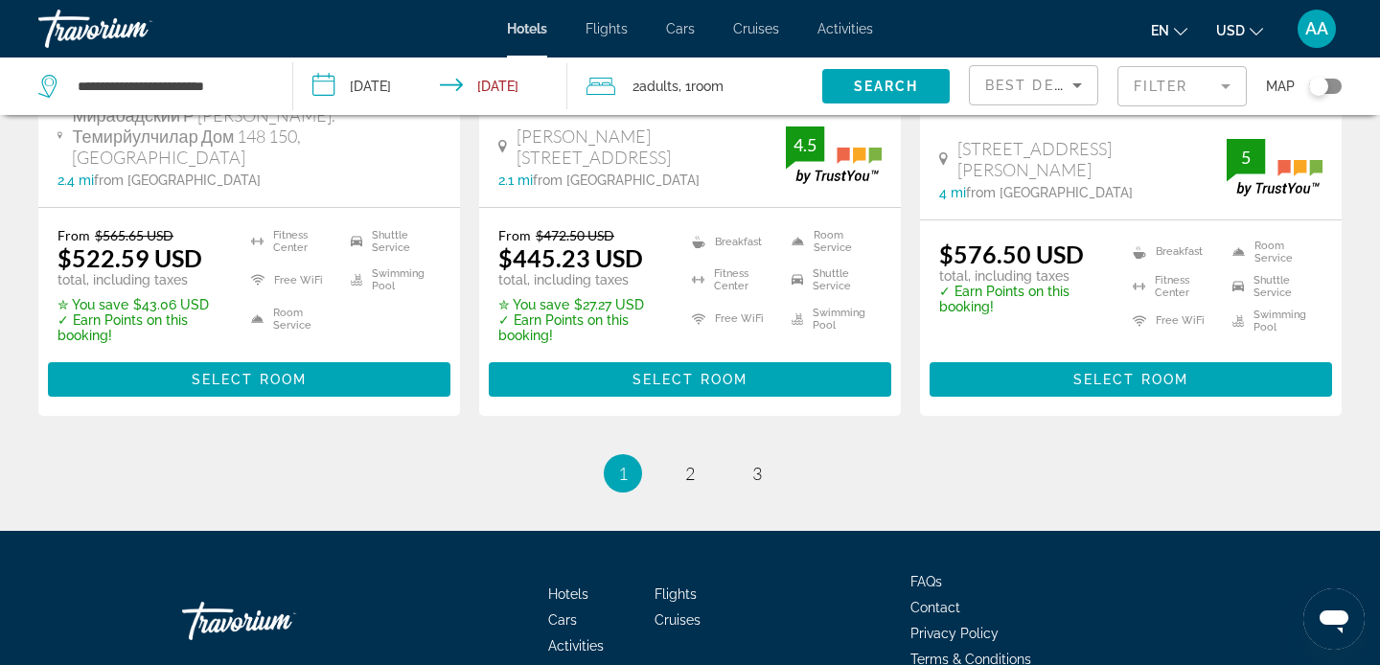
scroll to position [2750, 0]
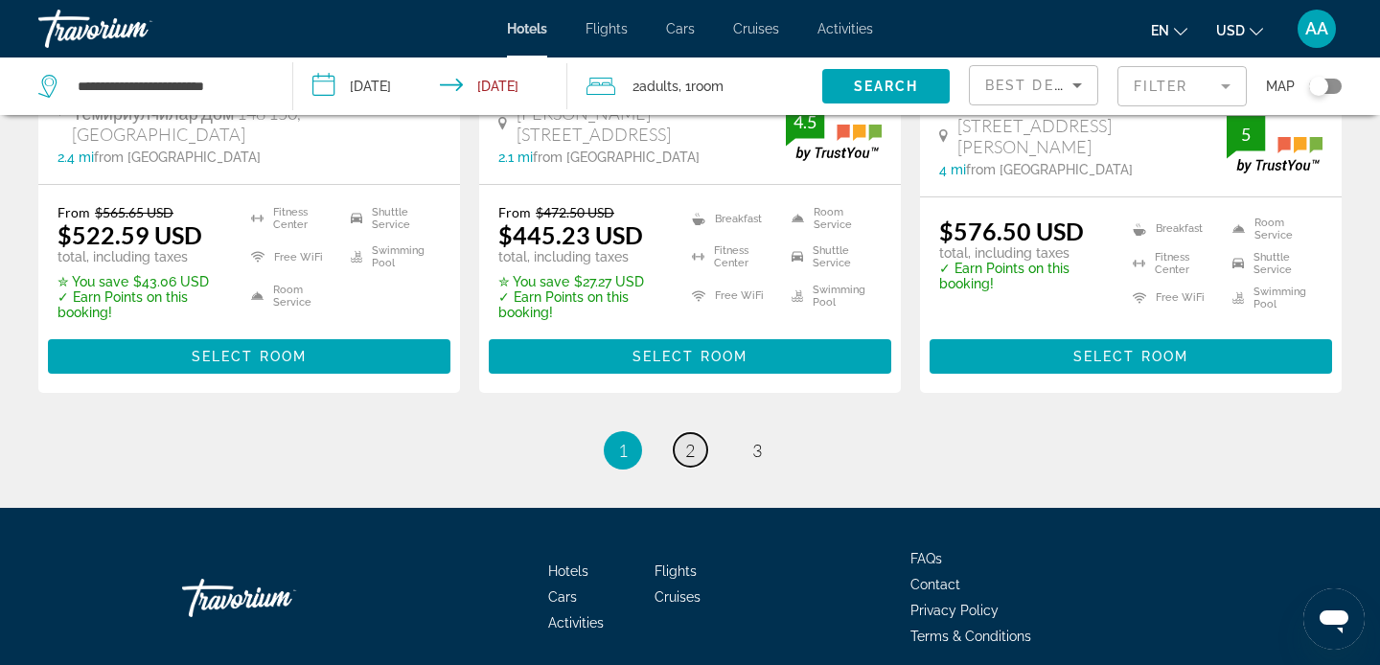
click at [681, 433] on link "page 2" at bounding box center [691, 450] width 34 height 34
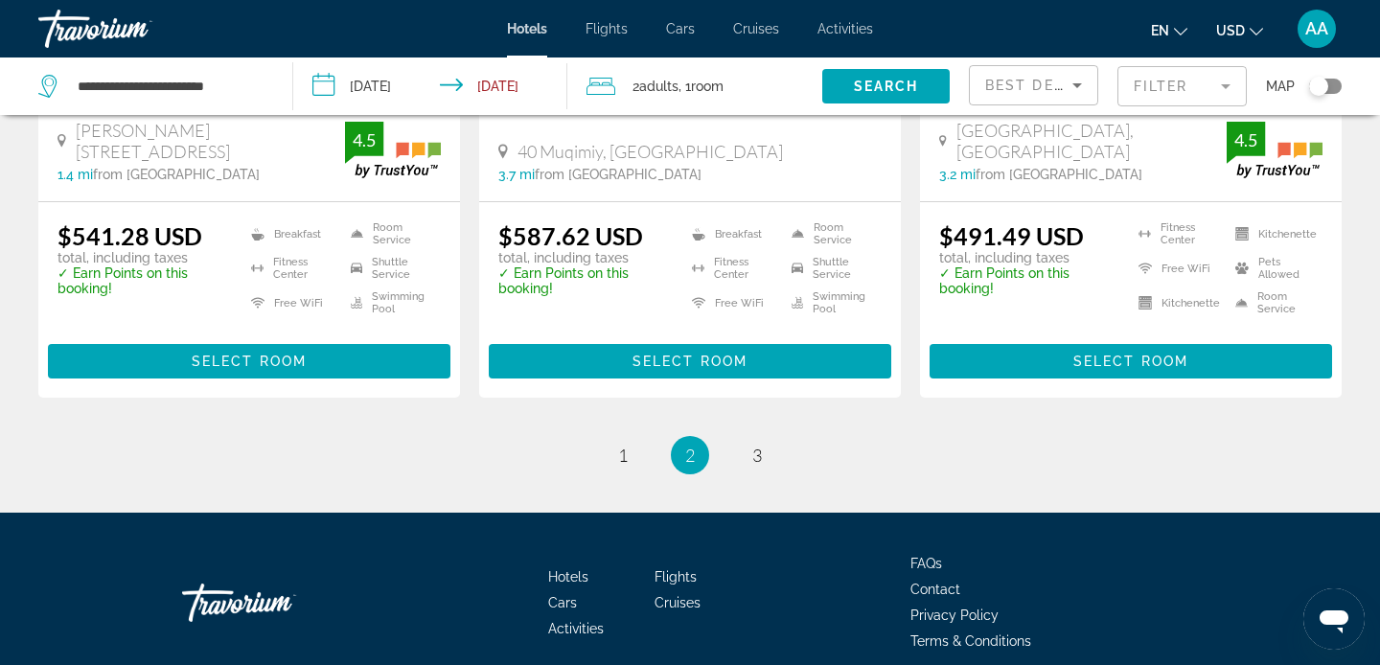
scroll to position [2699, 0]
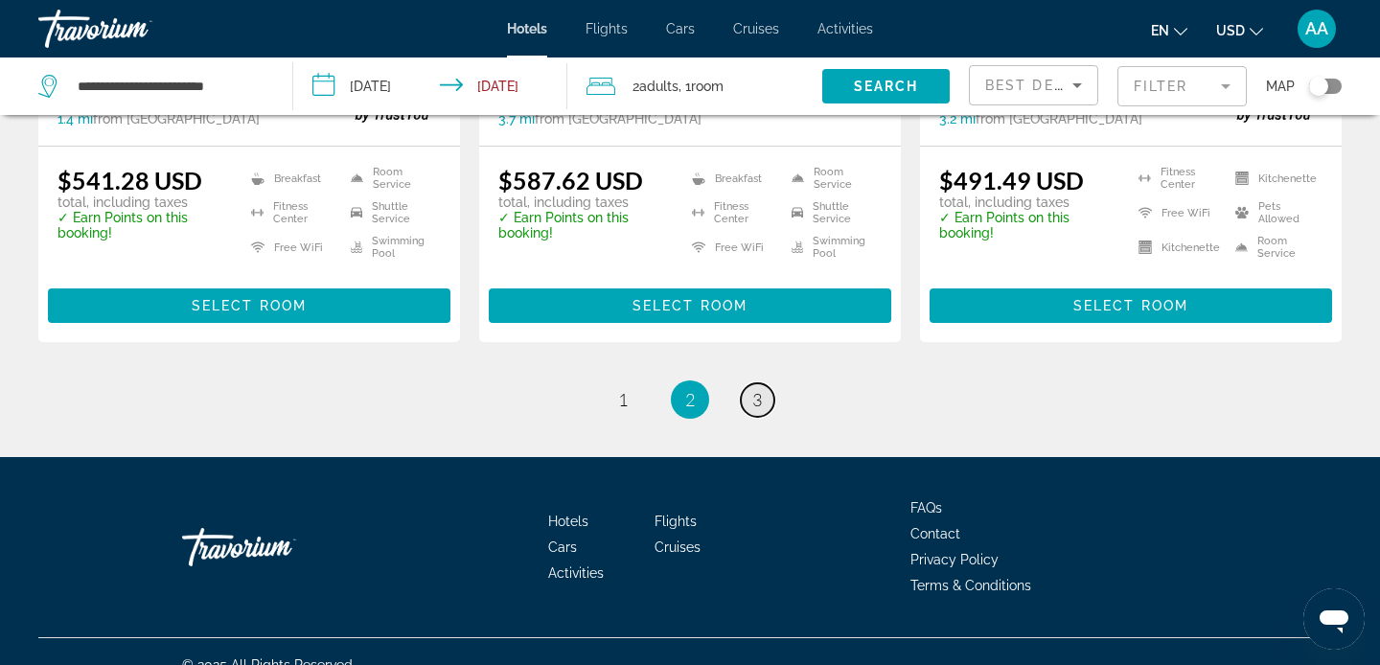
click at [745, 383] on link "page 3" at bounding box center [758, 400] width 34 height 34
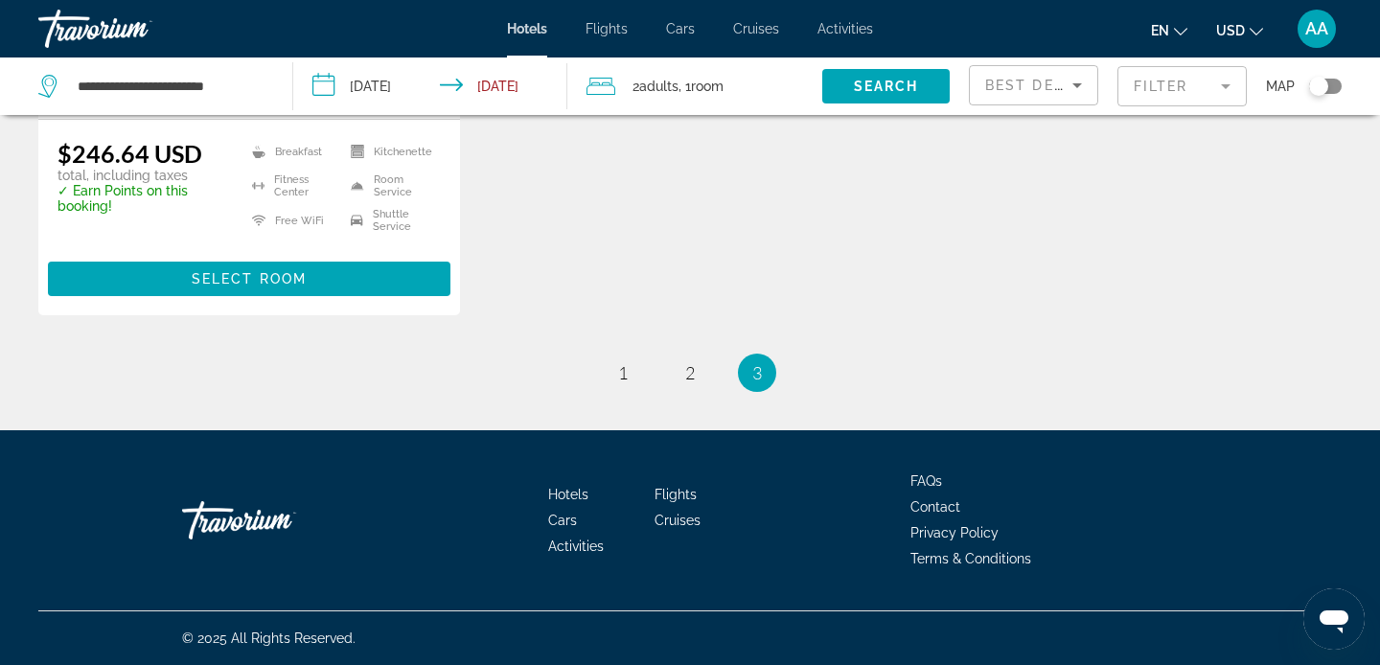
scroll to position [540, 0]
click at [618, 375] on span "1" at bounding box center [623, 372] width 10 height 21
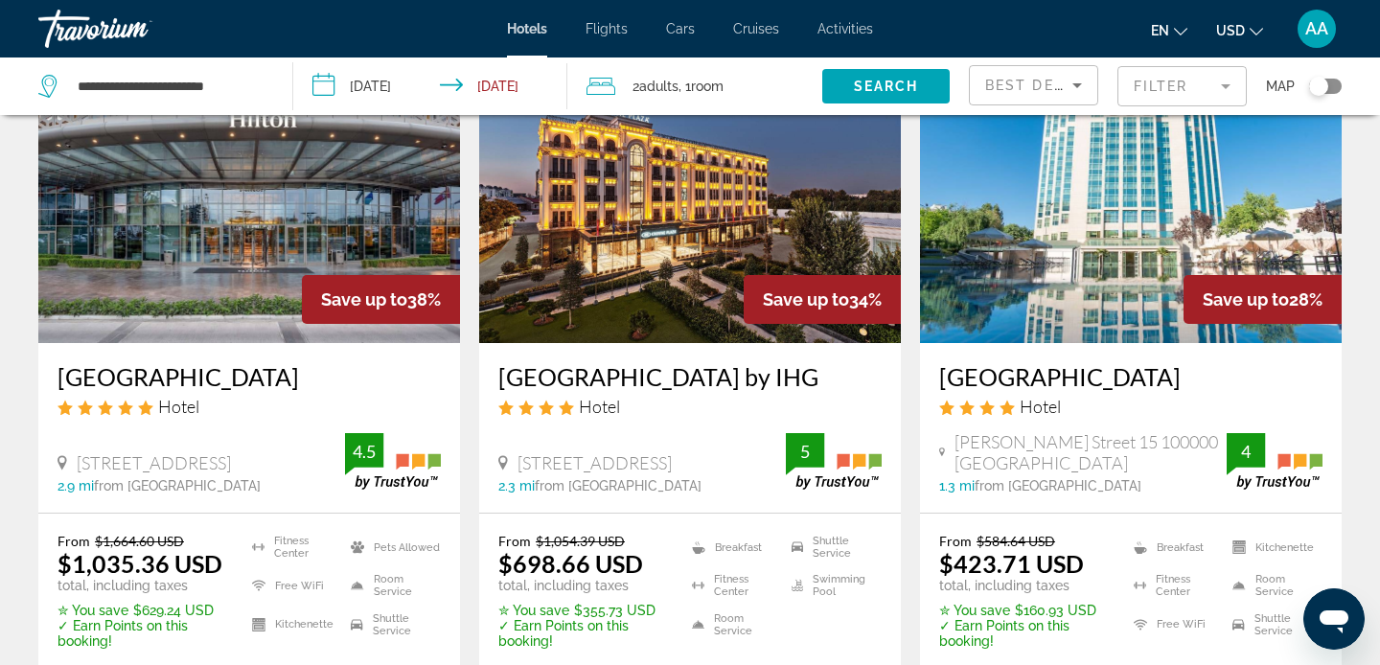
scroll to position [148, 0]
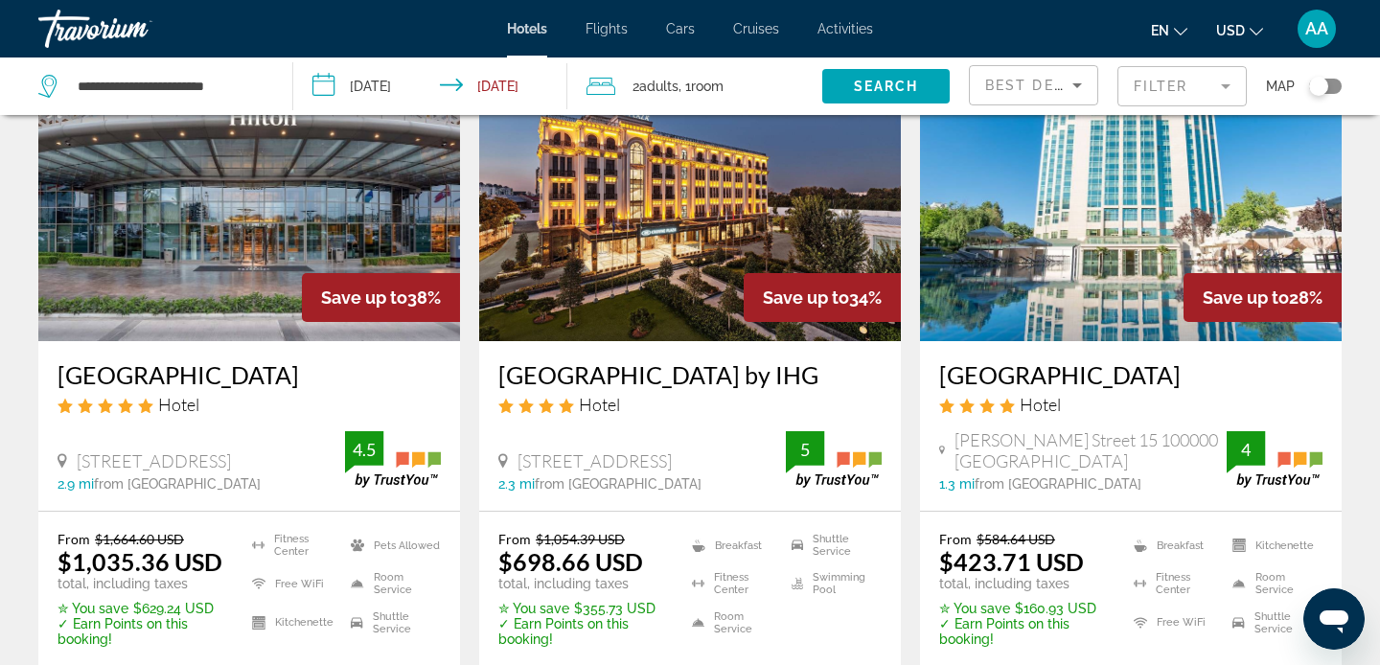
drag, startPoint x: 936, startPoint y: 374, endPoint x: 1155, endPoint y: 358, distance: 219.0
click at [1158, 359] on div "[GEOGRAPHIC_DATA] Hotel [PERSON_NAME][STREET_ADDRESS] 100000 [GEOGRAPHIC_DATA] …" at bounding box center [1131, 426] width 422 height 170
drag, startPoint x: 935, startPoint y: 376, endPoint x: 1155, endPoint y: 366, distance: 219.7
click at [1155, 366] on div "[GEOGRAPHIC_DATA] Hotel [PERSON_NAME][STREET_ADDRESS] 100000 [GEOGRAPHIC_DATA] …" at bounding box center [1131, 426] width 422 height 170
copy h3 "[GEOGRAPHIC_DATA]"
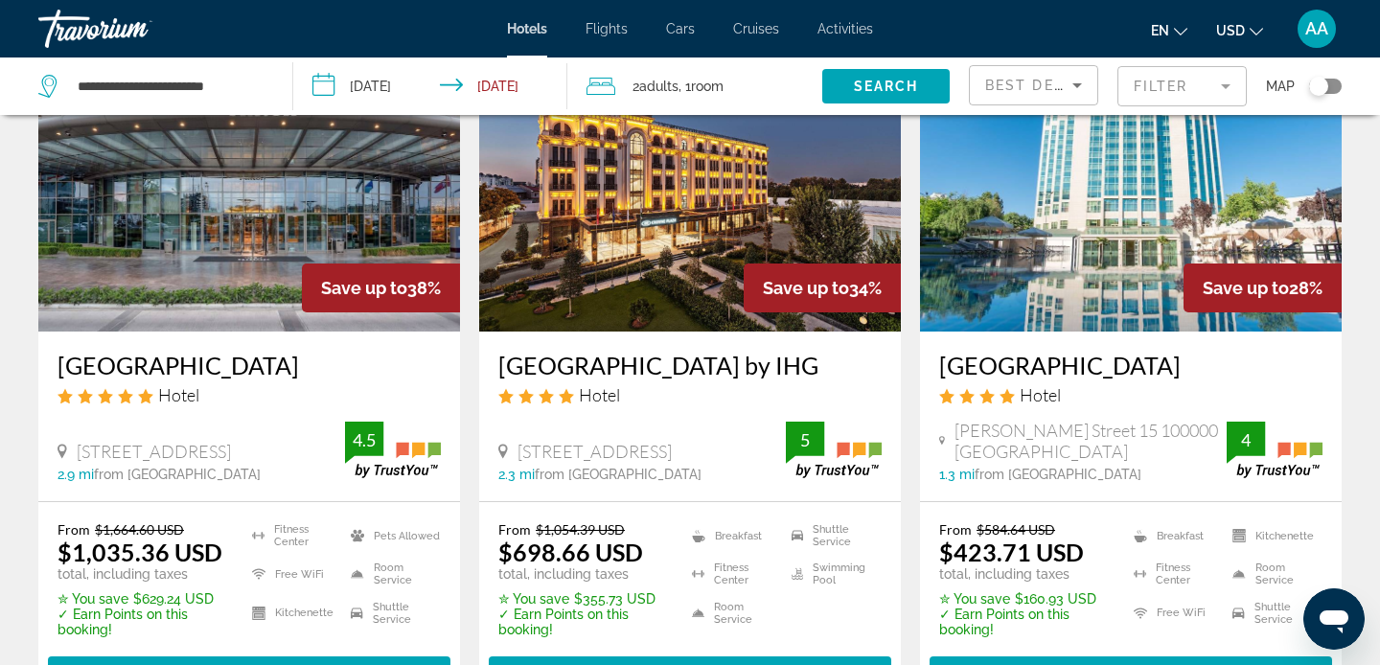
scroll to position [173, 0]
